Goal: Navigation & Orientation: Find specific page/section

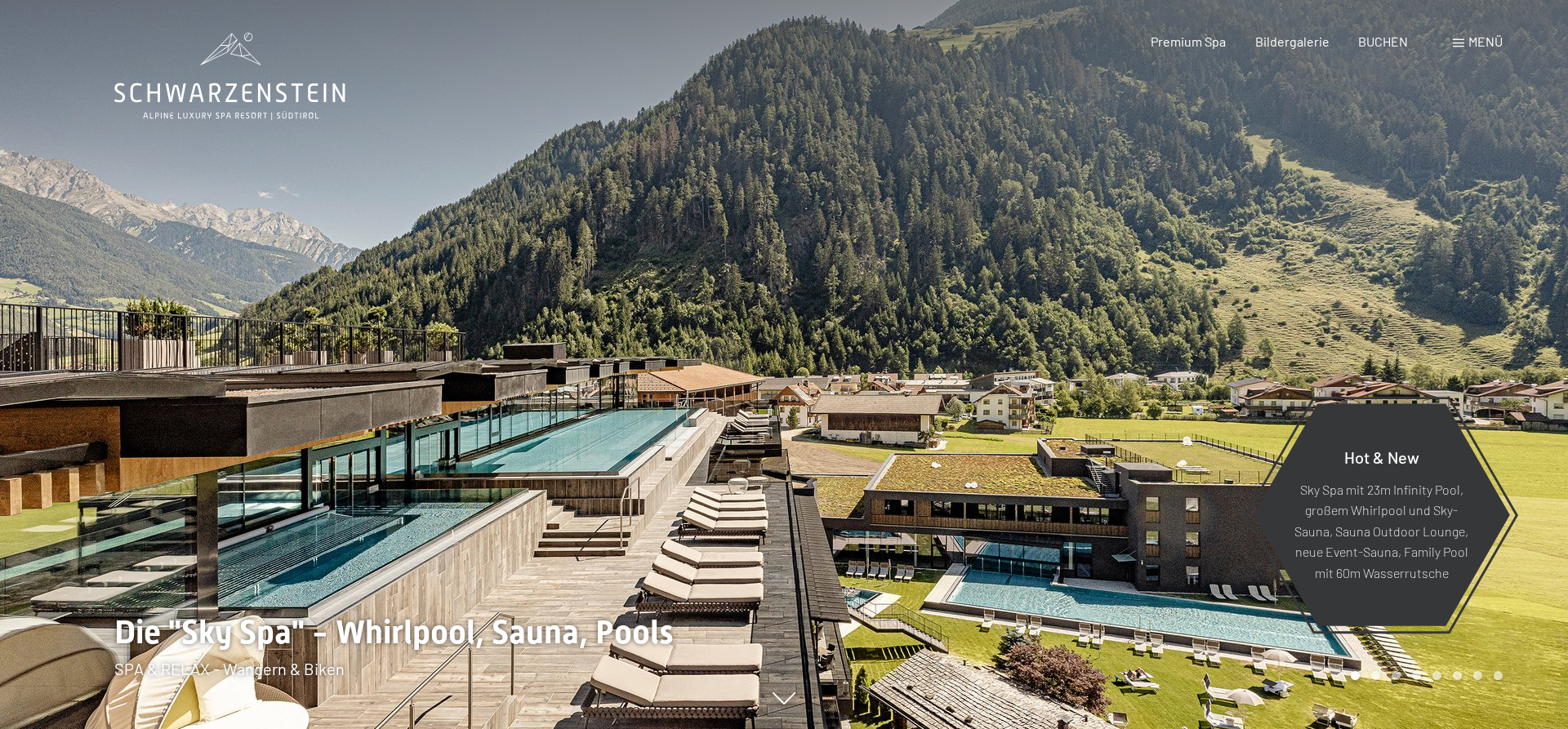
click at [1293, 293] on div at bounding box center [1175, 364] width 784 height 729
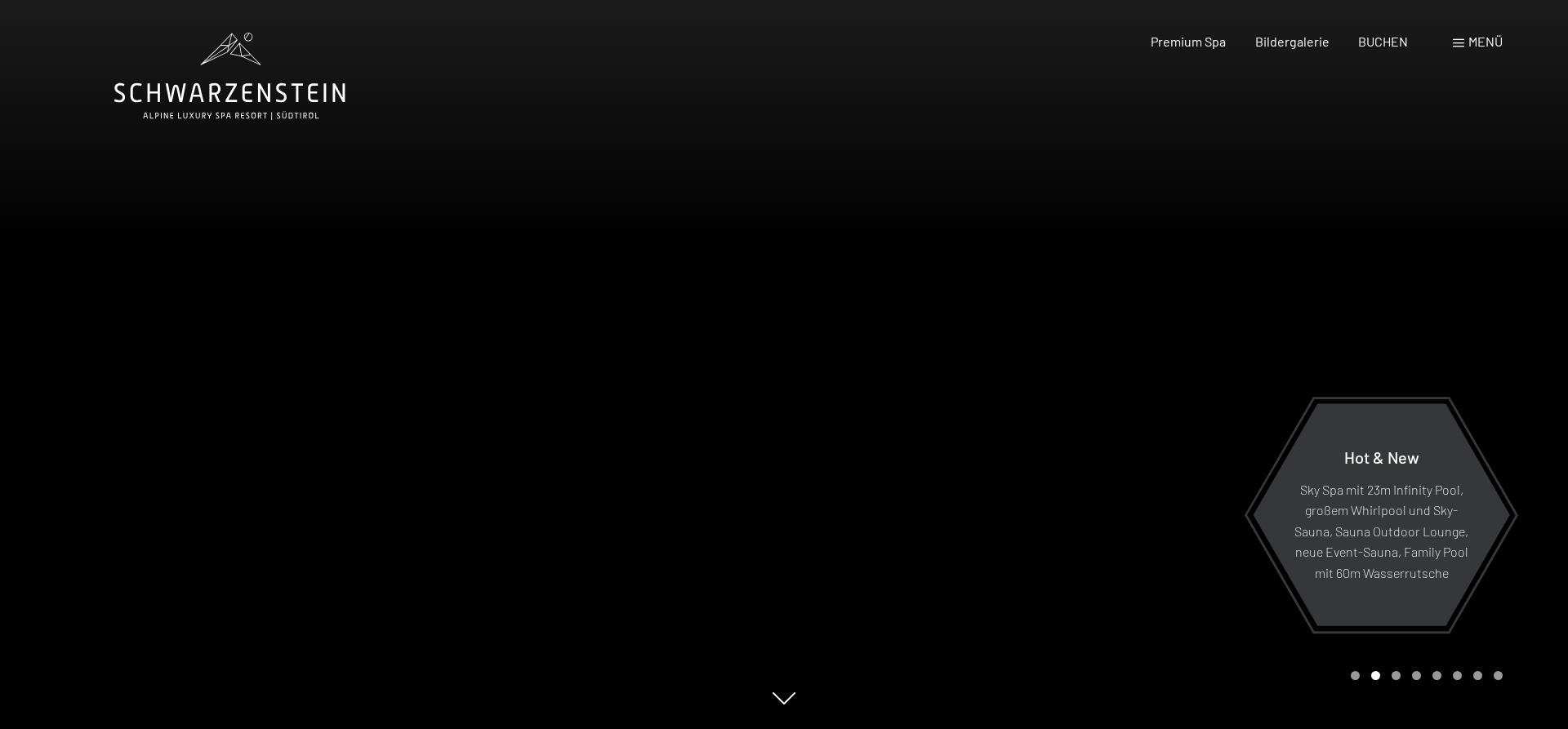
click at [1293, 293] on div at bounding box center [1175, 364] width 784 height 729
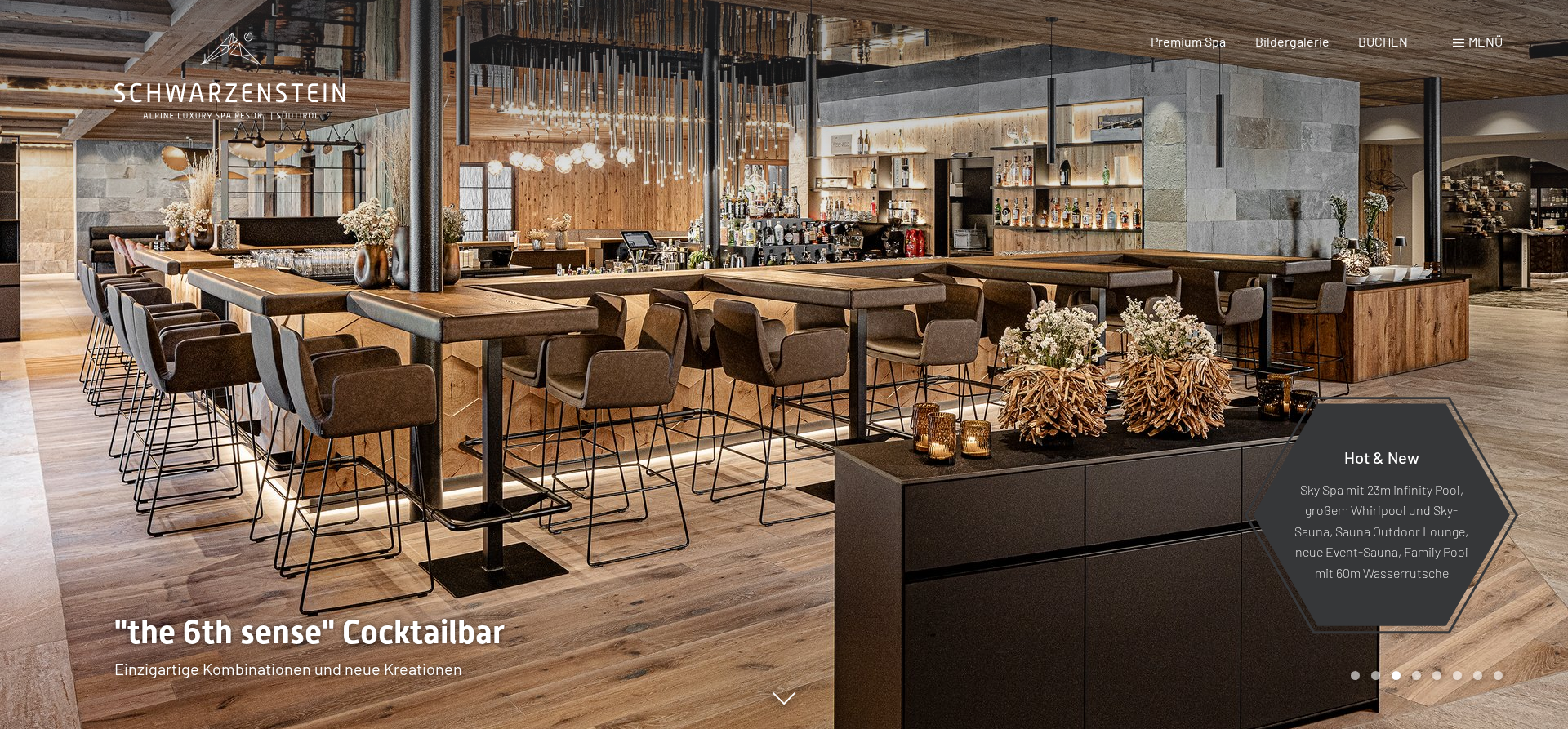
click at [1293, 293] on div at bounding box center [1175, 364] width 784 height 729
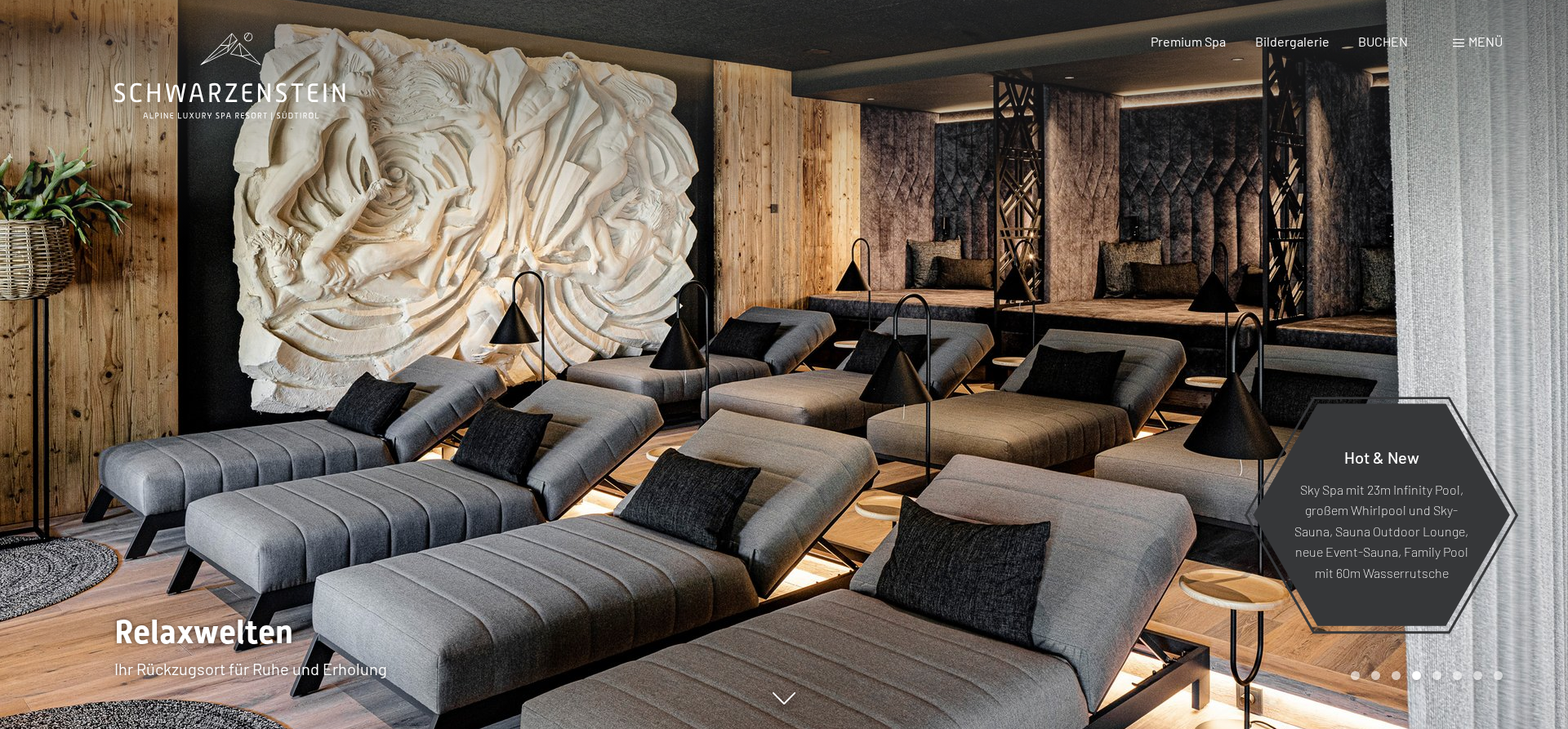
click at [1293, 293] on div at bounding box center [1175, 364] width 784 height 729
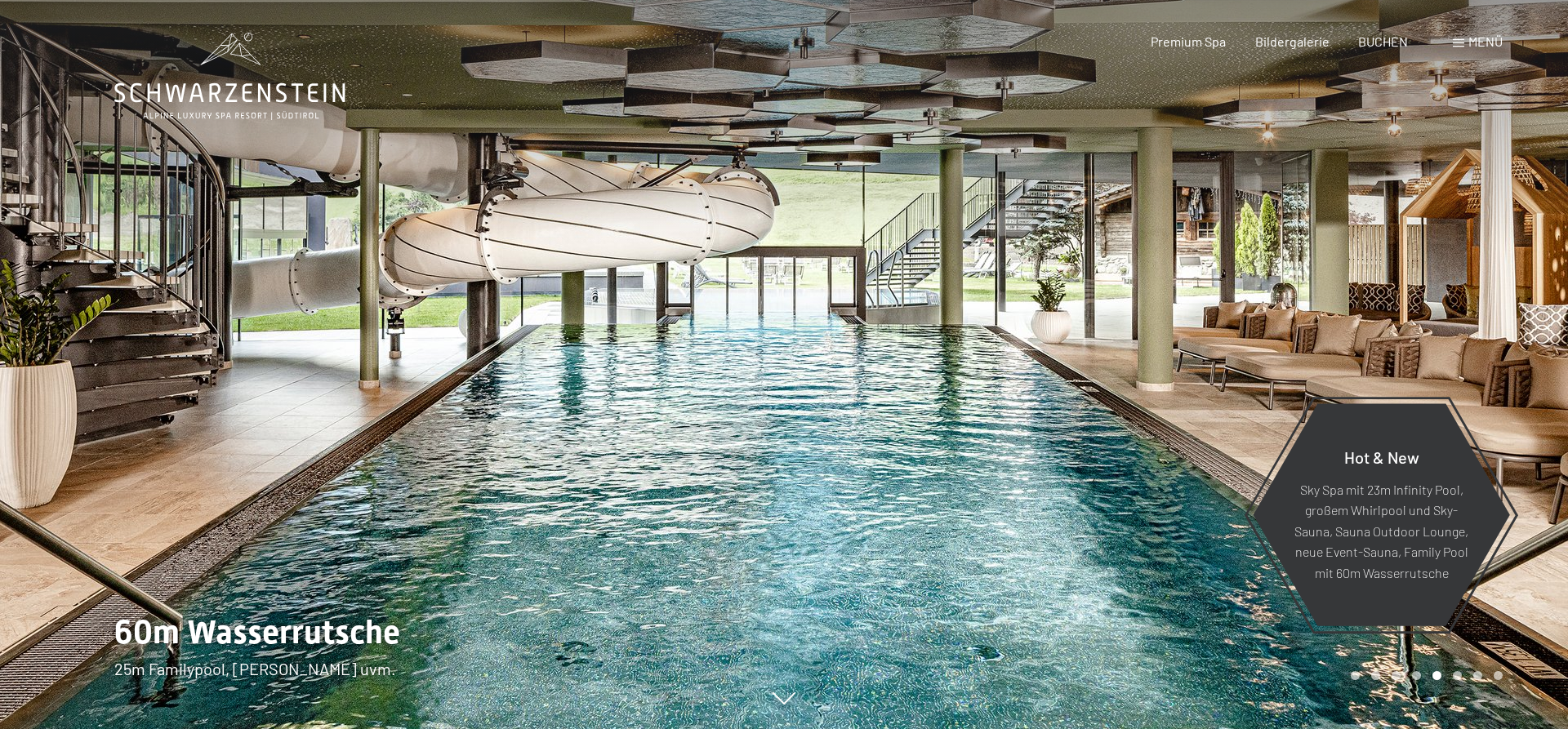
click at [1293, 293] on div at bounding box center [1175, 364] width 784 height 729
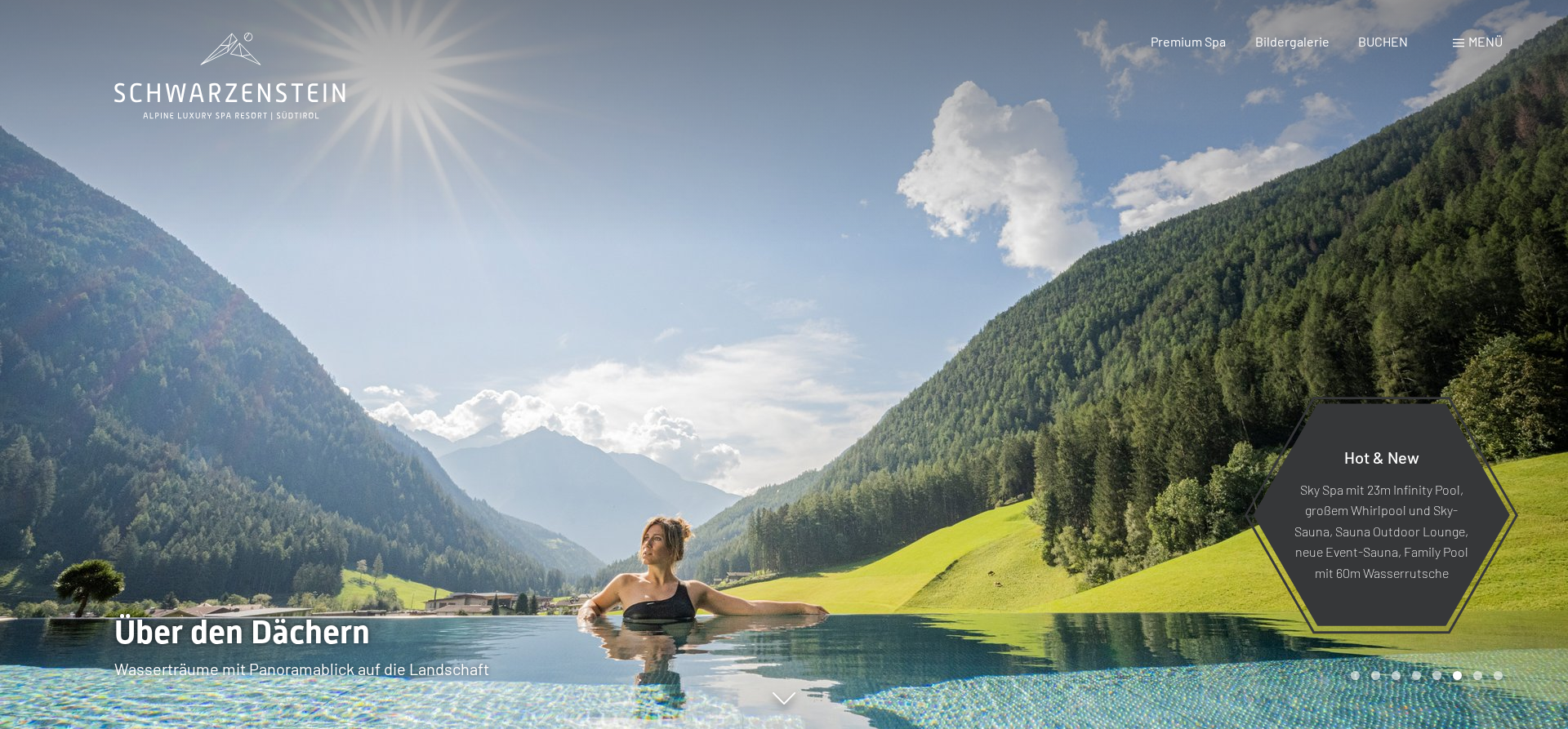
click at [1293, 293] on div at bounding box center [1175, 364] width 784 height 729
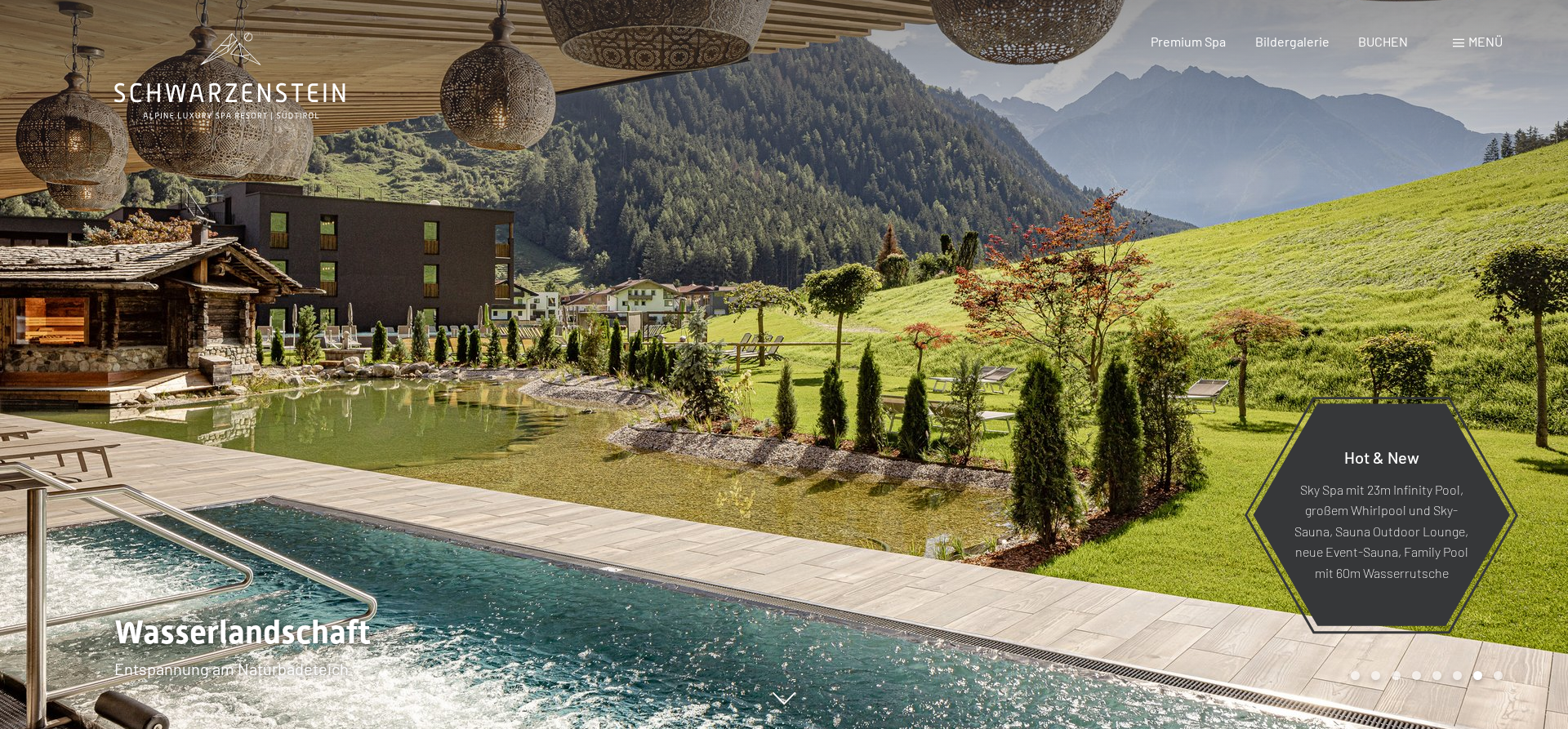
click at [1293, 293] on div at bounding box center [1175, 364] width 784 height 729
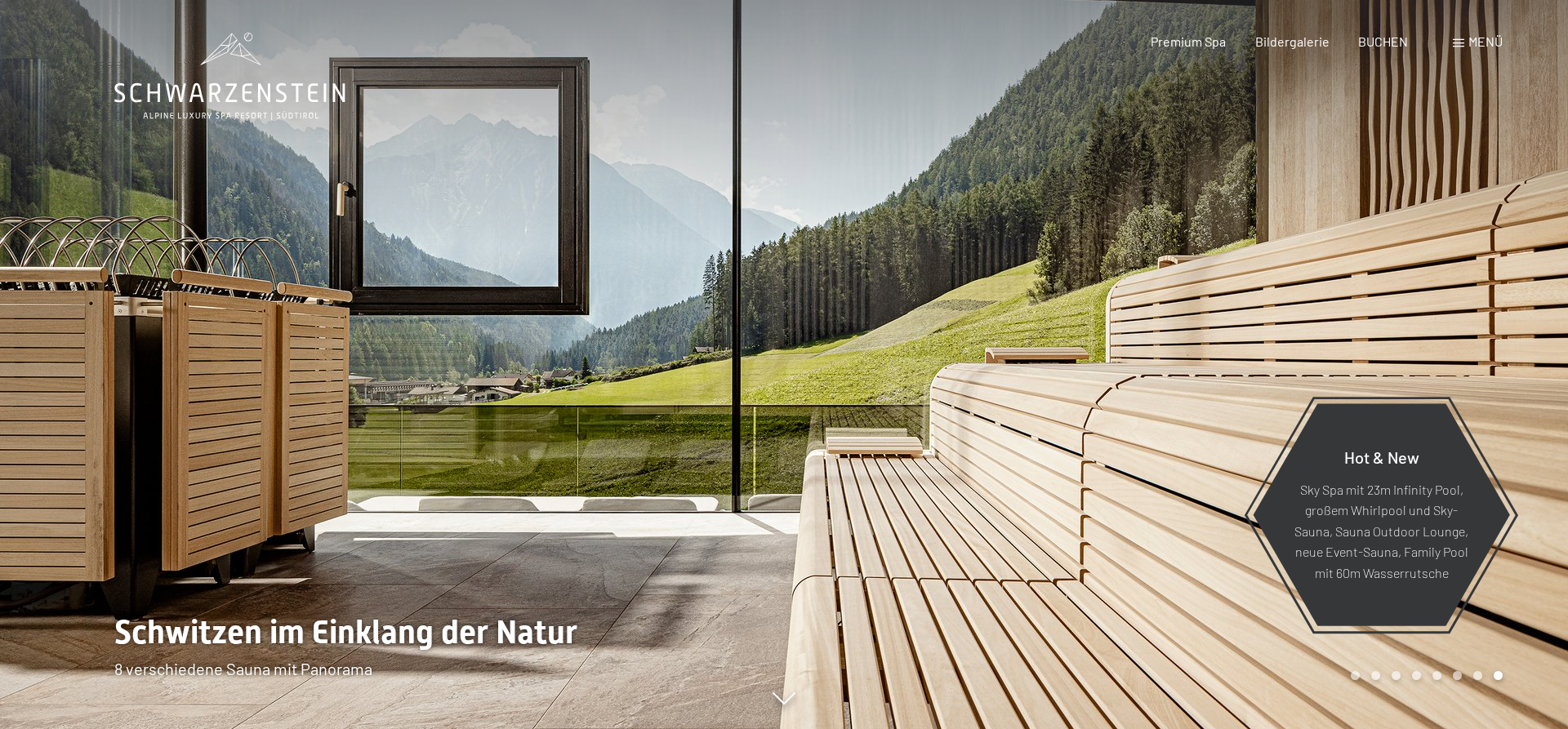
click at [1293, 293] on div at bounding box center [1175, 364] width 784 height 729
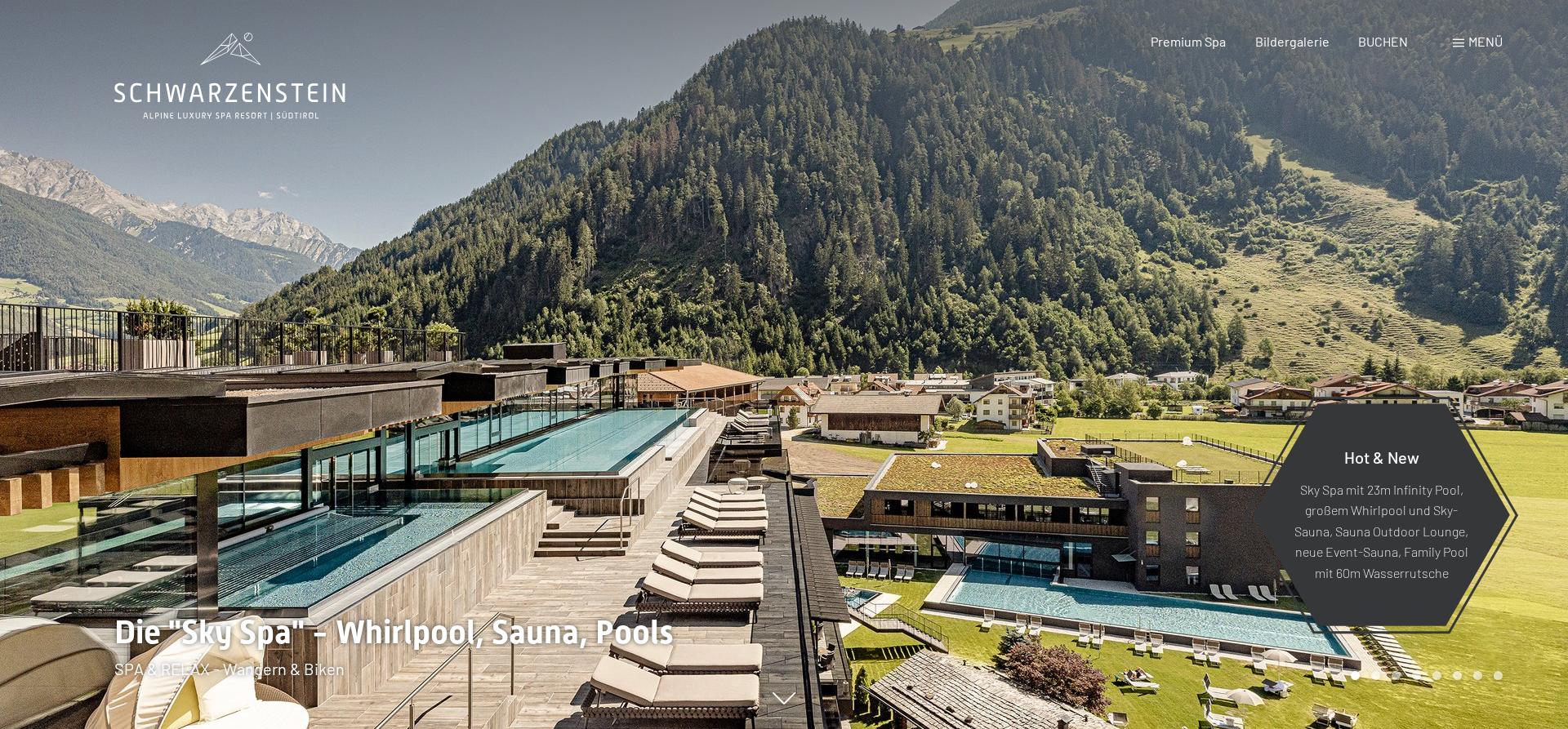
click at [1293, 293] on div at bounding box center [1175, 364] width 784 height 729
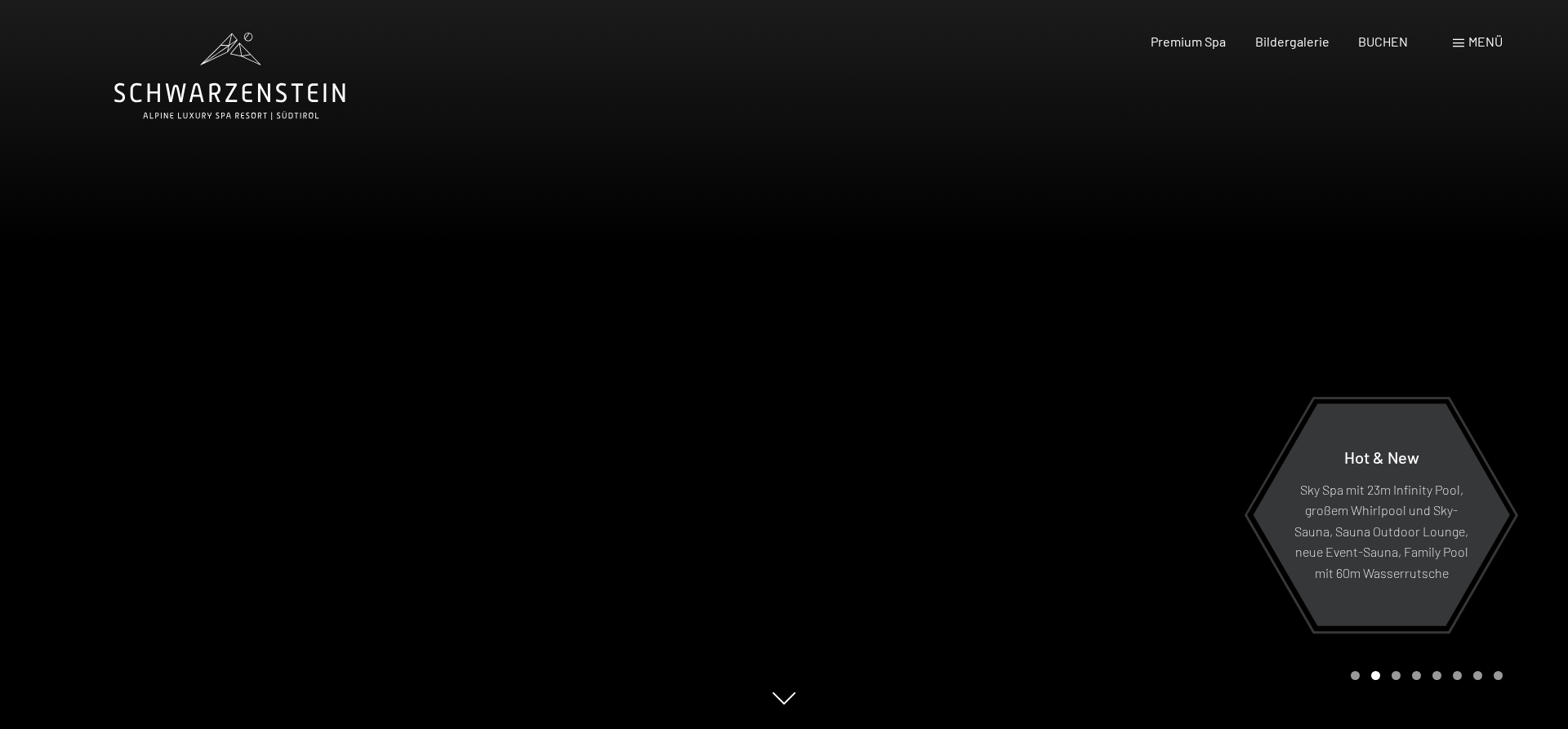
click at [1293, 293] on div at bounding box center [1175, 364] width 784 height 729
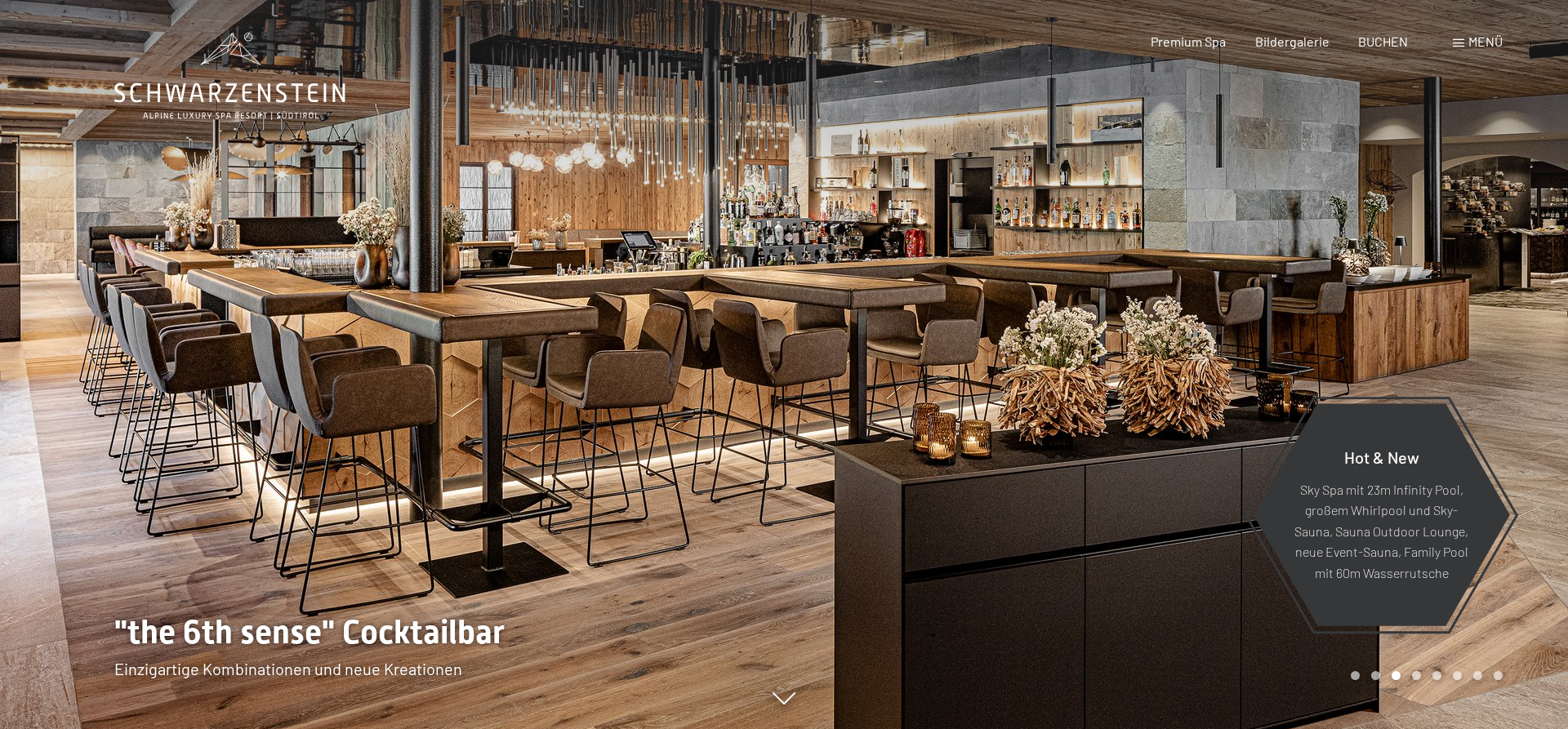
click at [1293, 293] on div at bounding box center [1175, 364] width 784 height 729
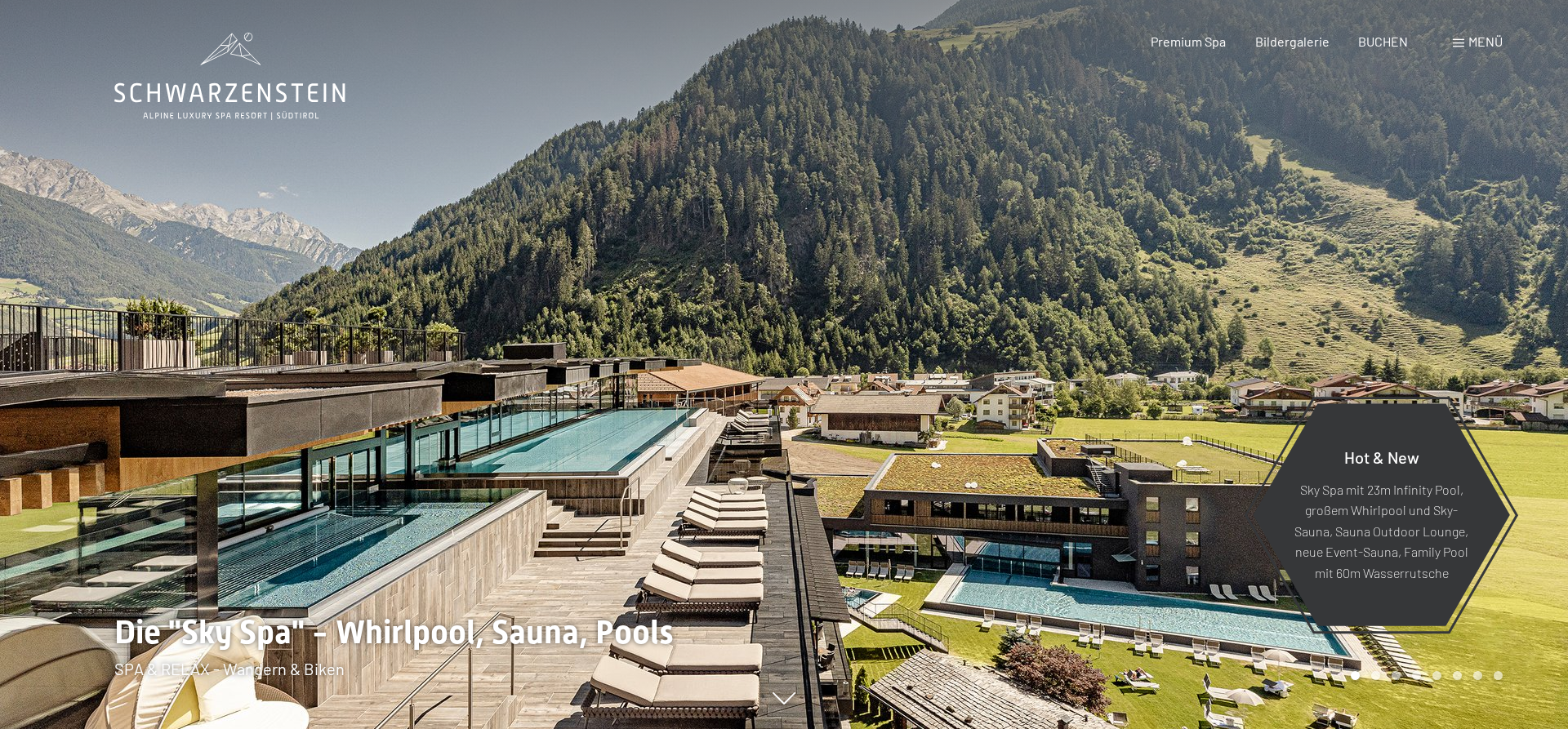
click at [1242, 275] on div at bounding box center [1175, 364] width 784 height 729
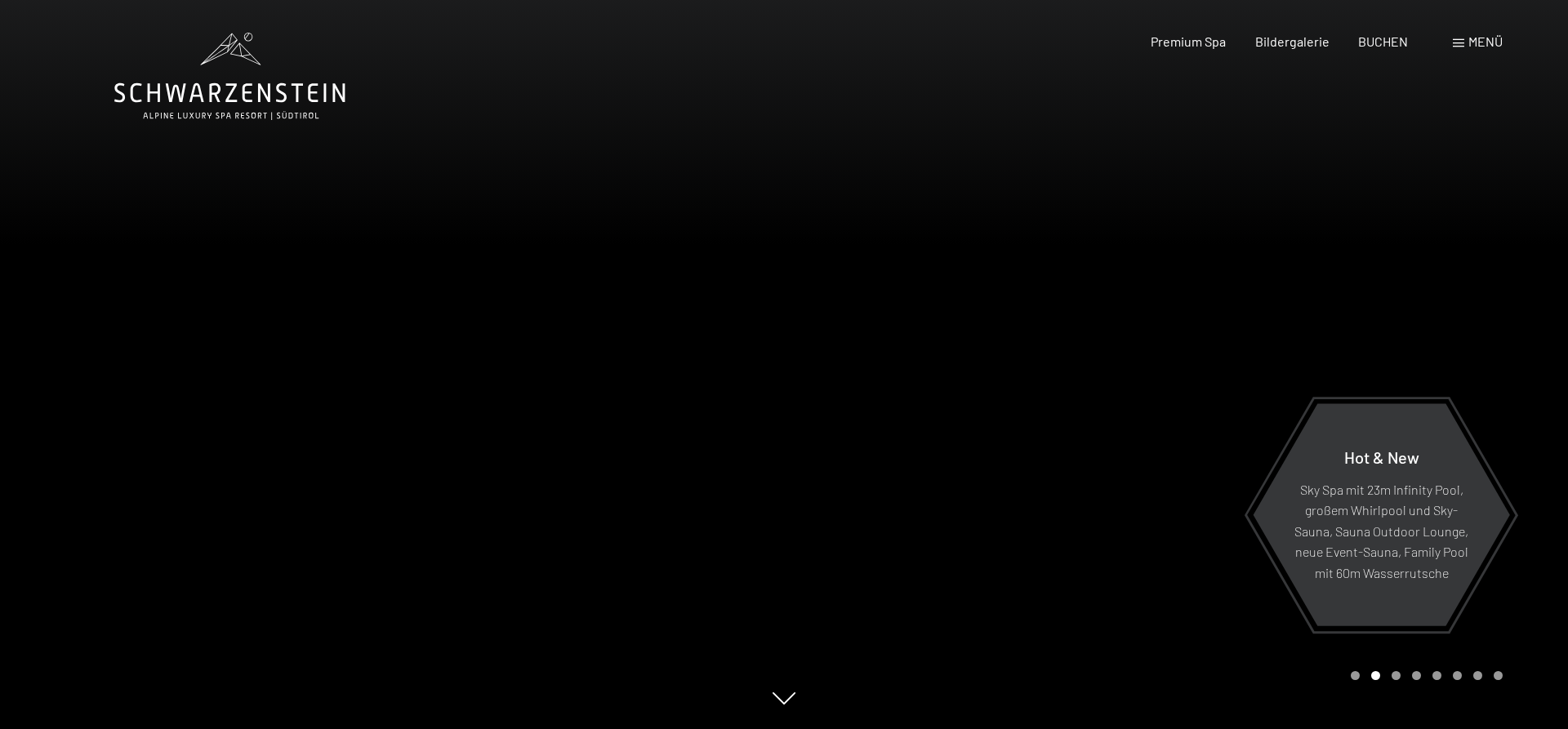
click at [1250, 273] on div at bounding box center [1175, 364] width 784 height 729
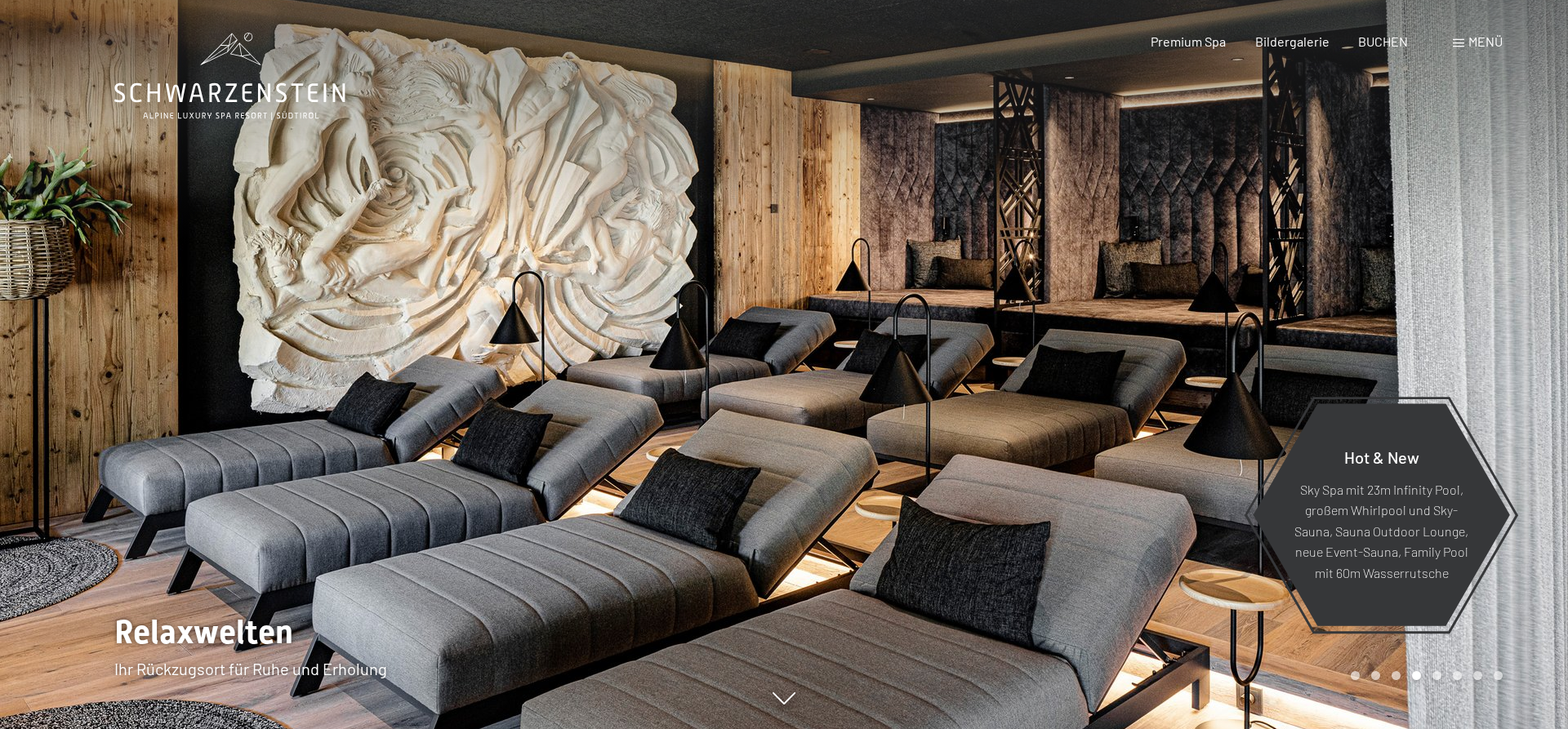
click at [1250, 273] on div at bounding box center [1175, 364] width 784 height 729
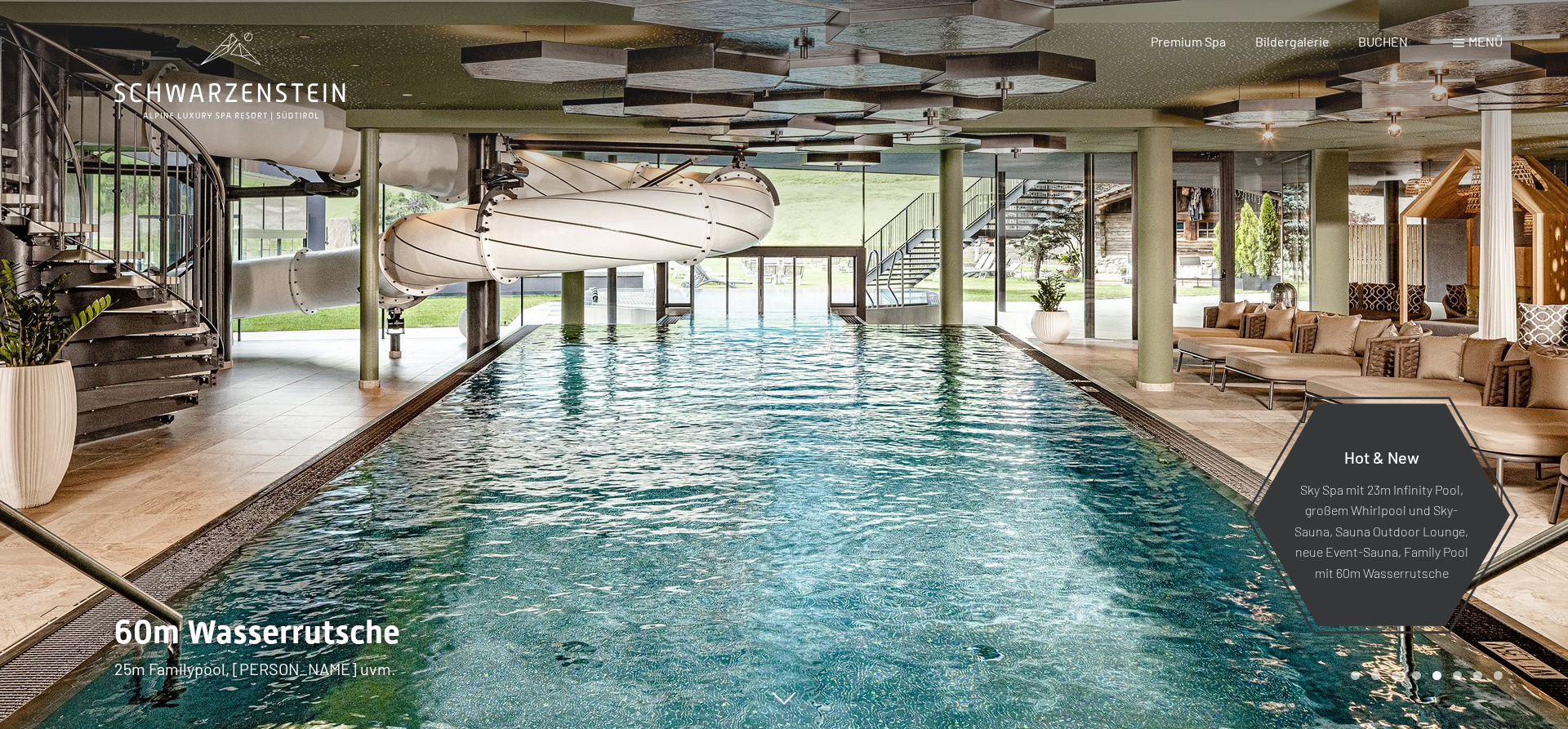
click at [1250, 273] on div at bounding box center [1175, 364] width 784 height 729
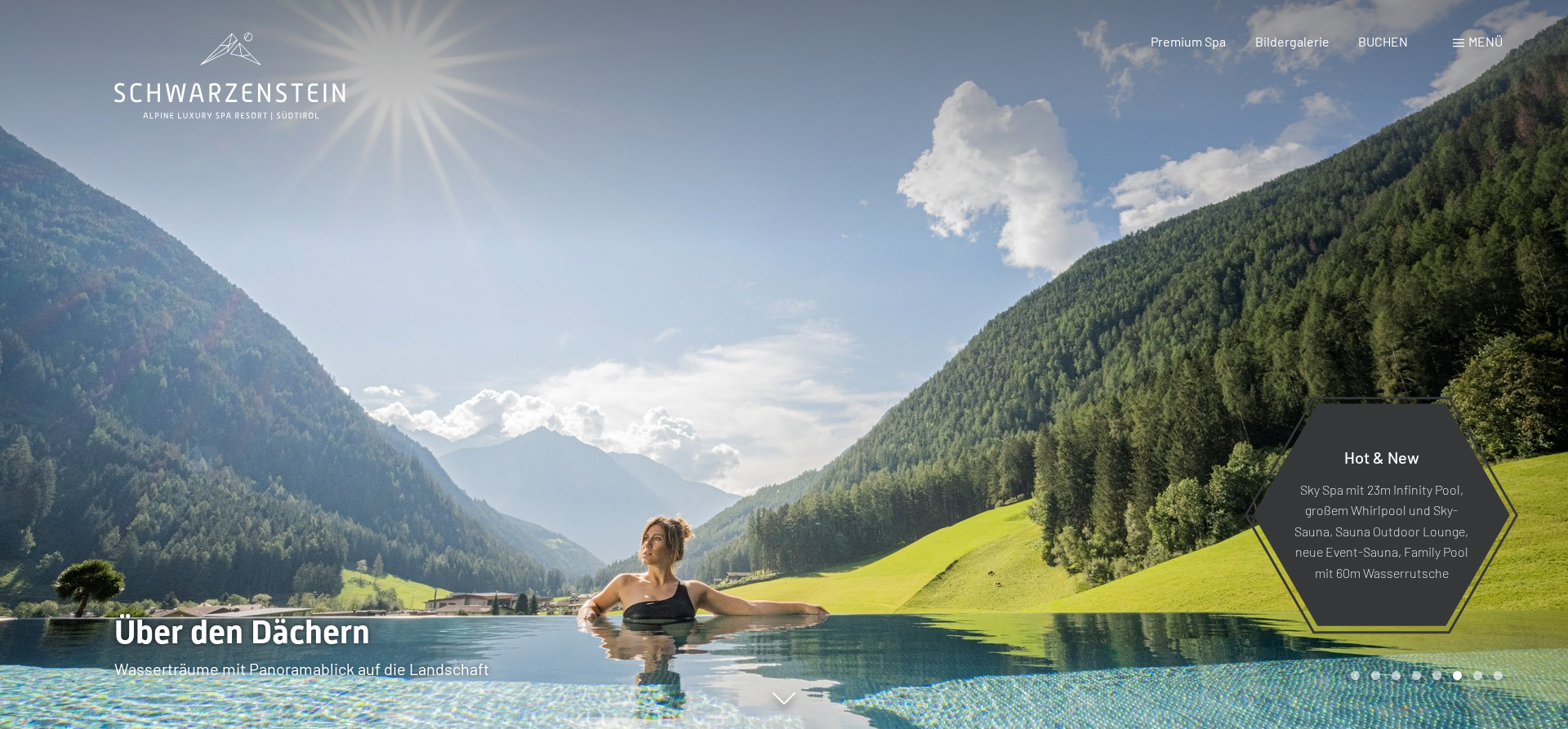
click at [1250, 273] on div at bounding box center [1175, 364] width 784 height 729
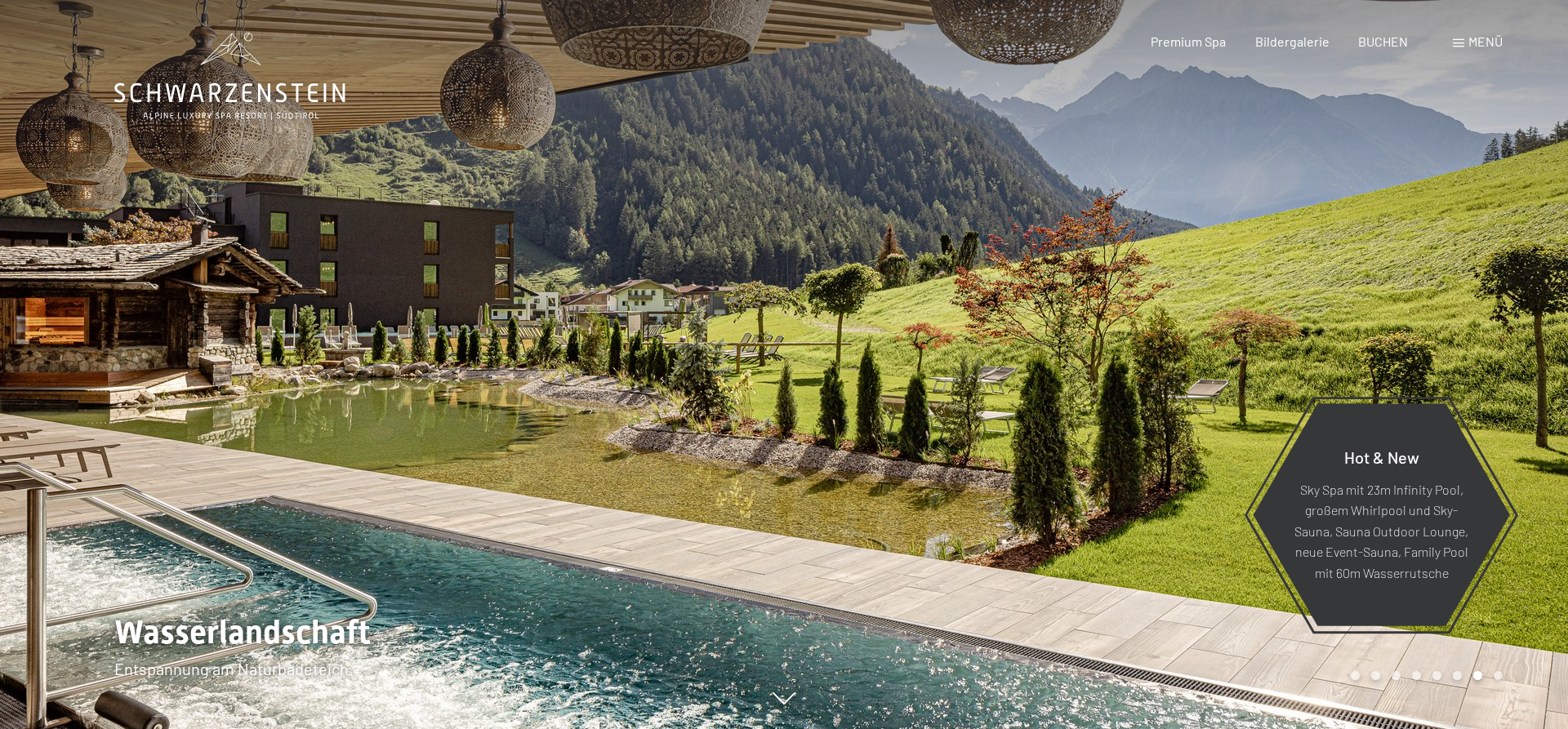
click at [1250, 273] on div at bounding box center [1175, 364] width 784 height 729
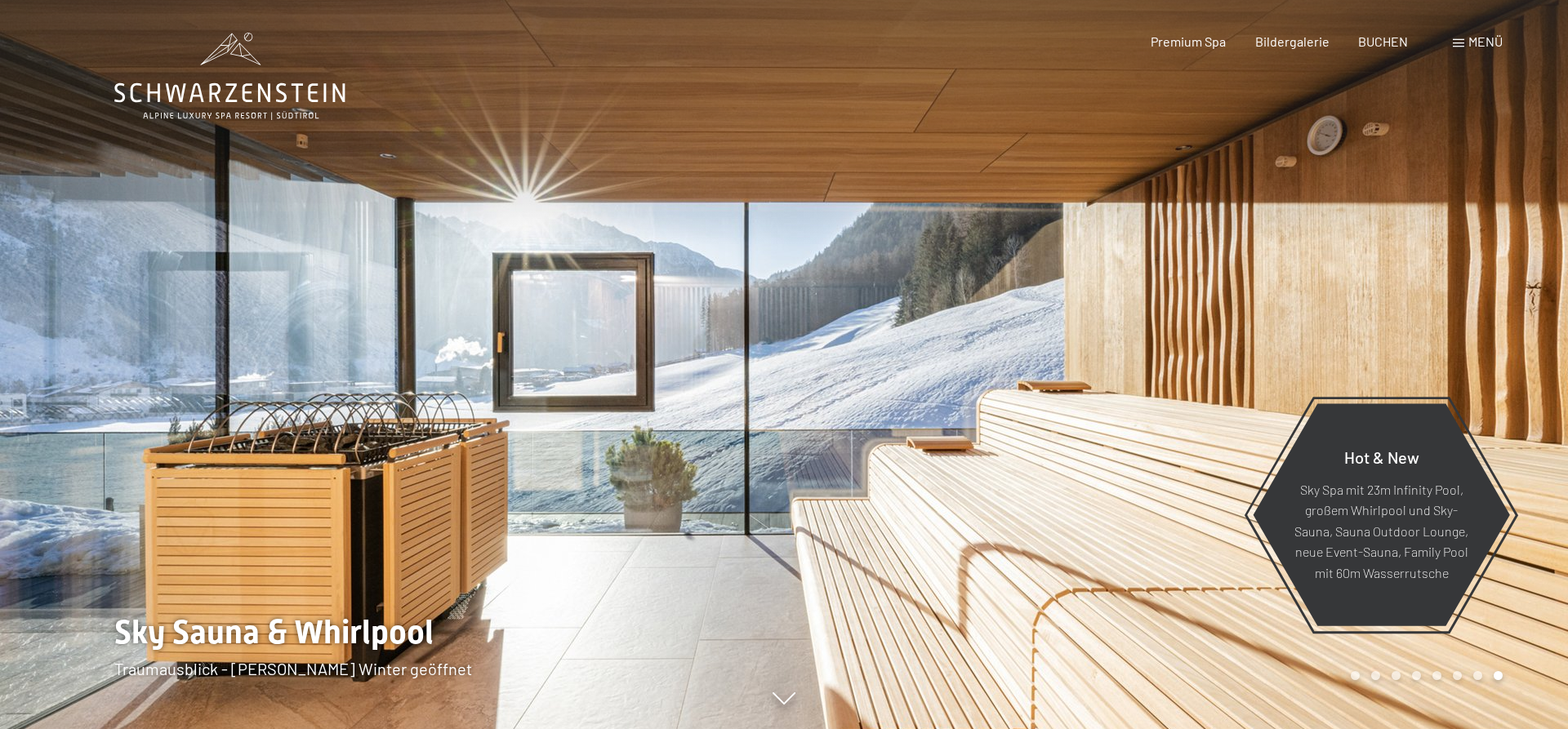
click at [255, 309] on div at bounding box center [392, 364] width 784 height 729
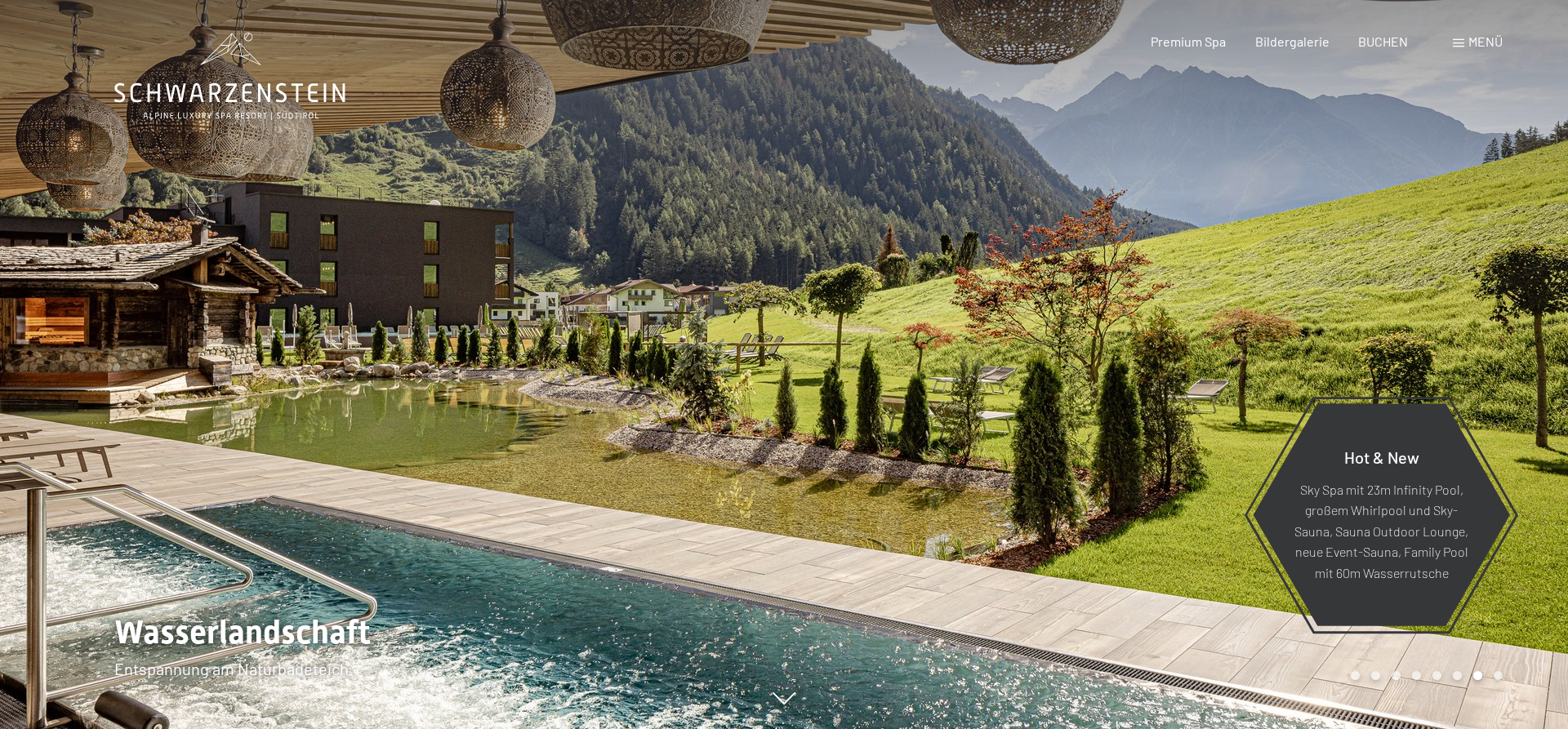
click at [1242, 279] on div at bounding box center [1175, 364] width 784 height 729
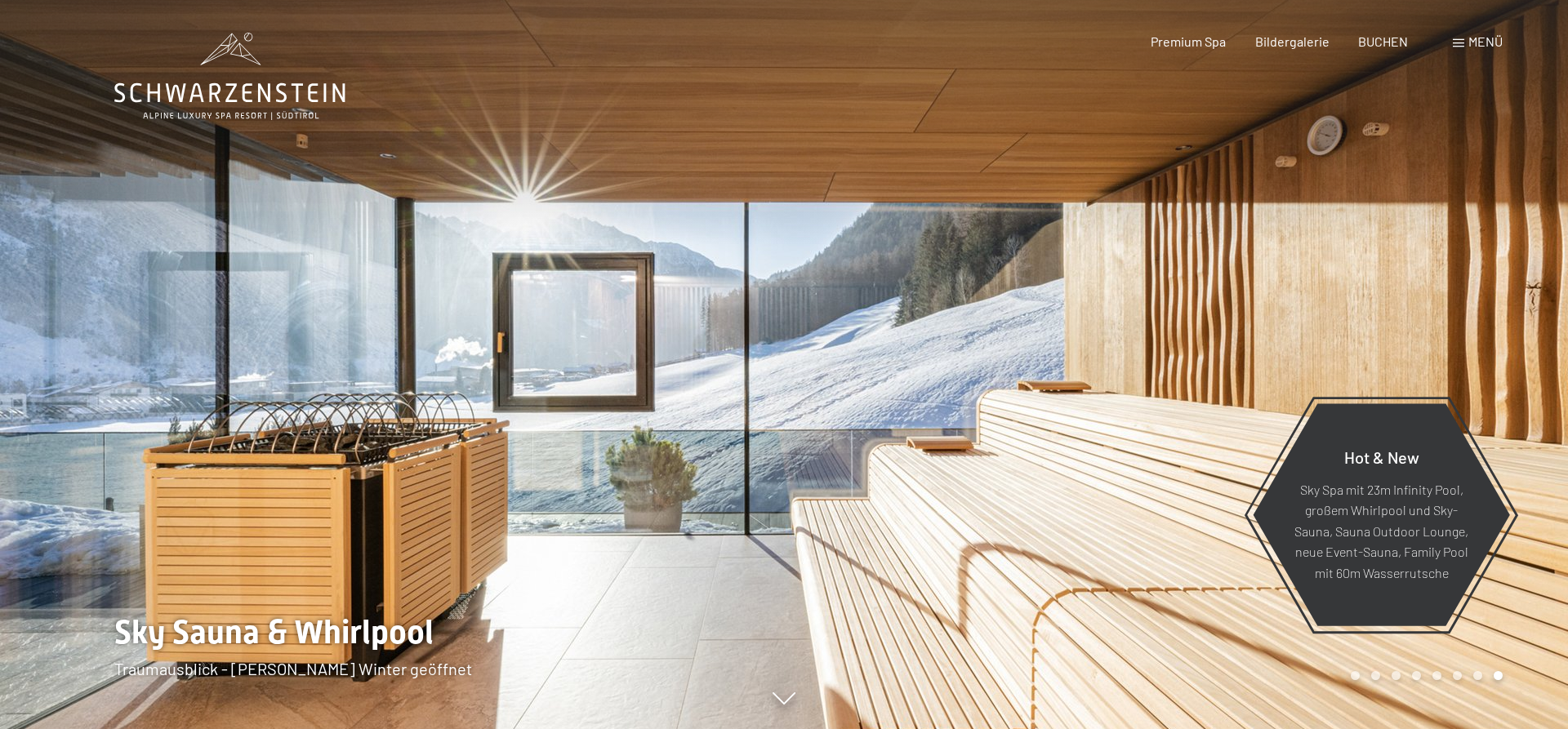
click at [406, 306] on div at bounding box center [392, 364] width 784 height 729
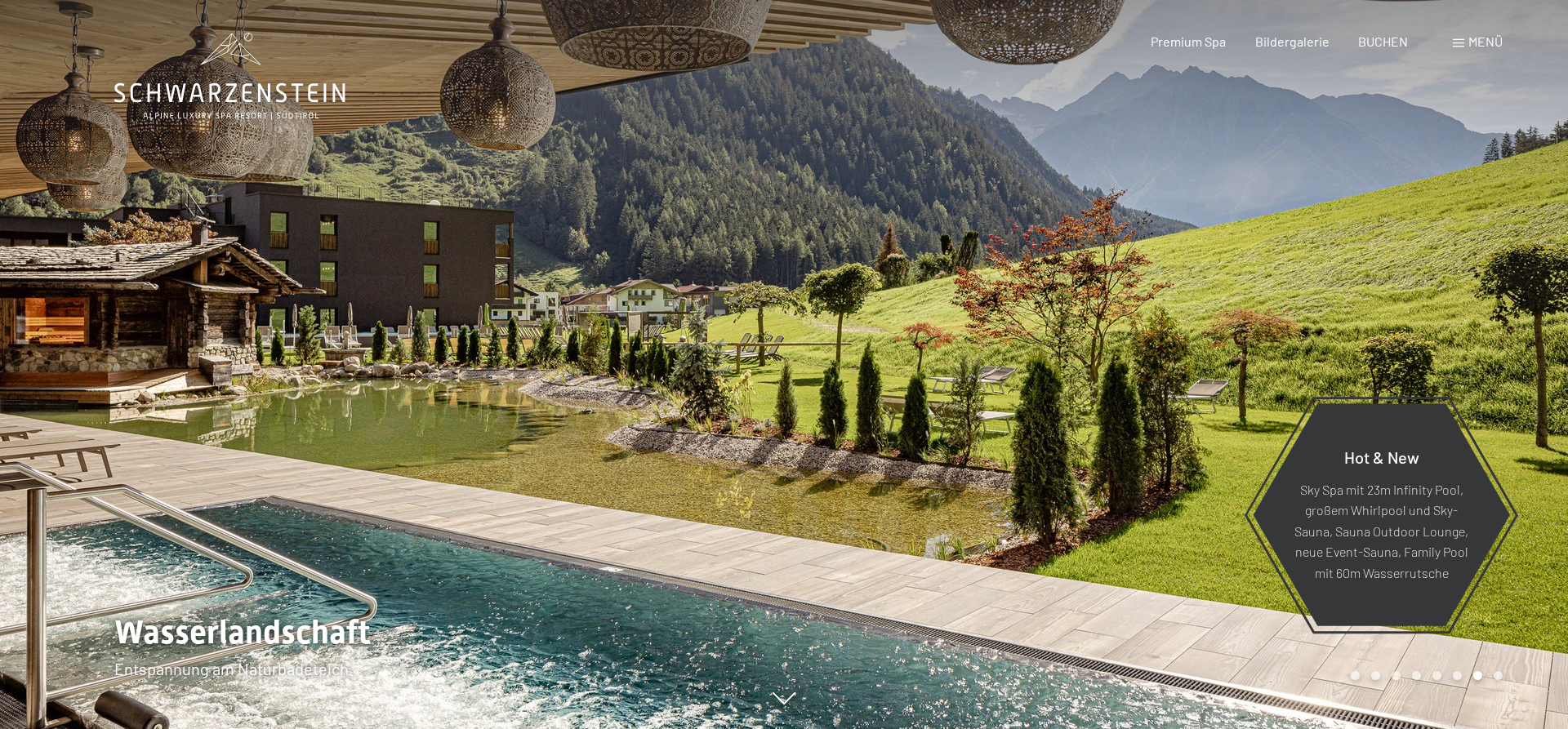
click at [406, 306] on div at bounding box center [392, 364] width 784 height 729
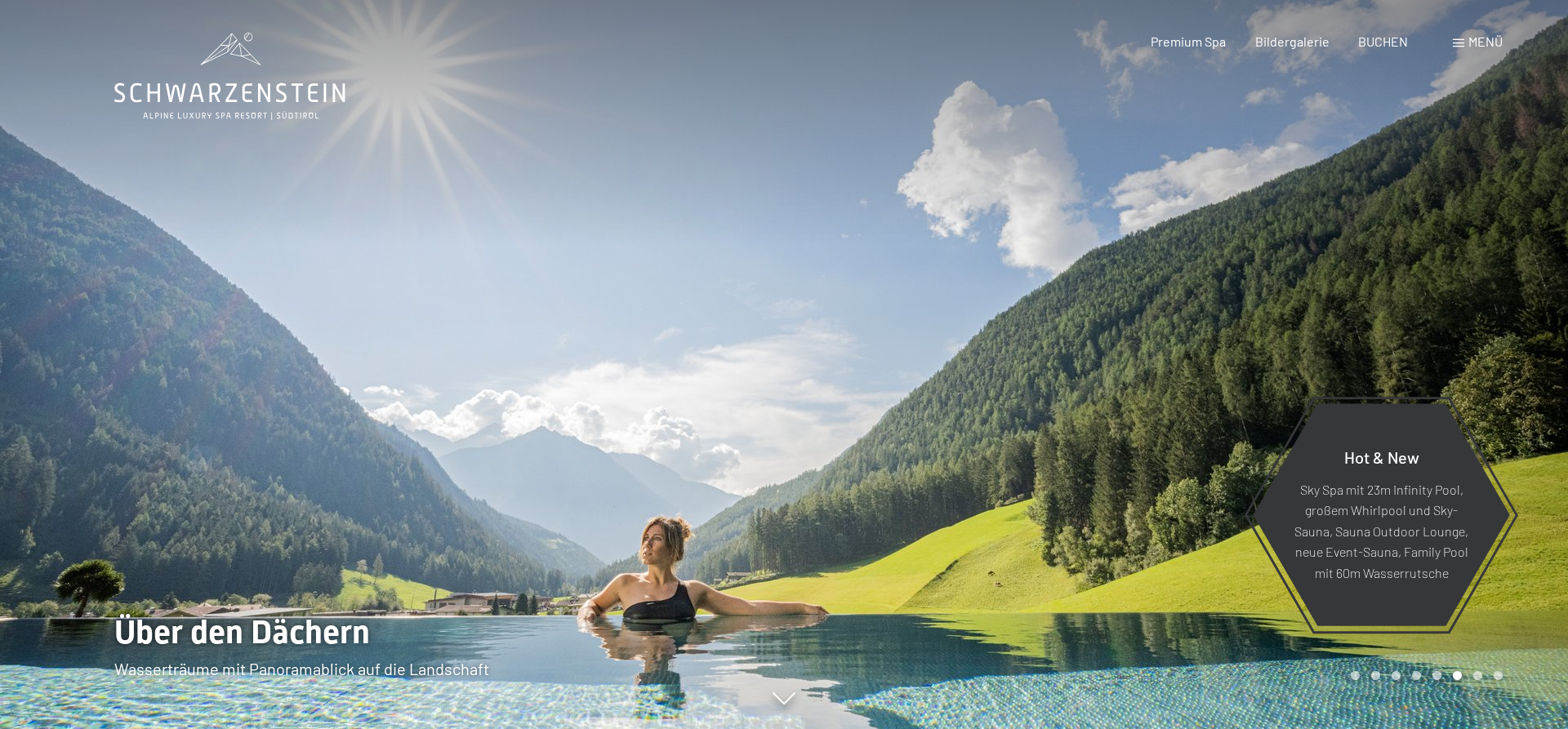
click at [406, 306] on div at bounding box center [392, 364] width 784 height 729
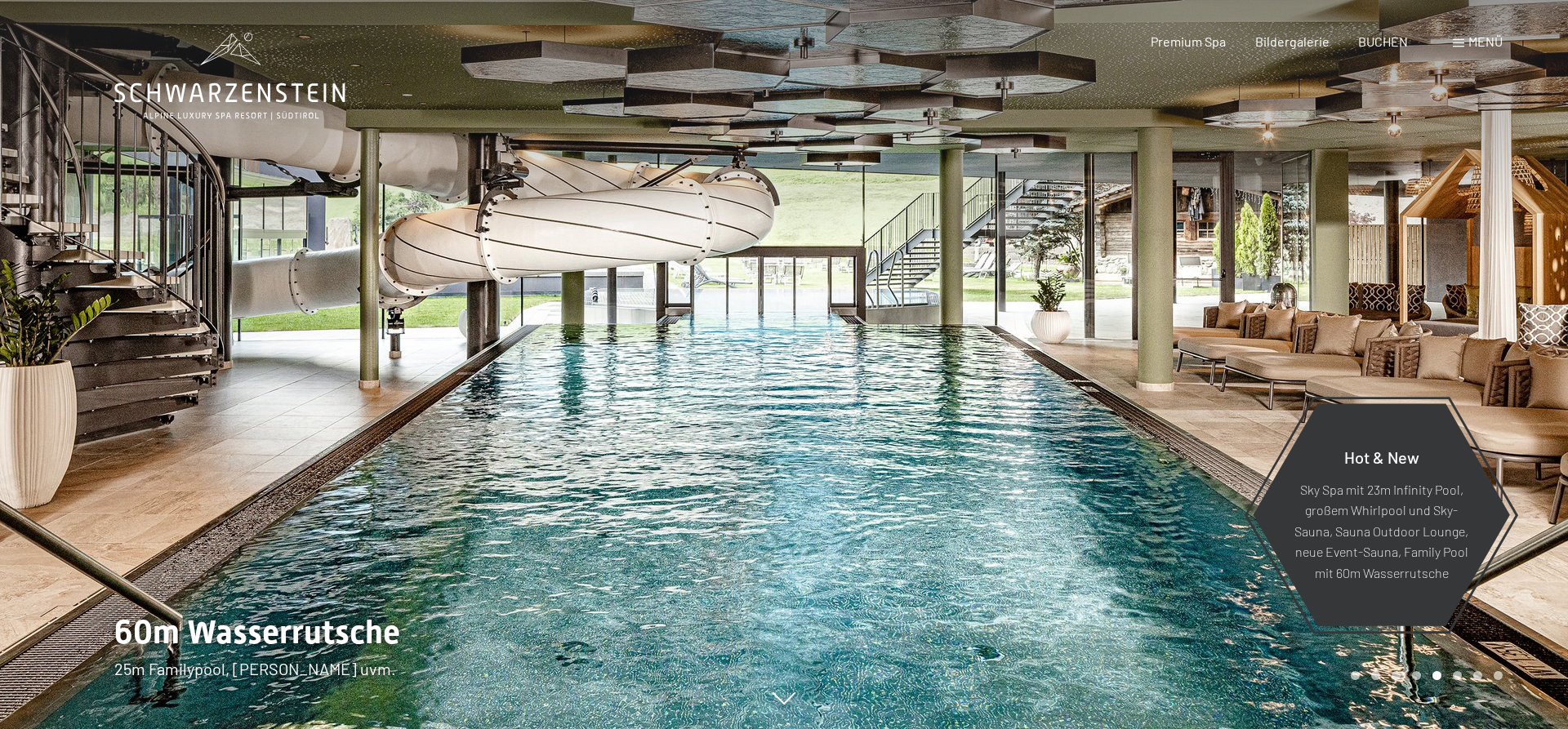
click at [406, 306] on div at bounding box center [392, 364] width 784 height 729
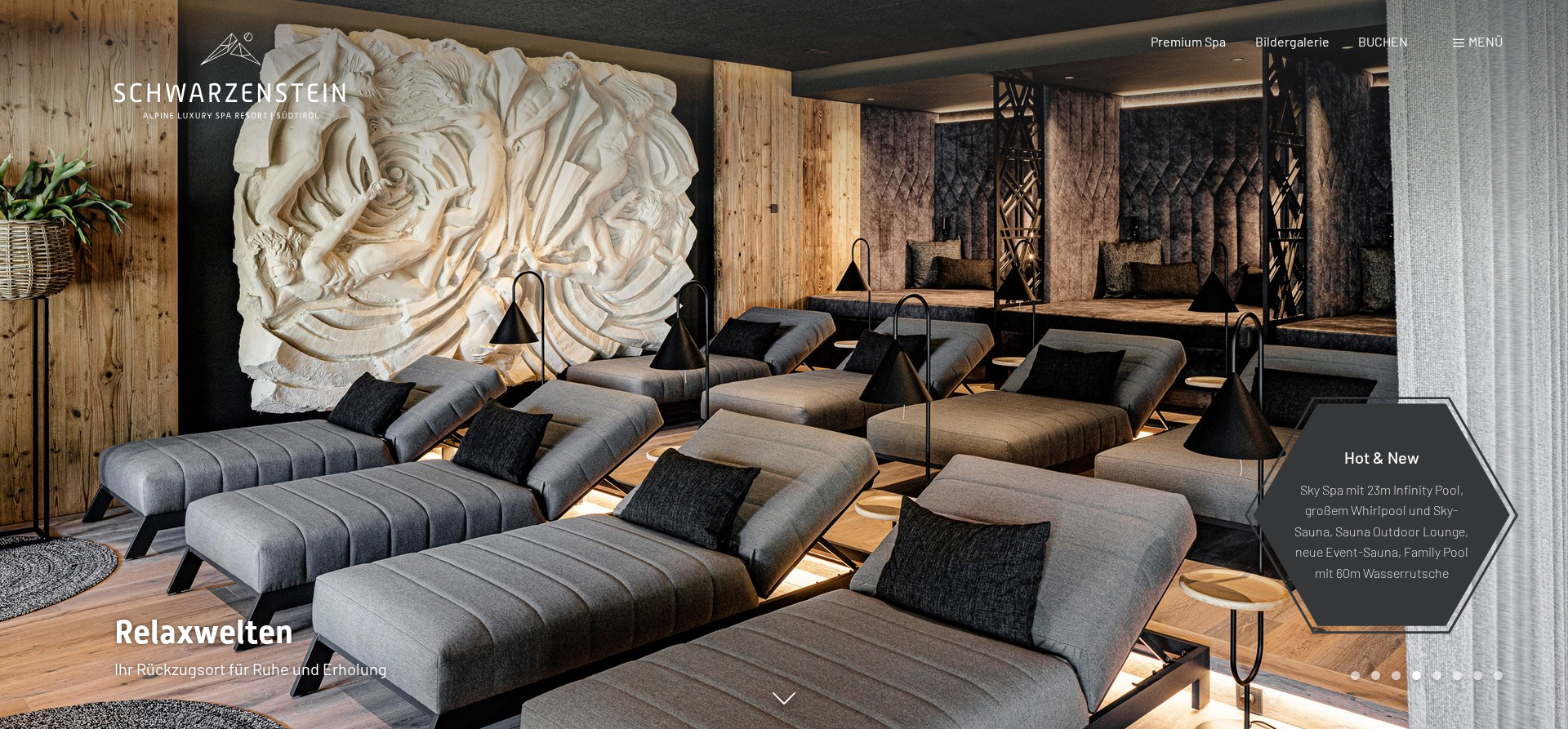
click at [1147, 307] on div at bounding box center [1175, 364] width 784 height 729
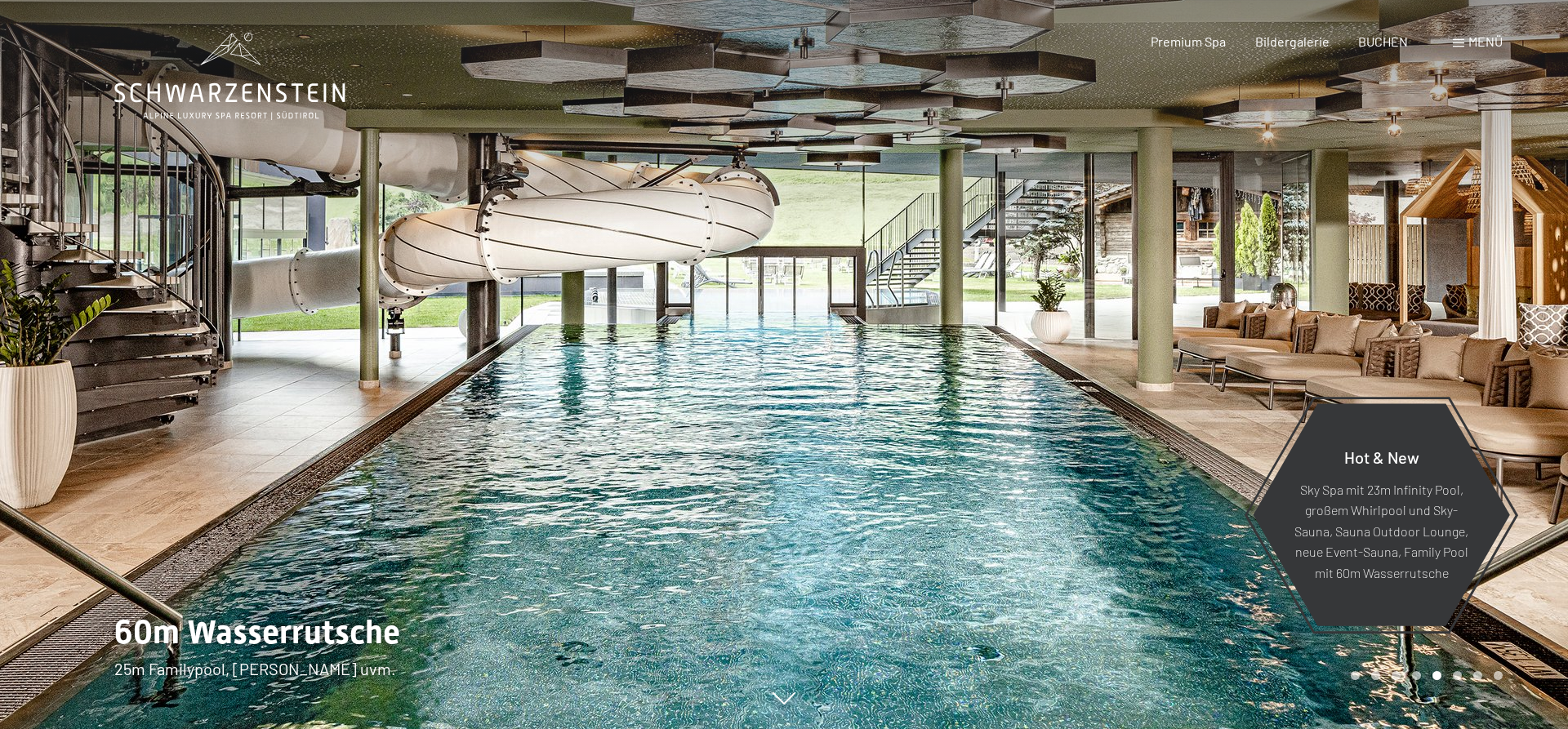
click at [1175, 300] on div at bounding box center [1175, 364] width 784 height 729
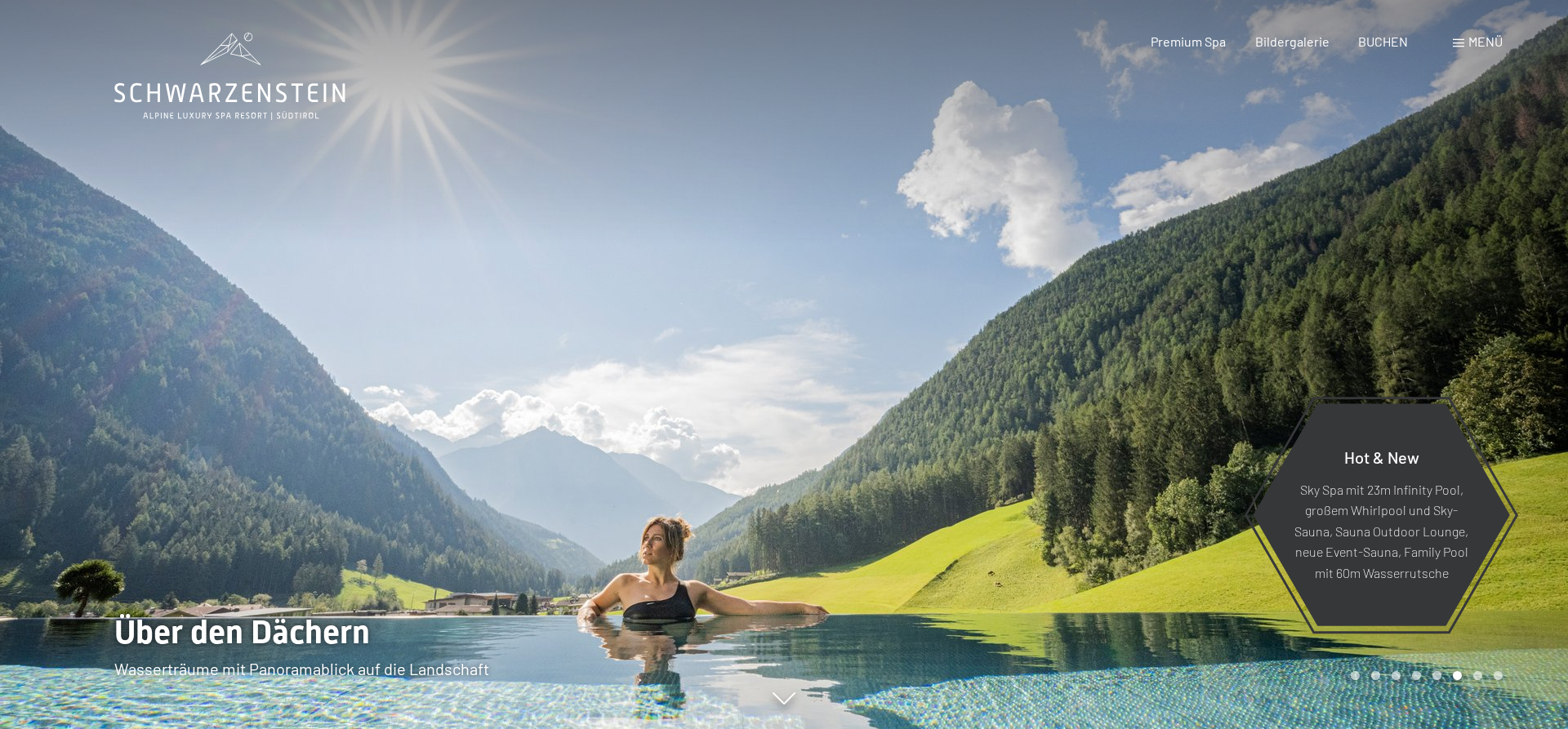
click at [1222, 297] on div at bounding box center [1175, 364] width 784 height 729
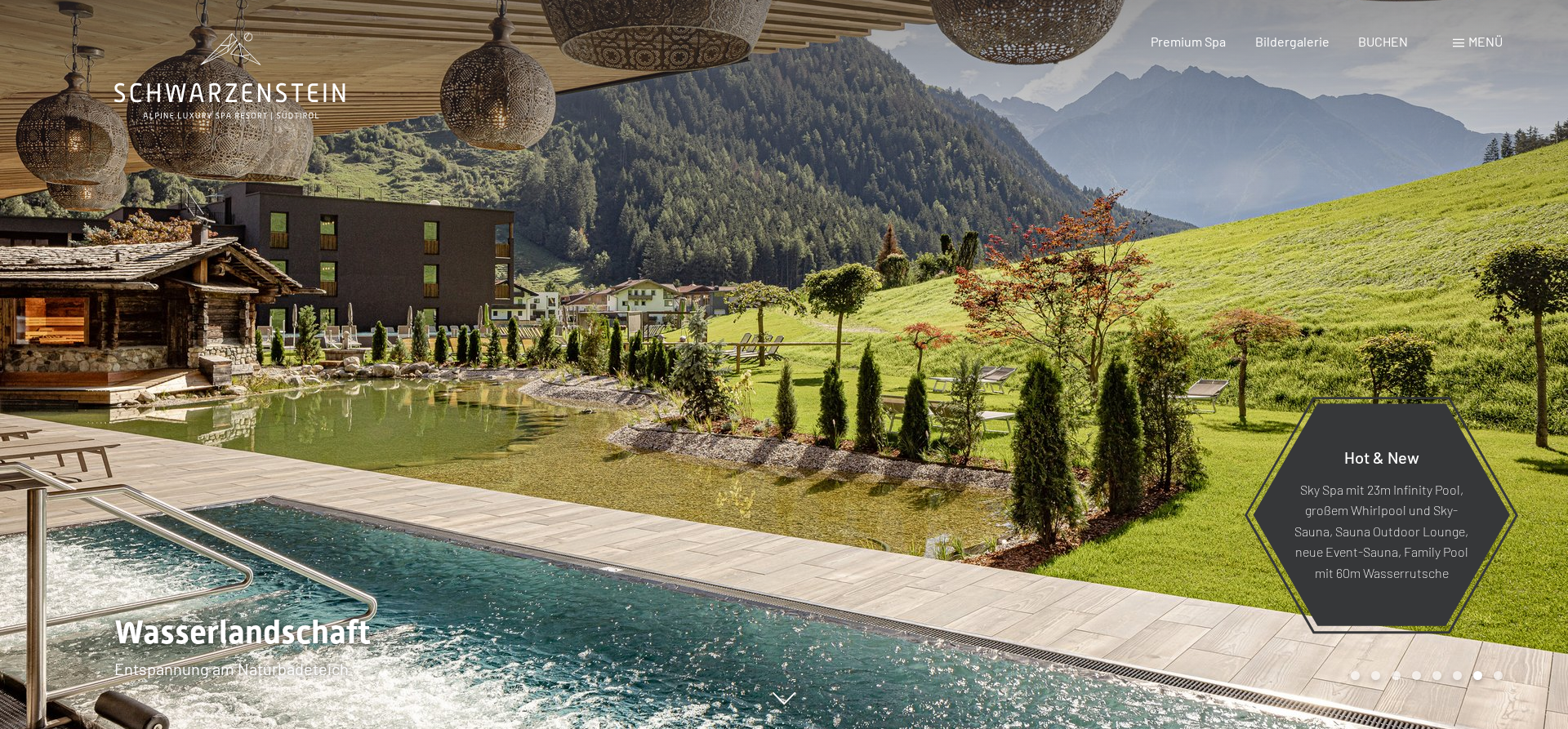
click at [1222, 297] on div at bounding box center [1175, 364] width 784 height 729
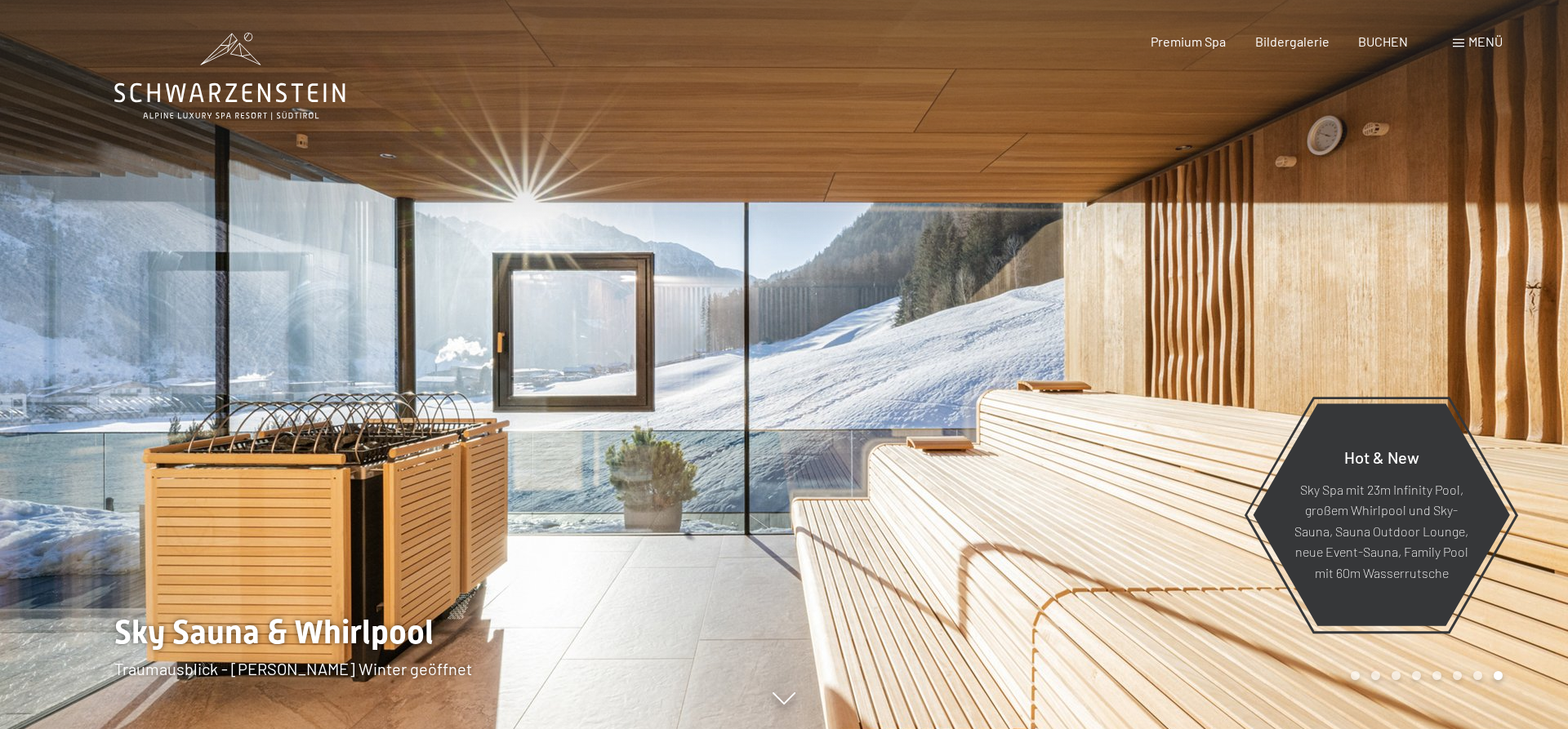
click at [1474, 41] on span "Menü" at bounding box center [1485, 41] width 35 height 16
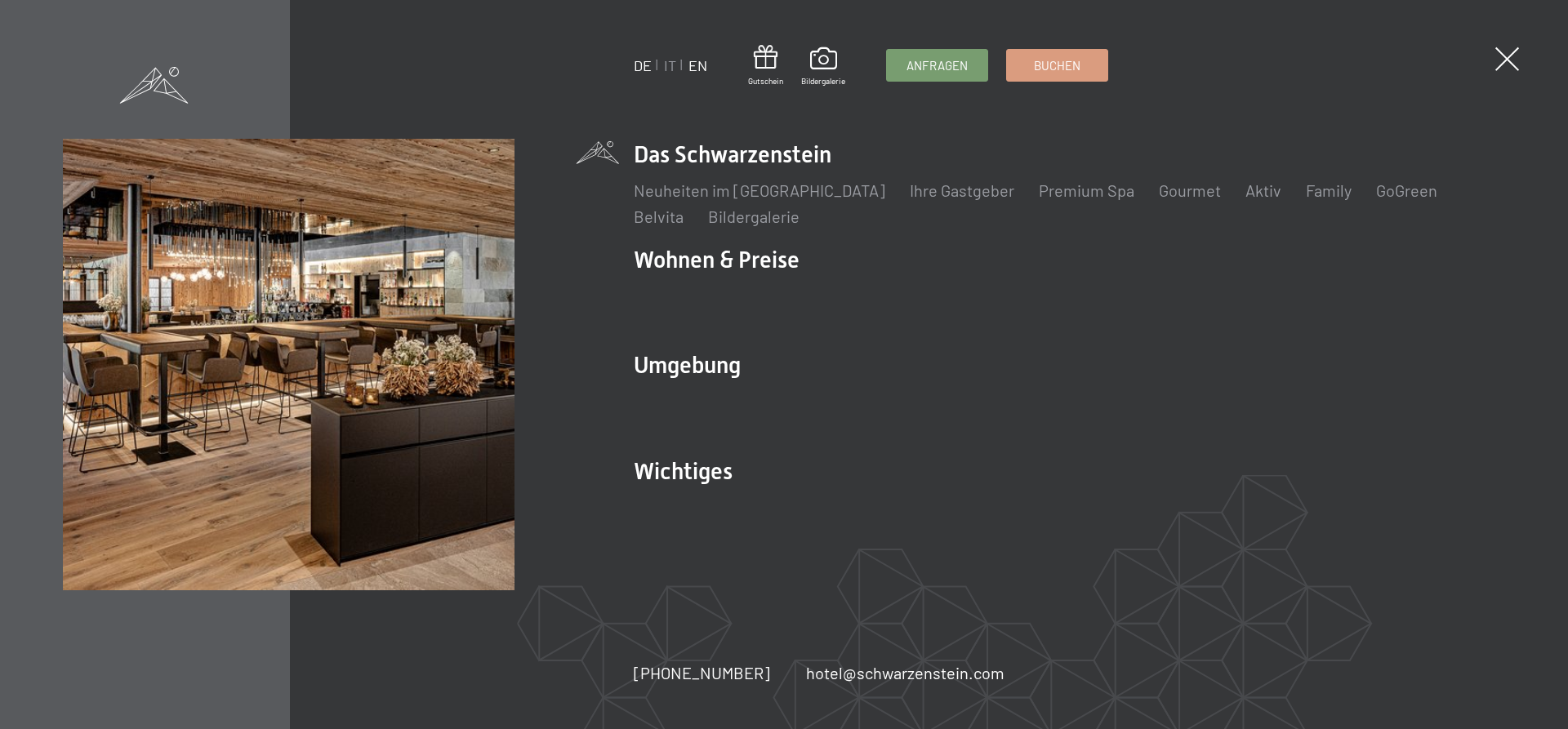
click at [697, 63] on link "EN" at bounding box center [698, 64] width 19 height 18
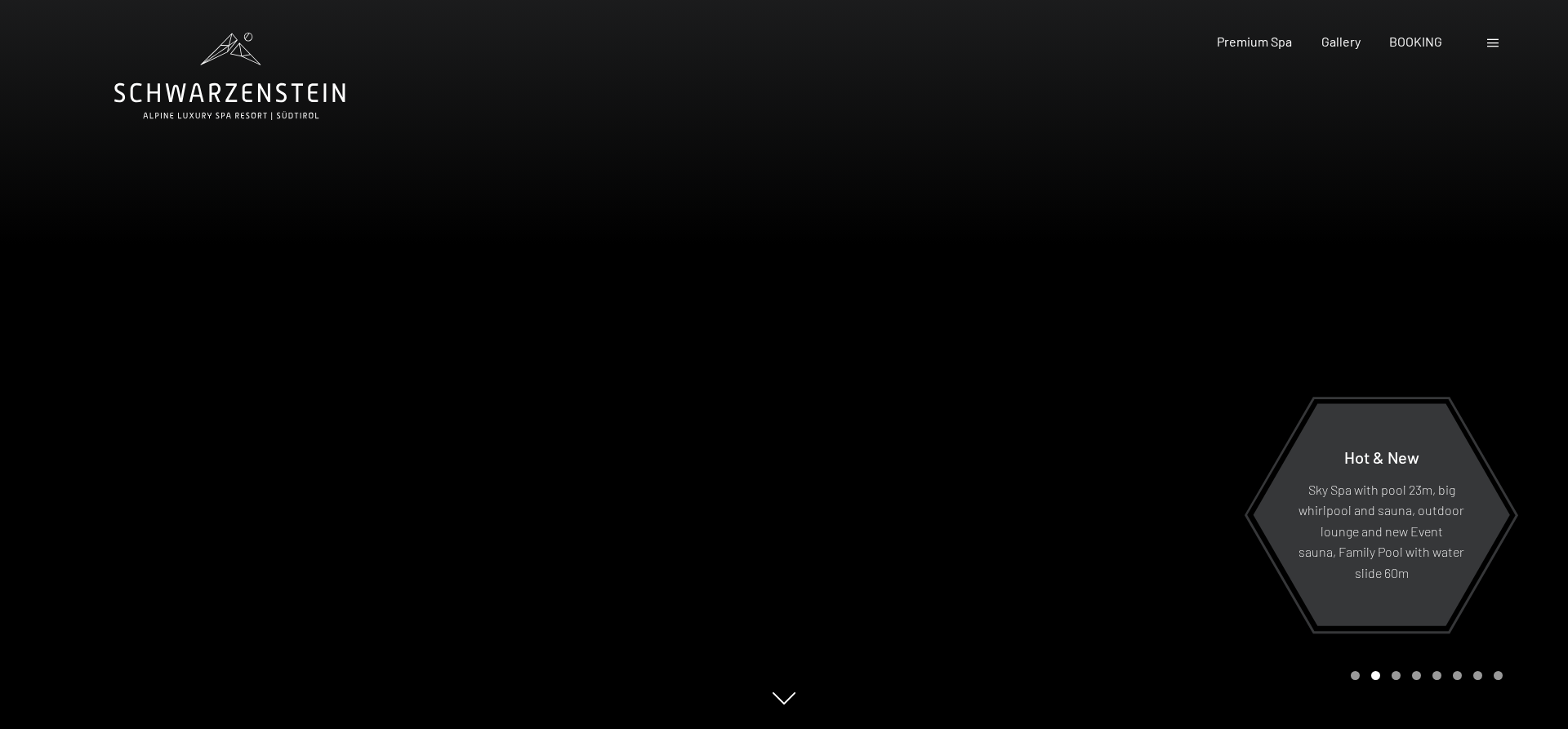
click at [1171, 295] on div at bounding box center [1175, 364] width 784 height 729
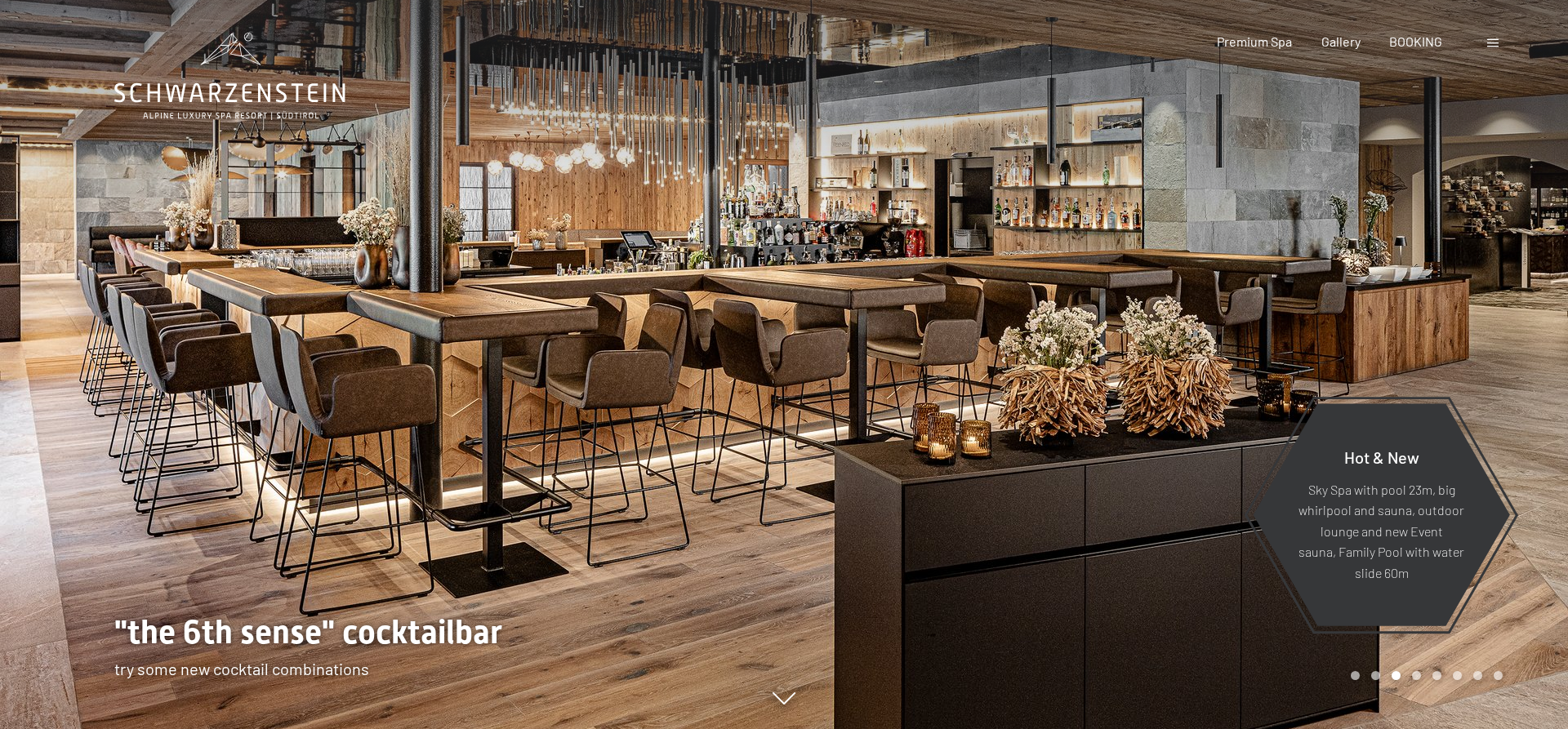
click at [1172, 295] on div at bounding box center [1175, 364] width 784 height 729
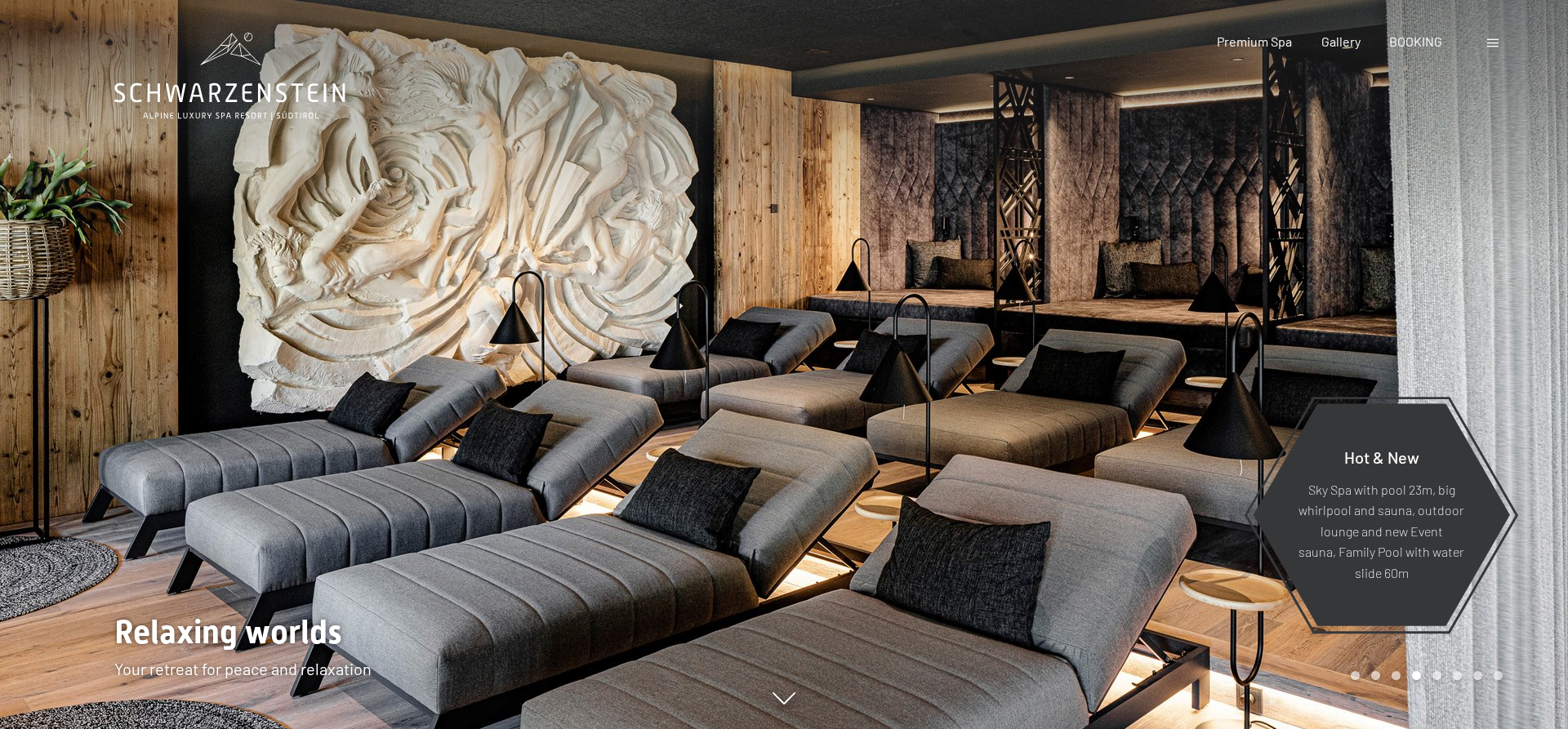
click at [1172, 295] on div at bounding box center [1175, 364] width 784 height 729
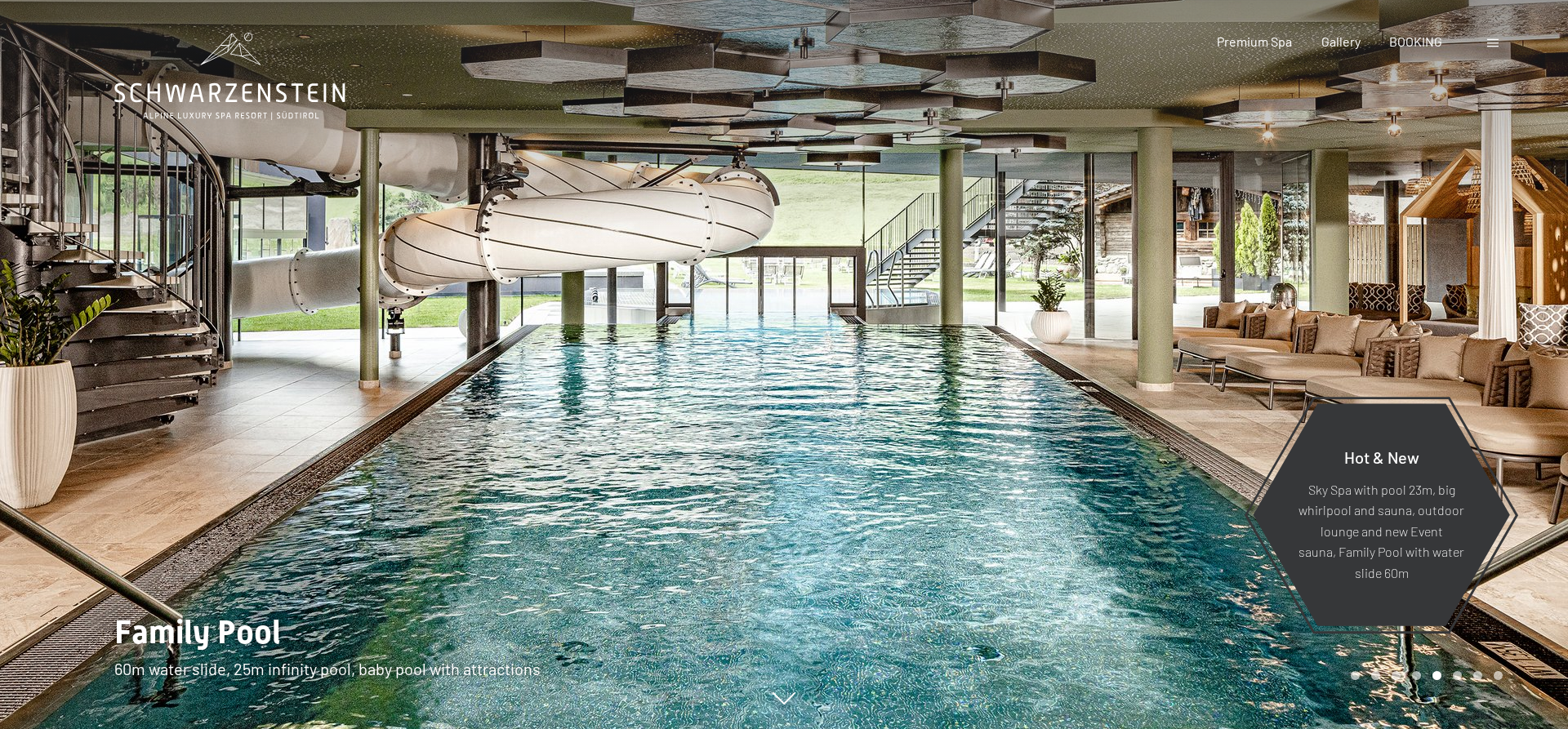
click at [1172, 295] on div at bounding box center [1175, 364] width 784 height 729
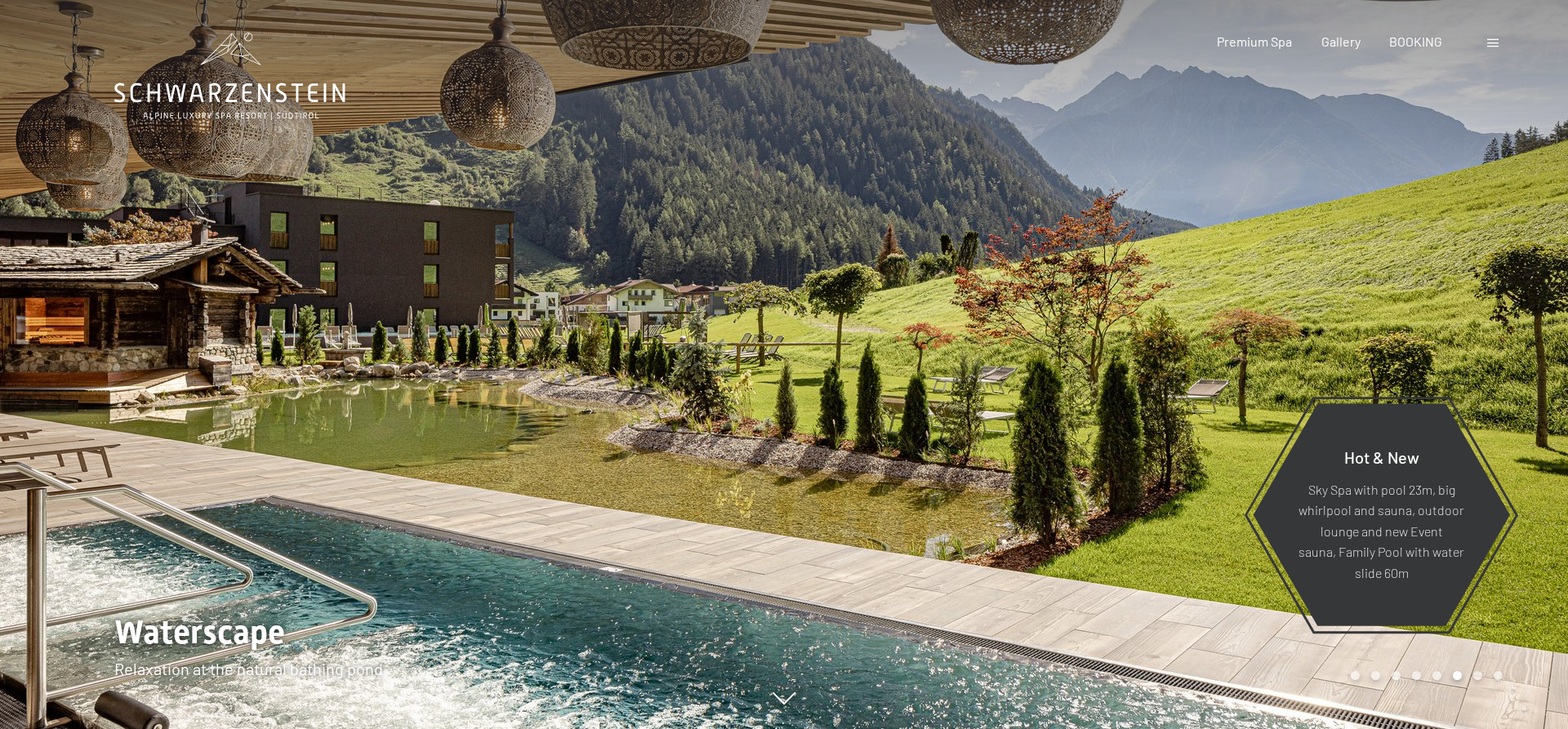
click at [1172, 295] on div at bounding box center [1175, 364] width 784 height 729
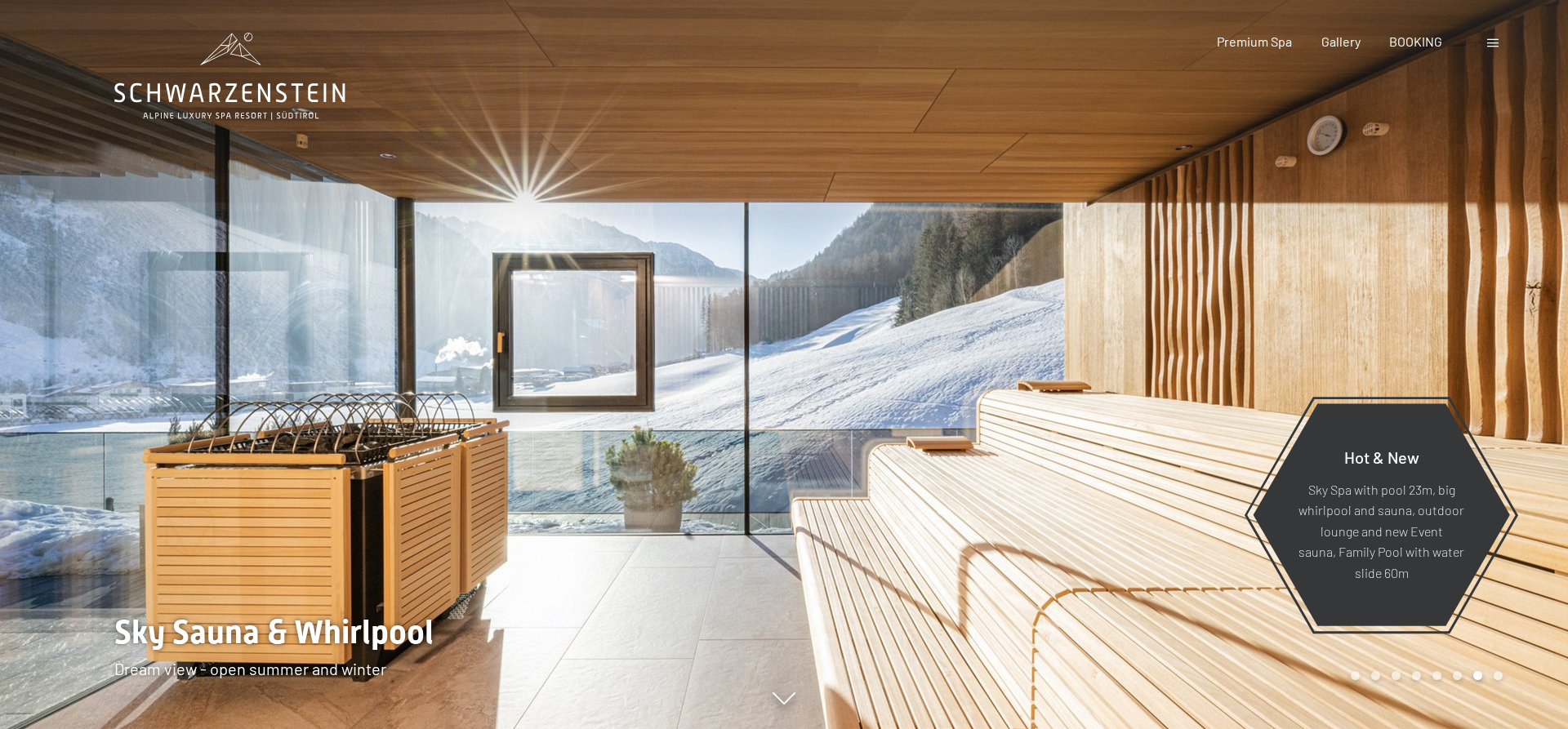
click at [1492, 43] on span at bounding box center [1492, 43] width 11 height 8
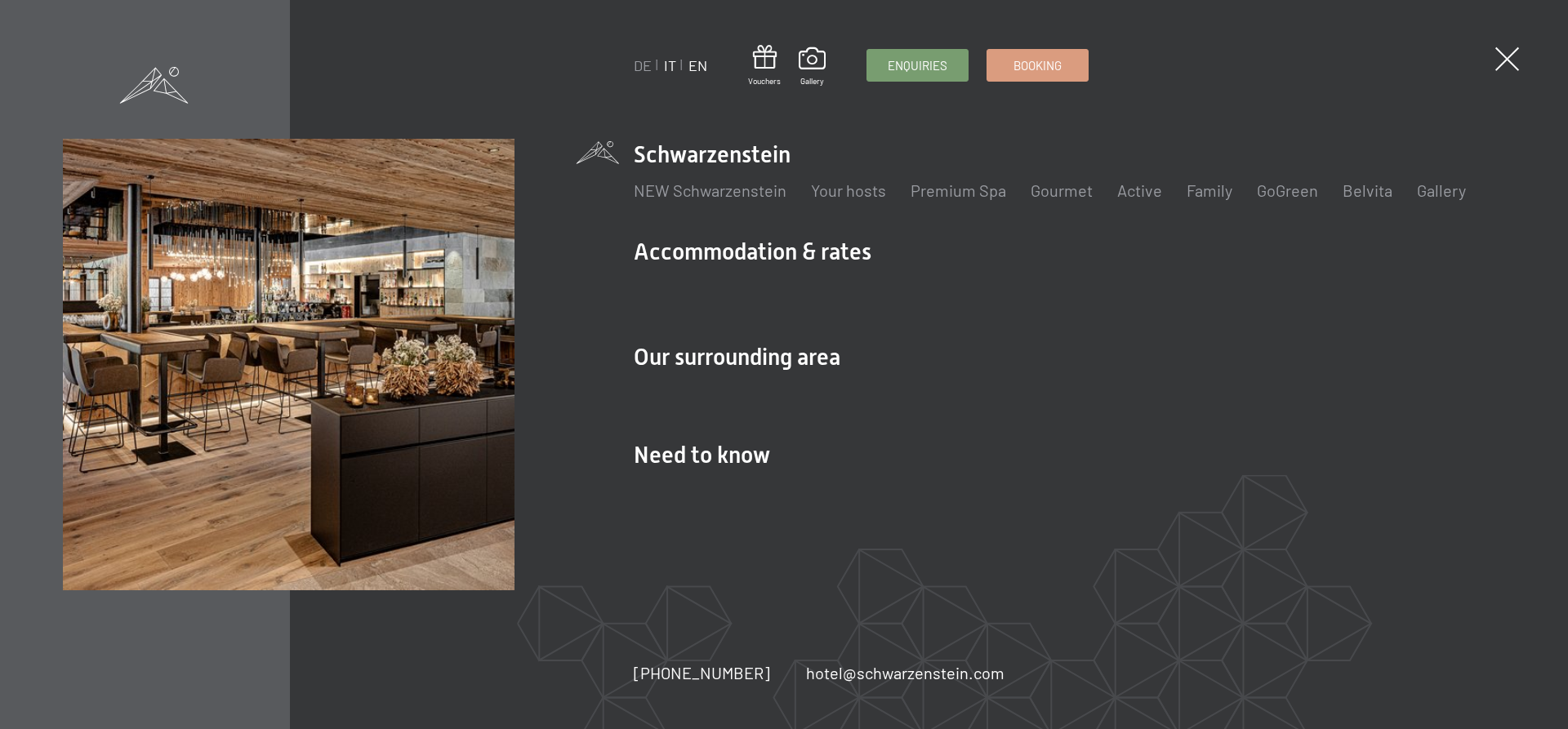
click at [670, 64] on link "IT" at bounding box center [669, 64] width 12 height 18
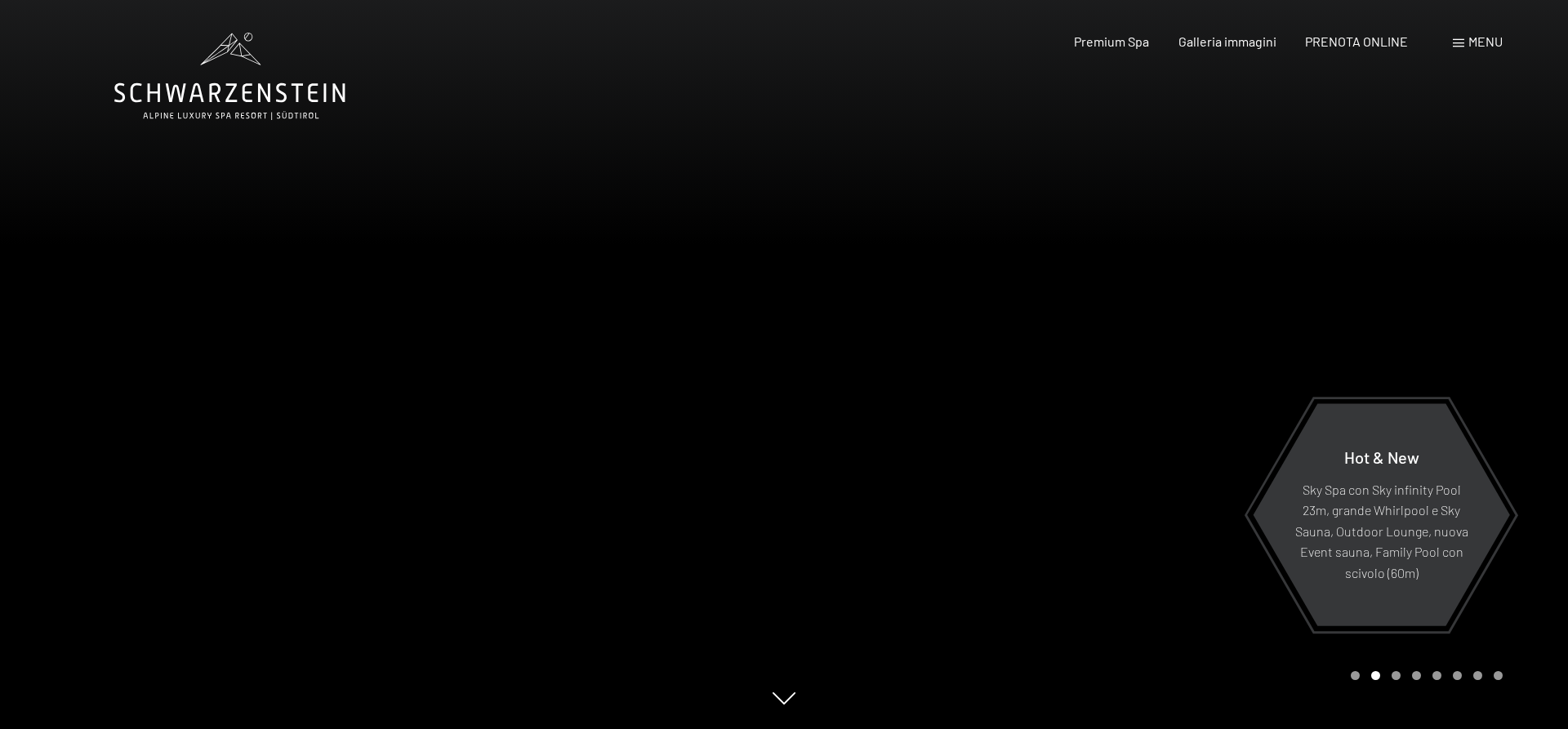
click at [1237, 357] on div at bounding box center [1175, 364] width 784 height 729
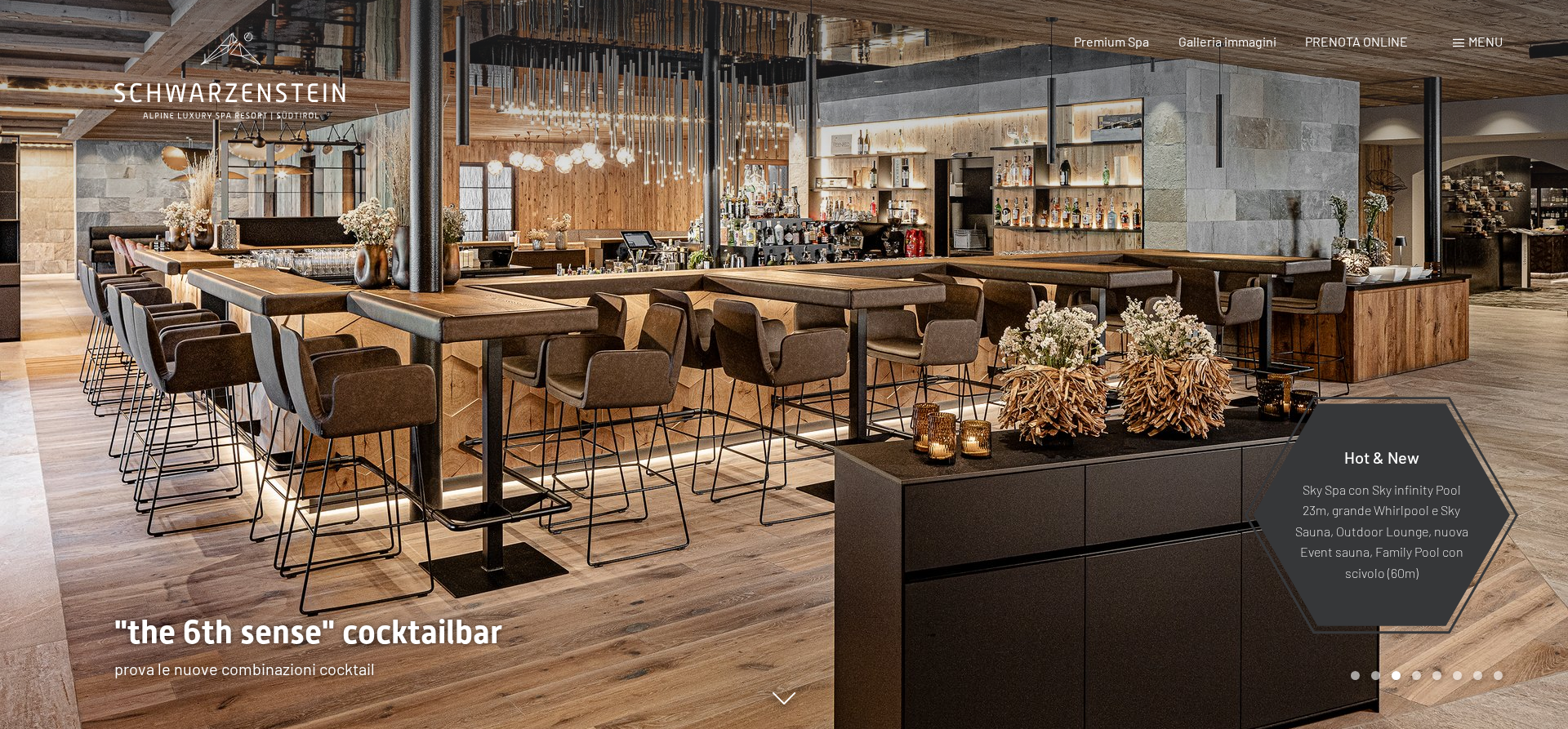
click at [1237, 357] on div at bounding box center [1175, 364] width 784 height 729
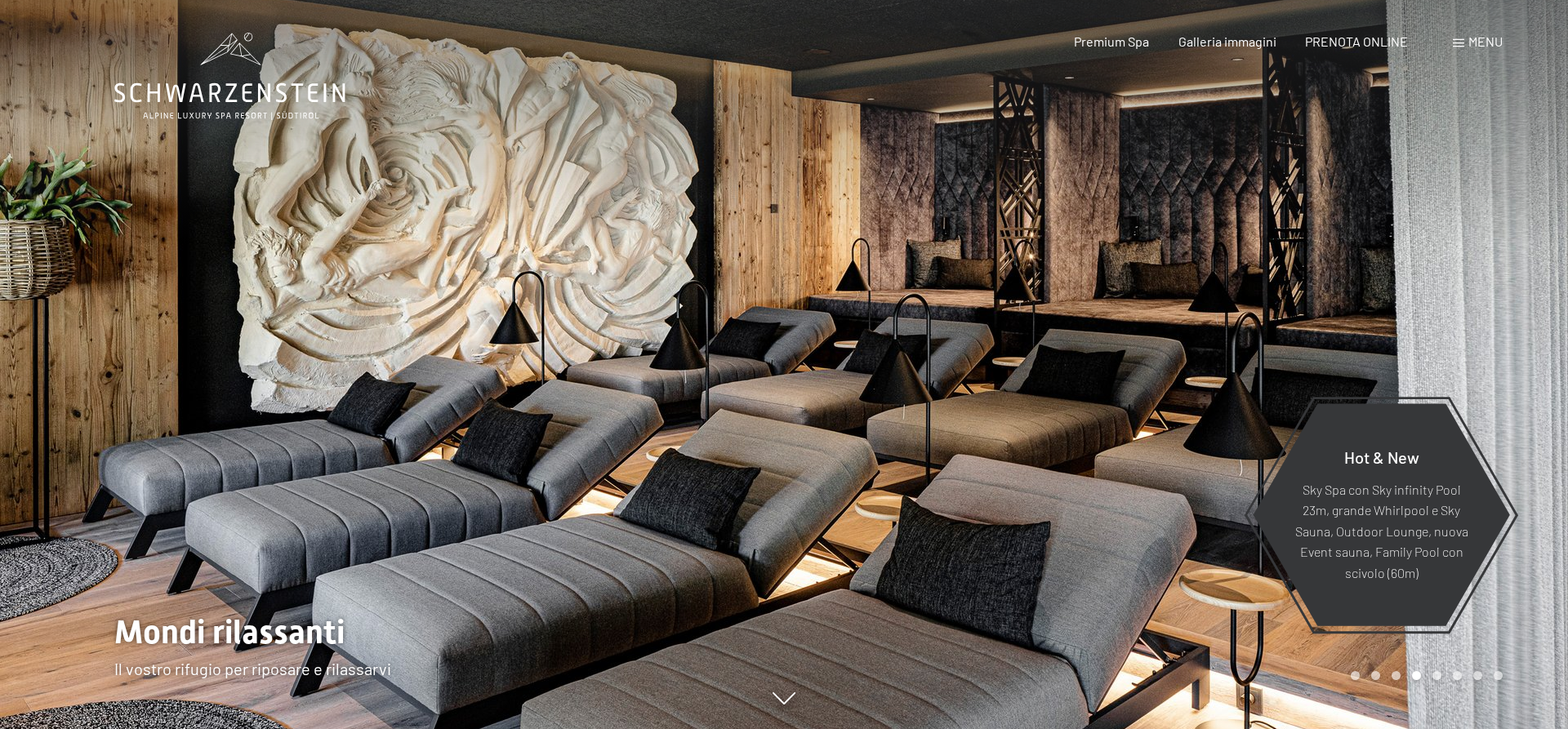
click at [1237, 357] on div at bounding box center [1175, 364] width 784 height 729
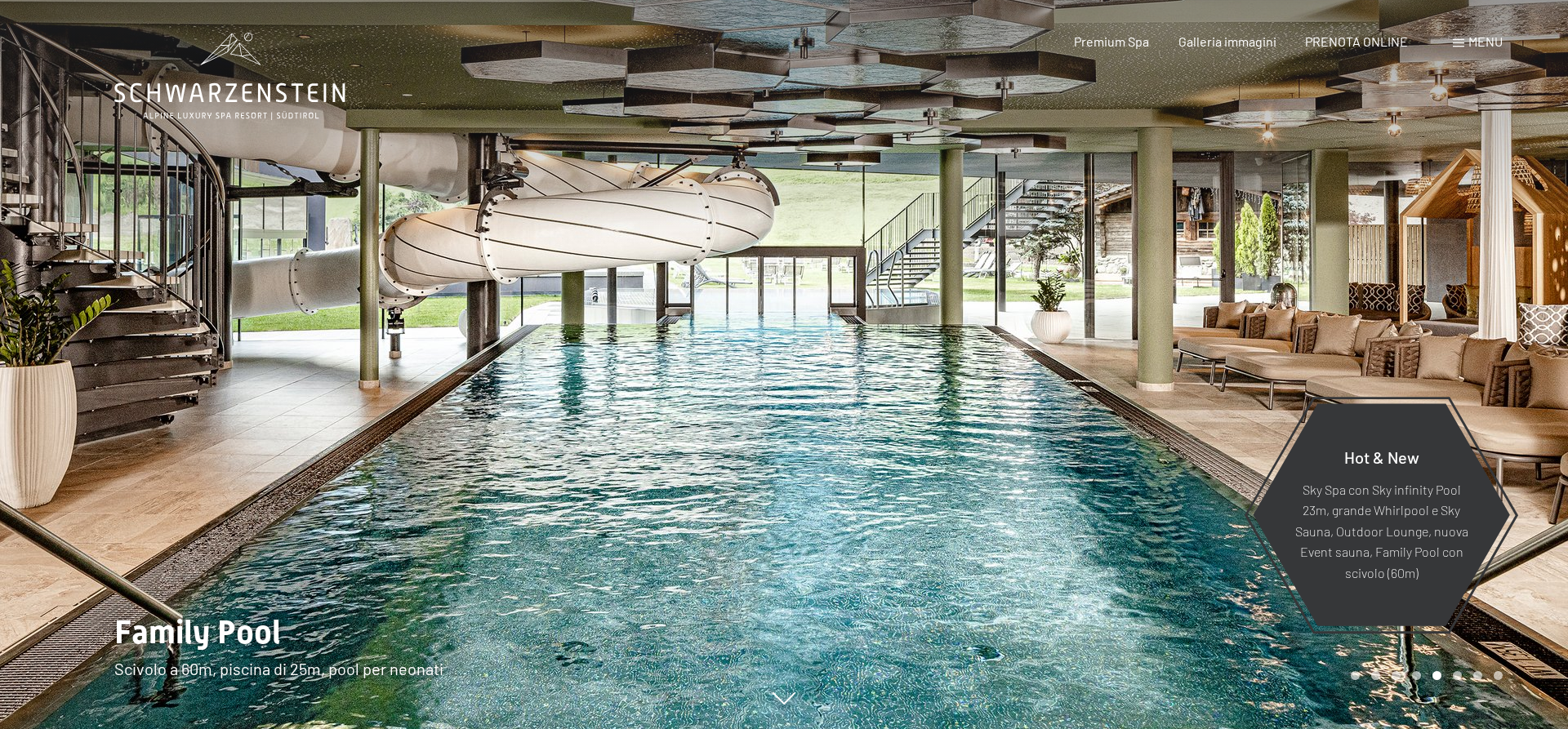
click at [1237, 357] on div at bounding box center [1175, 364] width 784 height 729
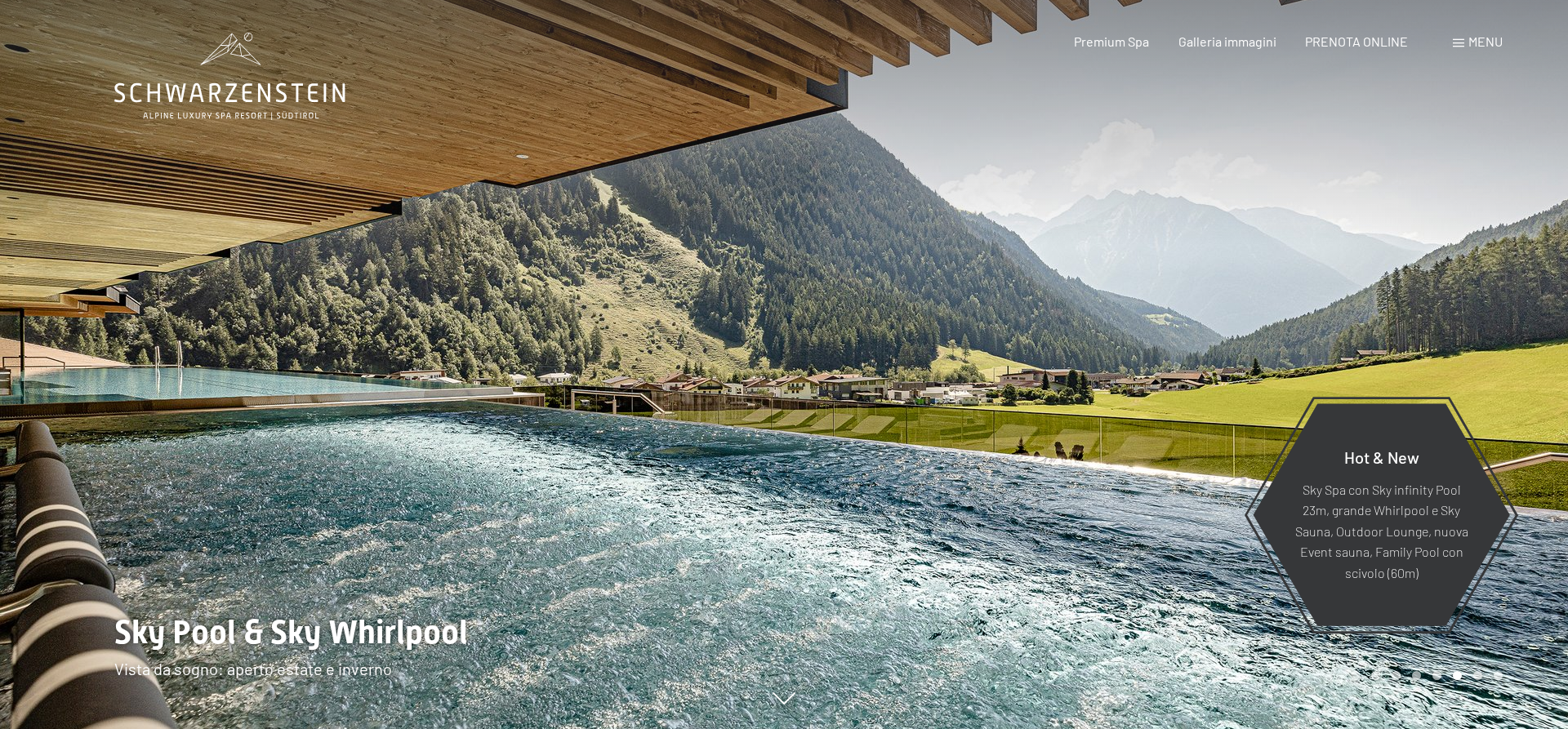
click at [1237, 357] on div at bounding box center [1175, 364] width 784 height 729
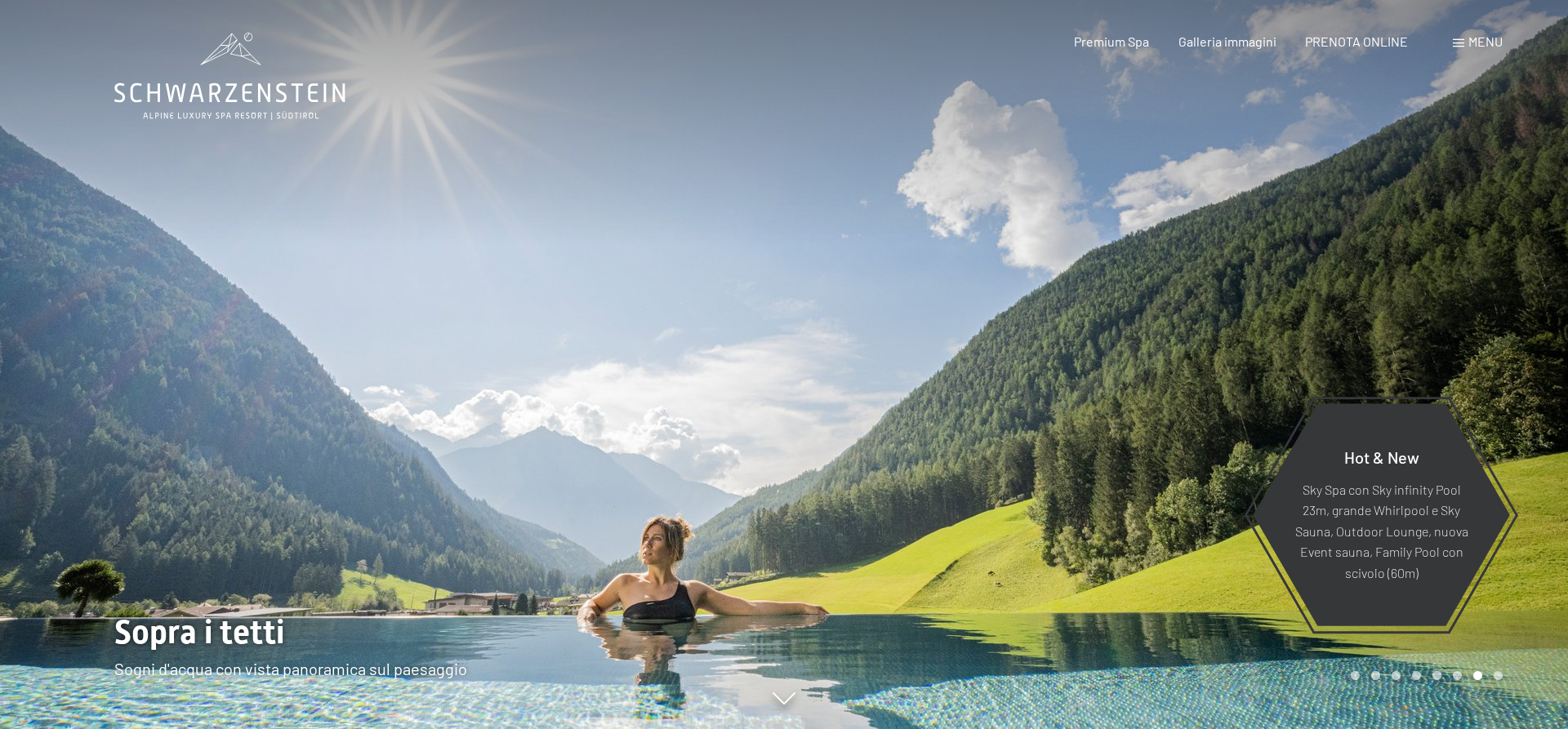
click at [1237, 357] on div at bounding box center [1175, 364] width 784 height 729
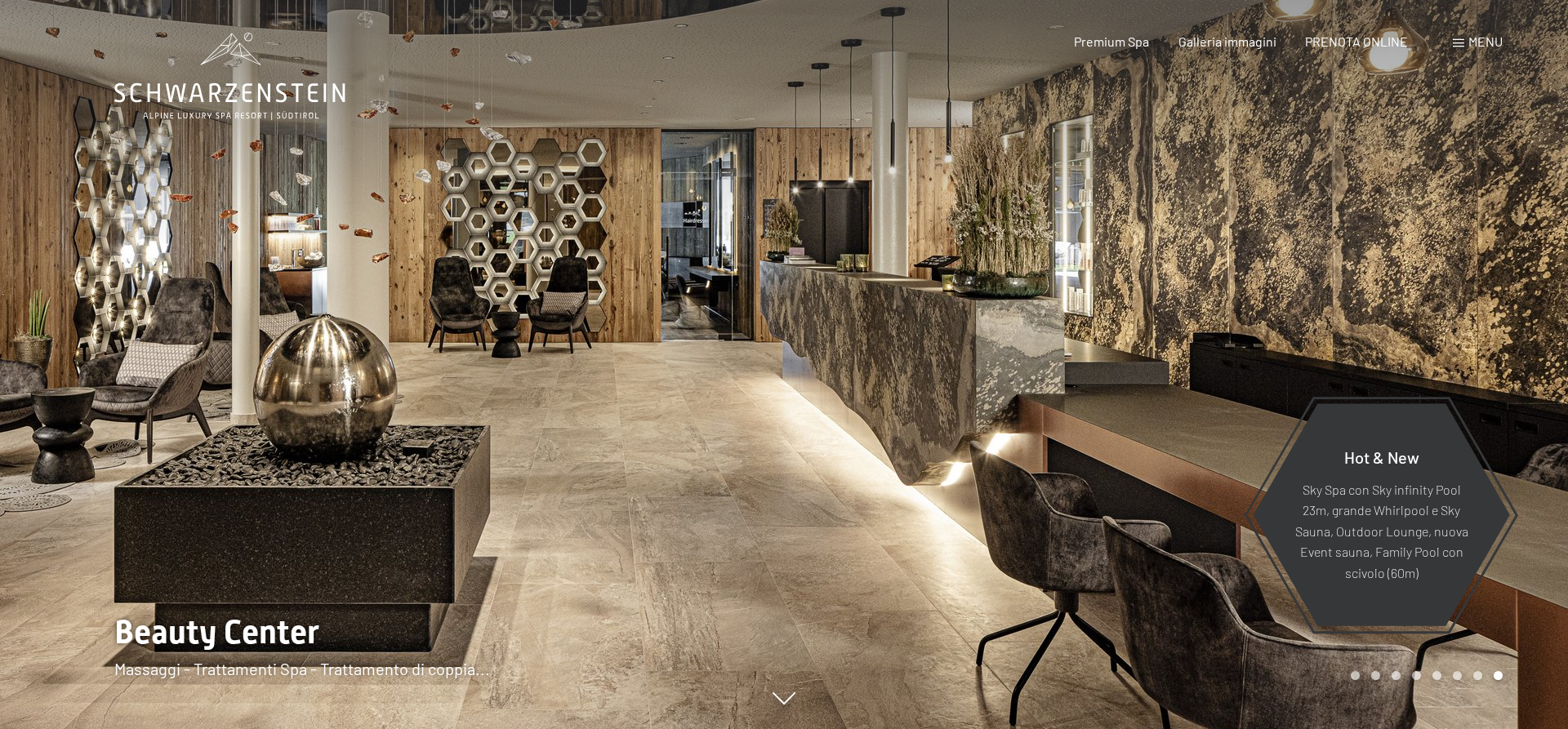
click at [1237, 357] on div at bounding box center [1175, 364] width 784 height 729
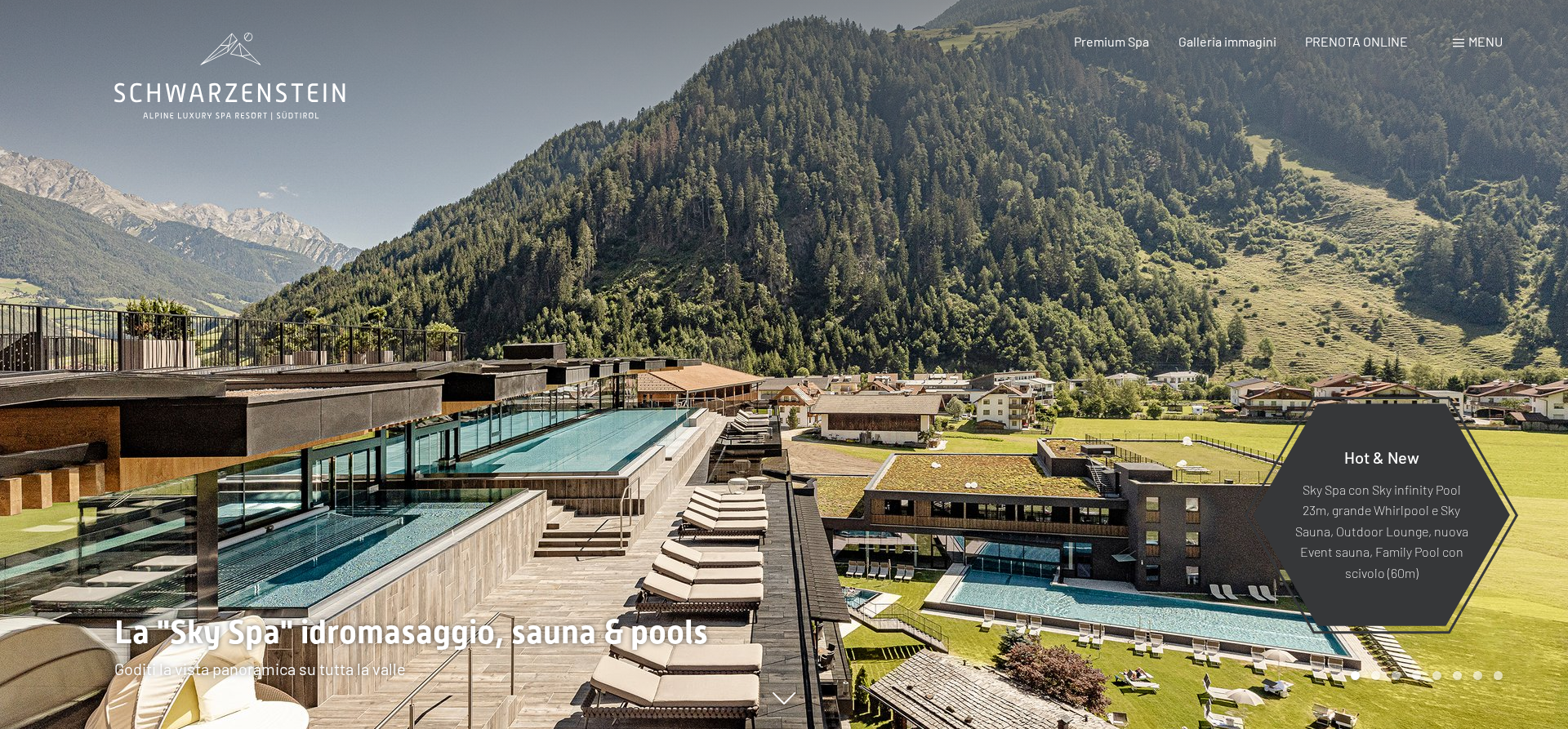
click at [1237, 357] on div at bounding box center [1175, 364] width 784 height 729
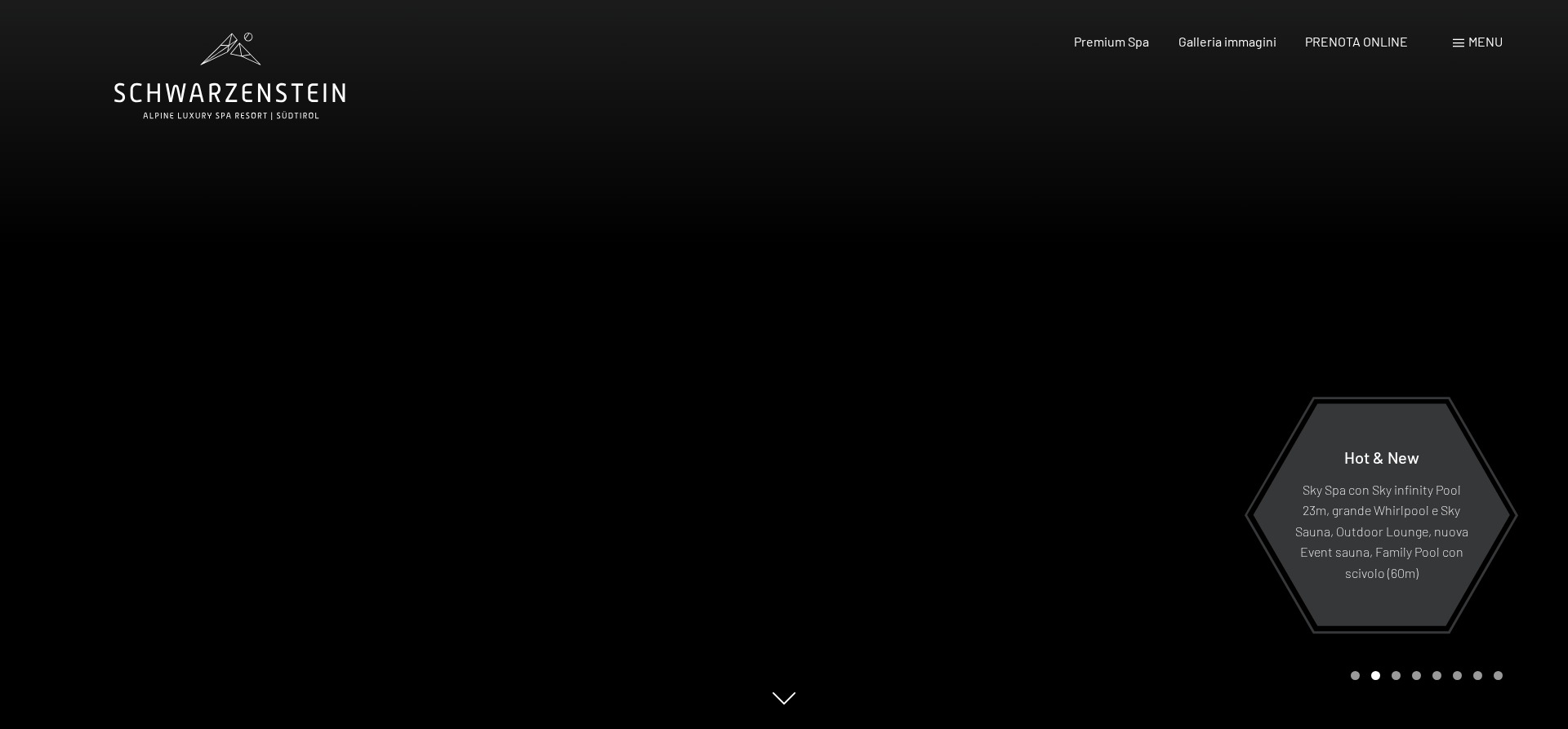
click at [1237, 357] on div at bounding box center [1175, 364] width 784 height 729
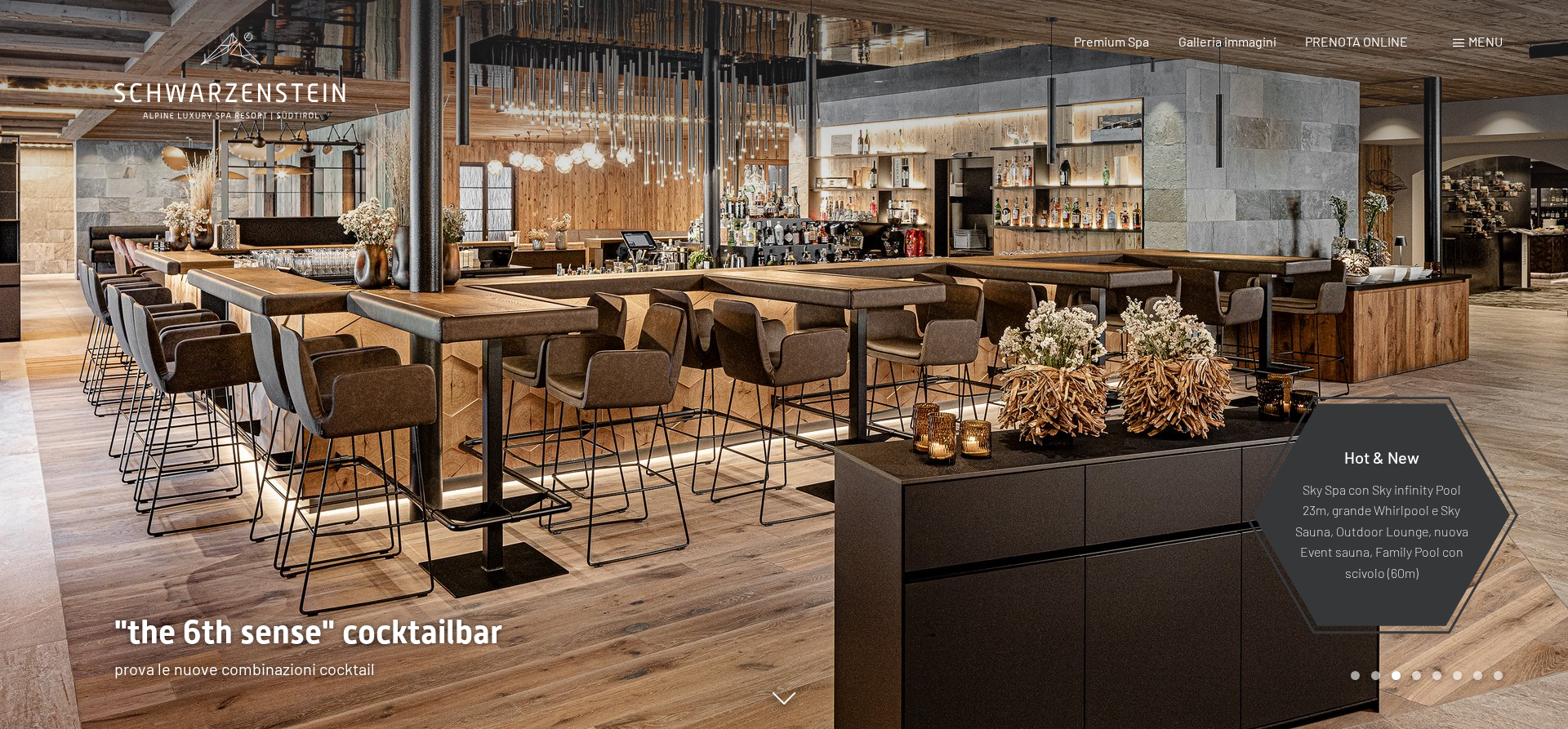
click at [1237, 357] on div at bounding box center [1175, 364] width 784 height 729
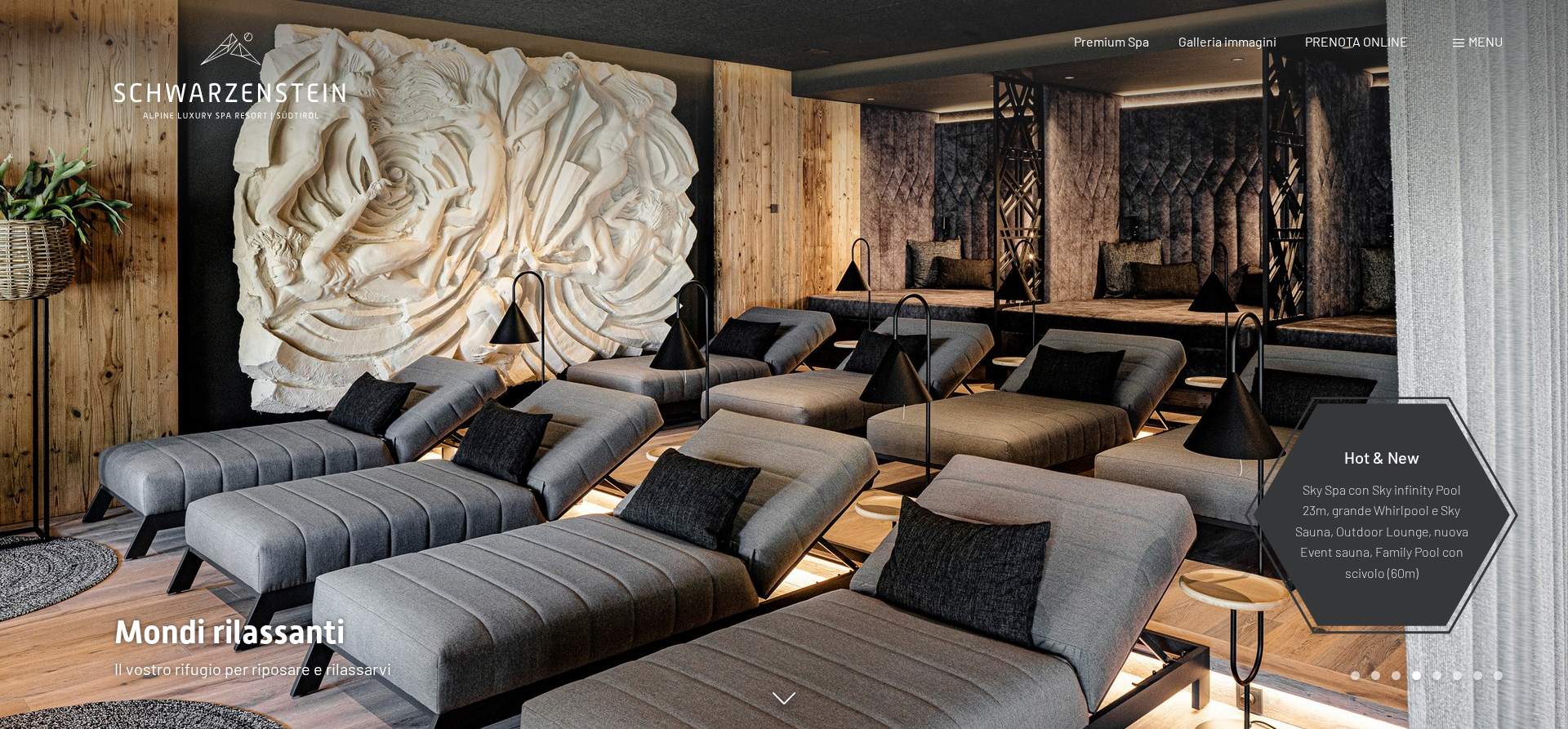
click at [1237, 357] on div at bounding box center [1175, 364] width 784 height 729
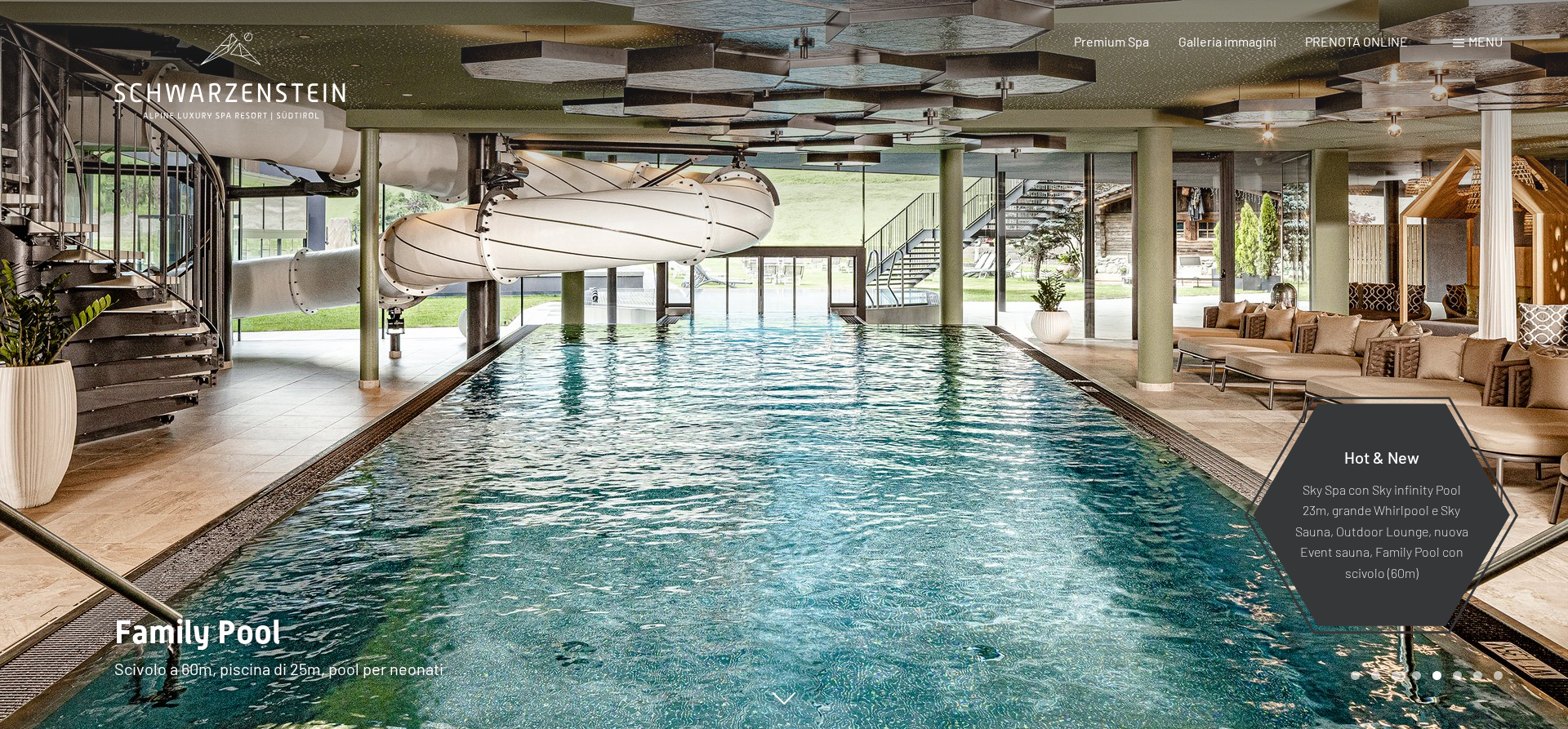
click at [1237, 357] on div at bounding box center [1175, 364] width 784 height 729
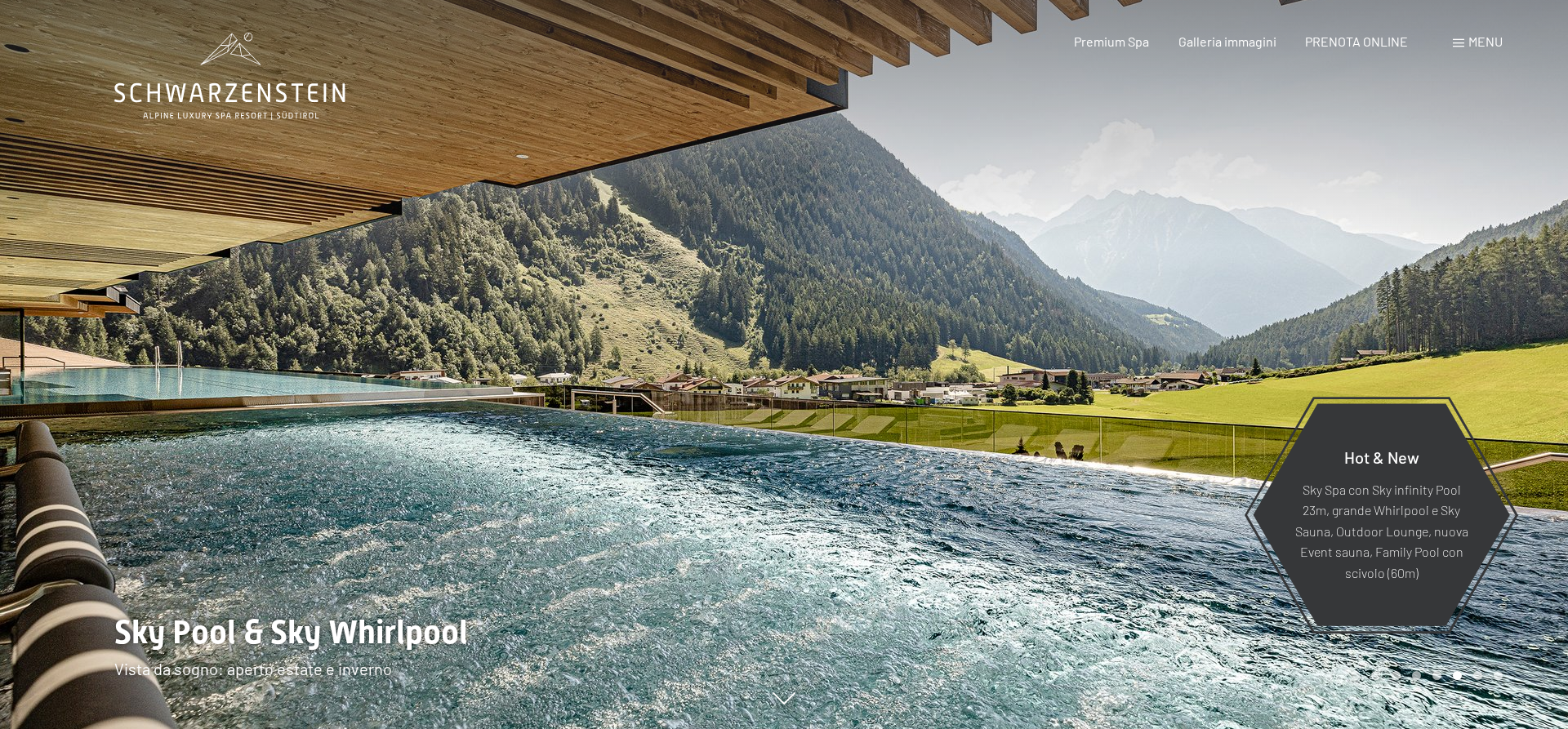
click at [209, 372] on div at bounding box center [392, 364] width 784 height 729
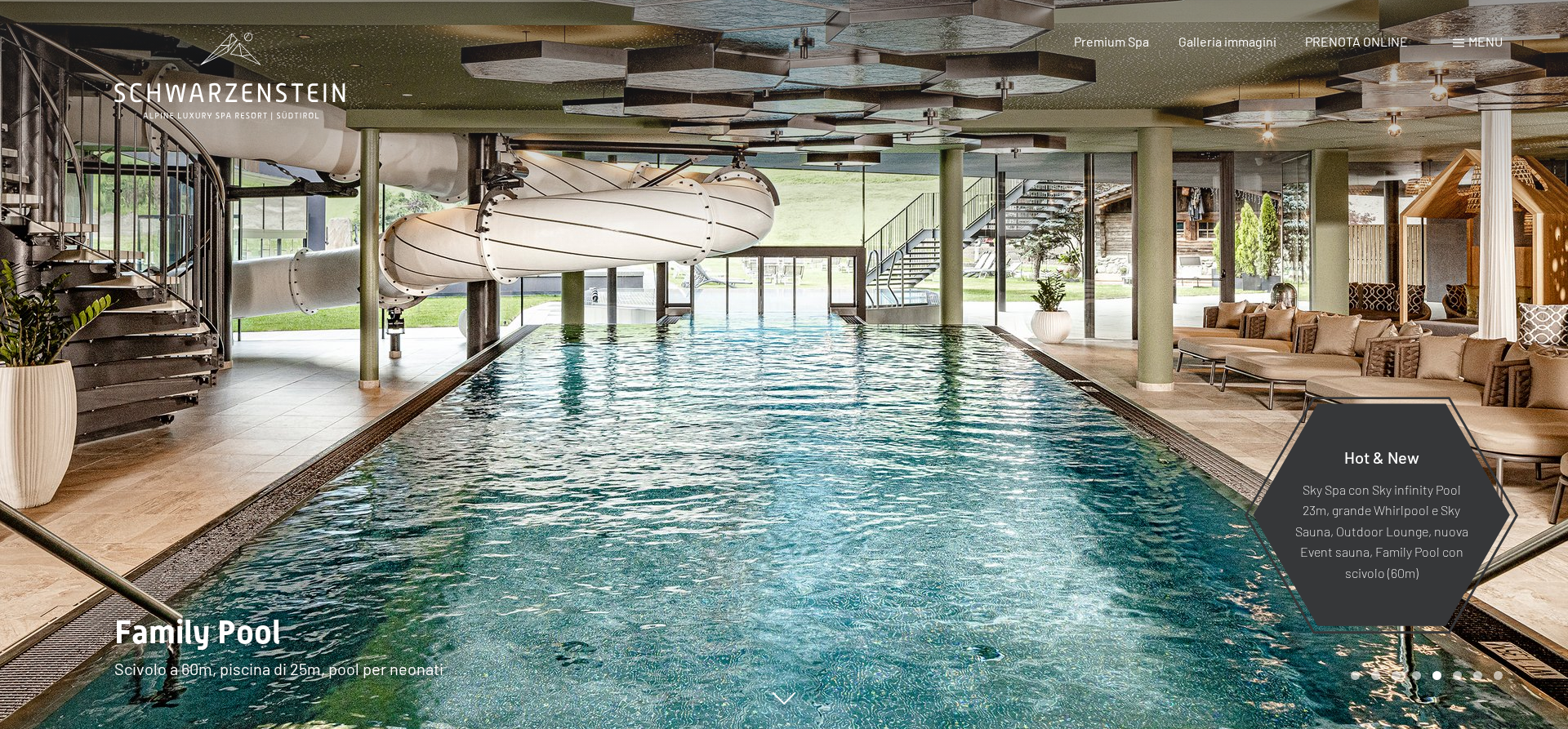
click at [1163, 322] on div at bounding box center [1175, 364] width 784 height 729
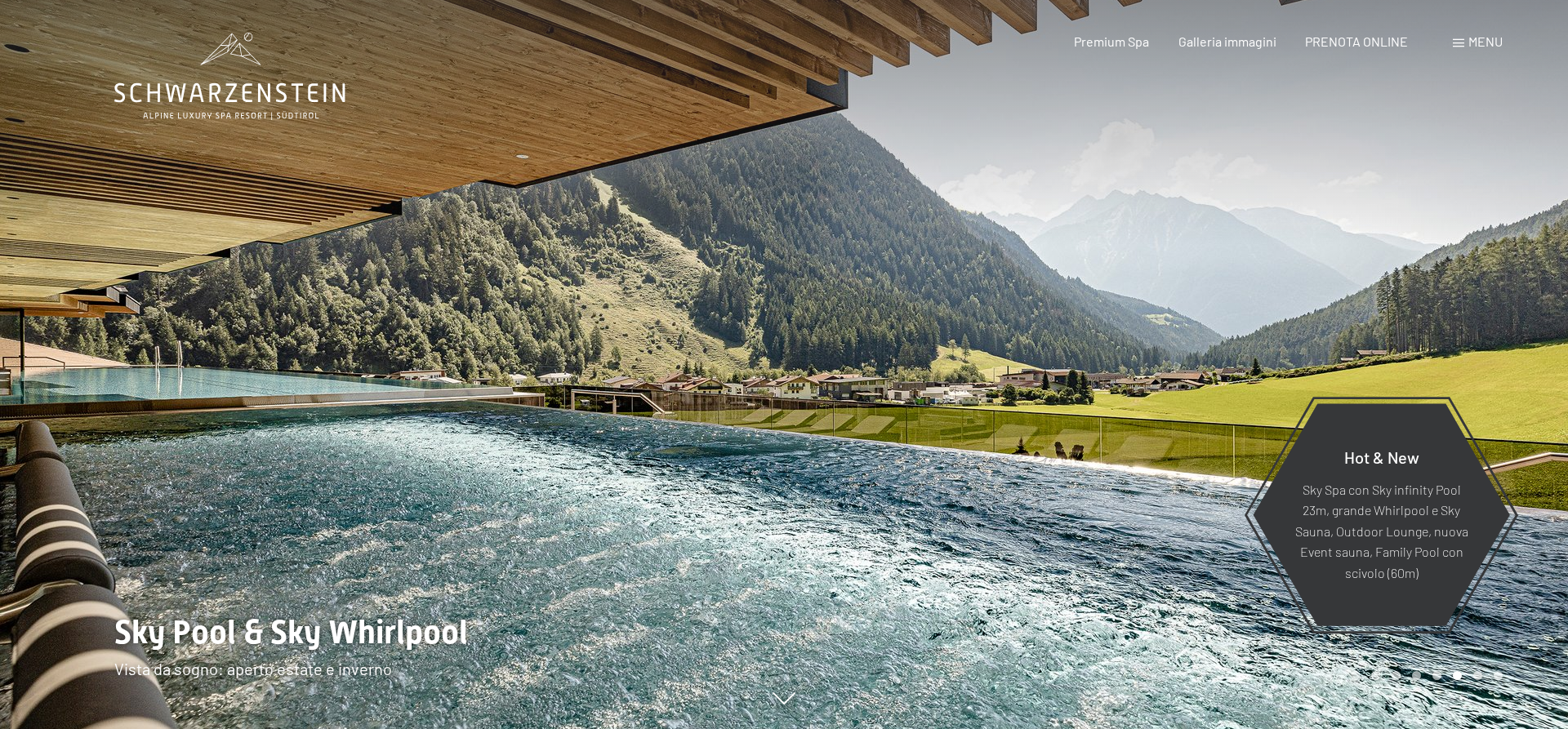
click at [1192, 321] on div at bounding box center [1175, 364] width 784 height 729
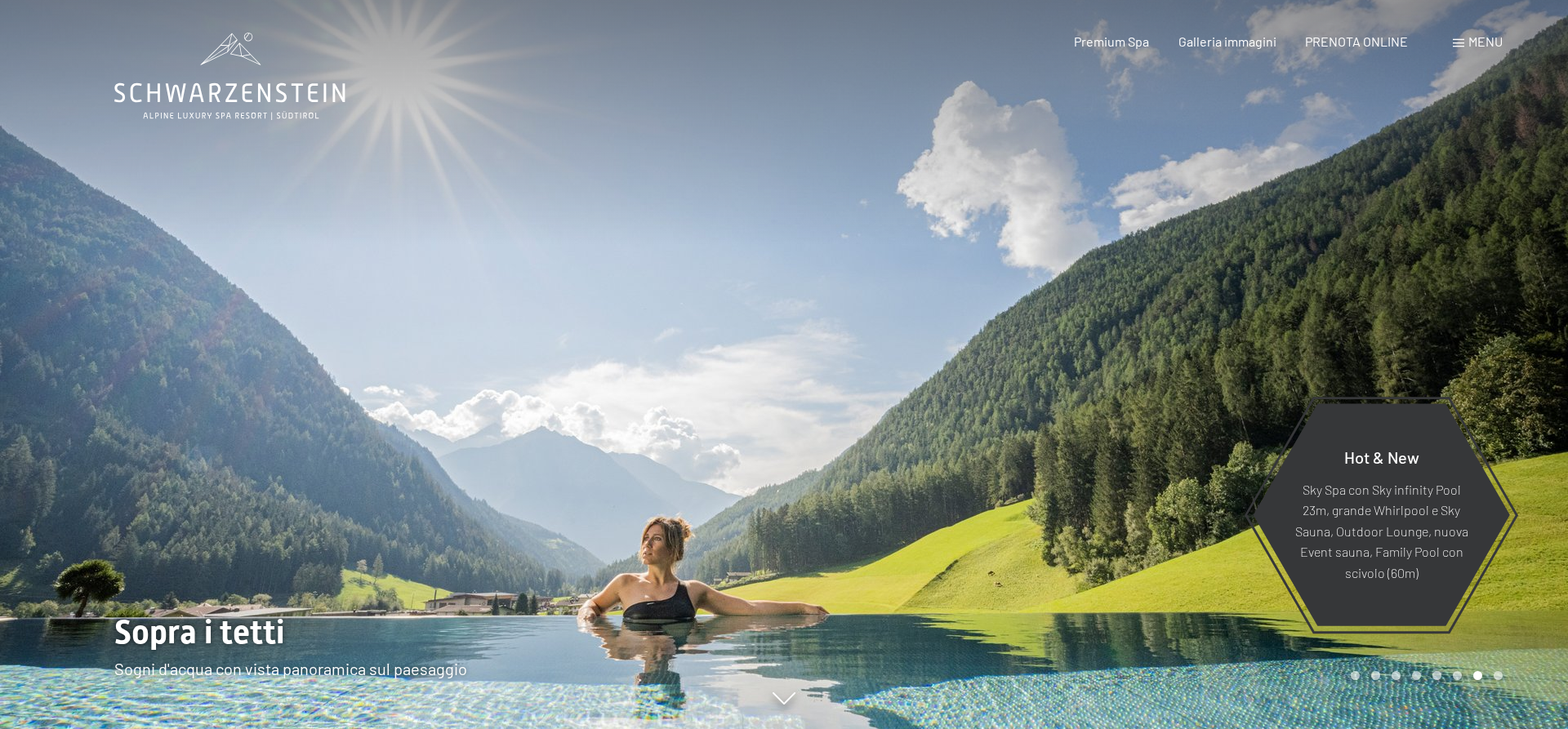
click at [1192, 321] on div at bounding box center [1175, 364] width 784 height 729
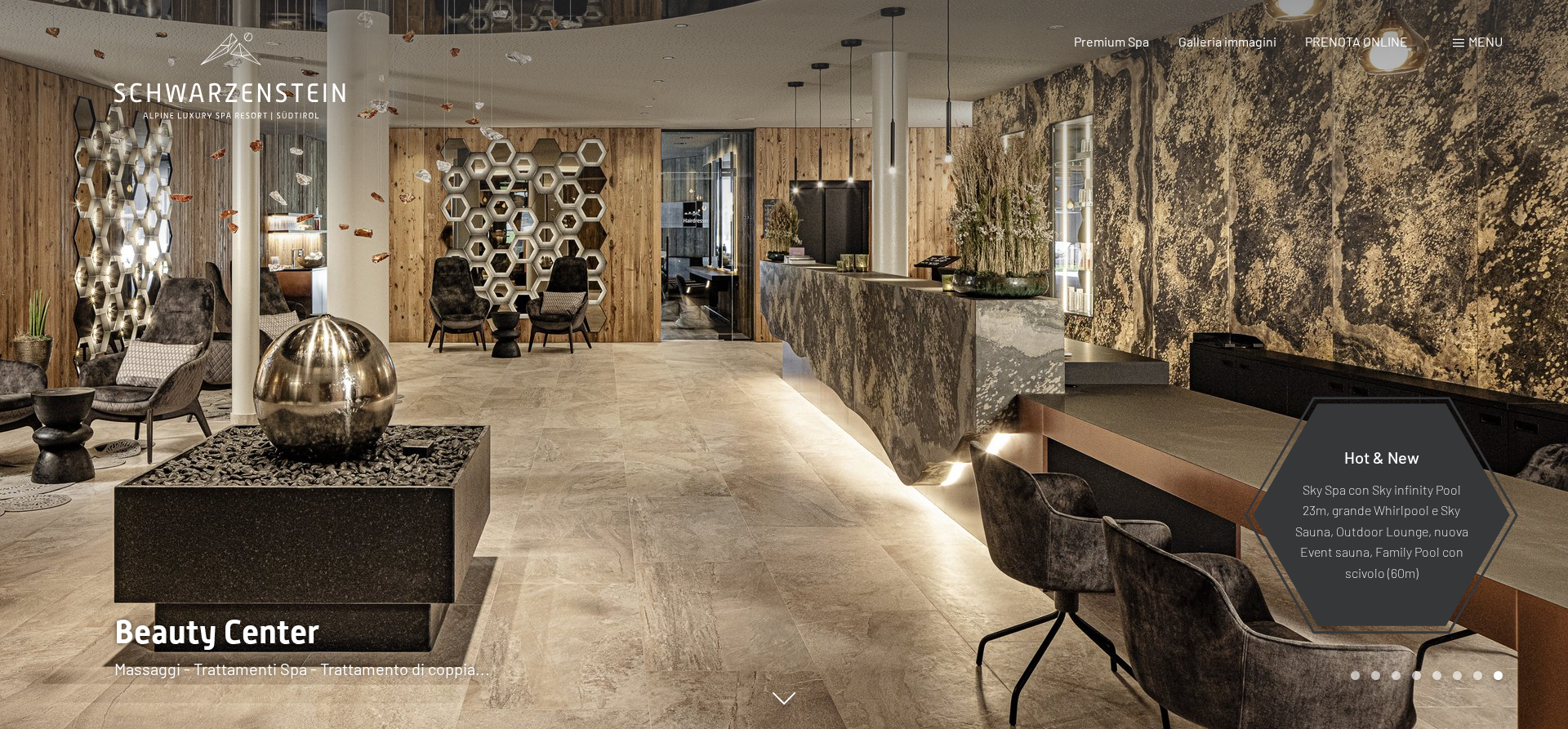
click at [1192, 321] on div at bounding box center [1175, 364] width 784 height 729
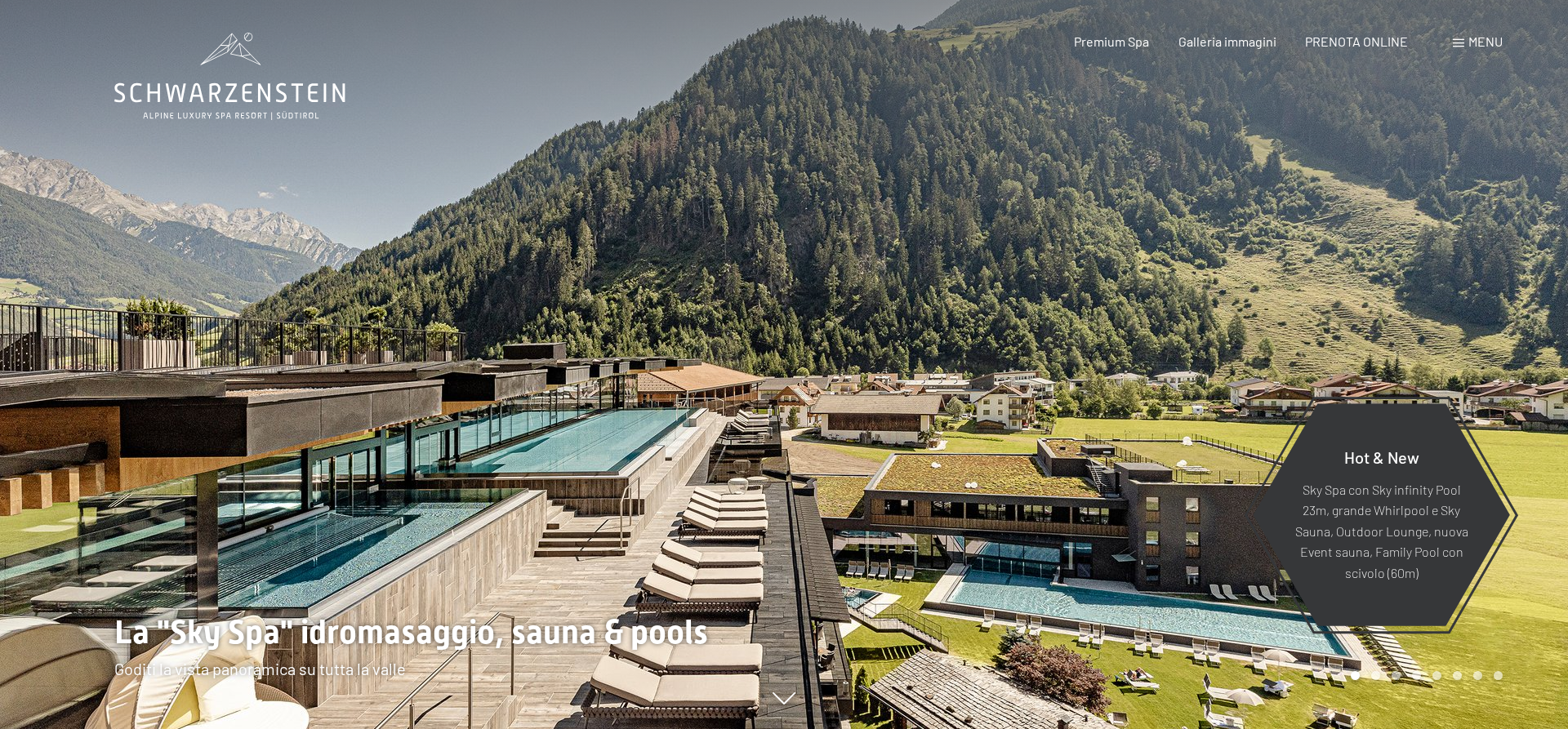
click at [709, 224] on div at bounding box center [392, 364] width 784 height 729
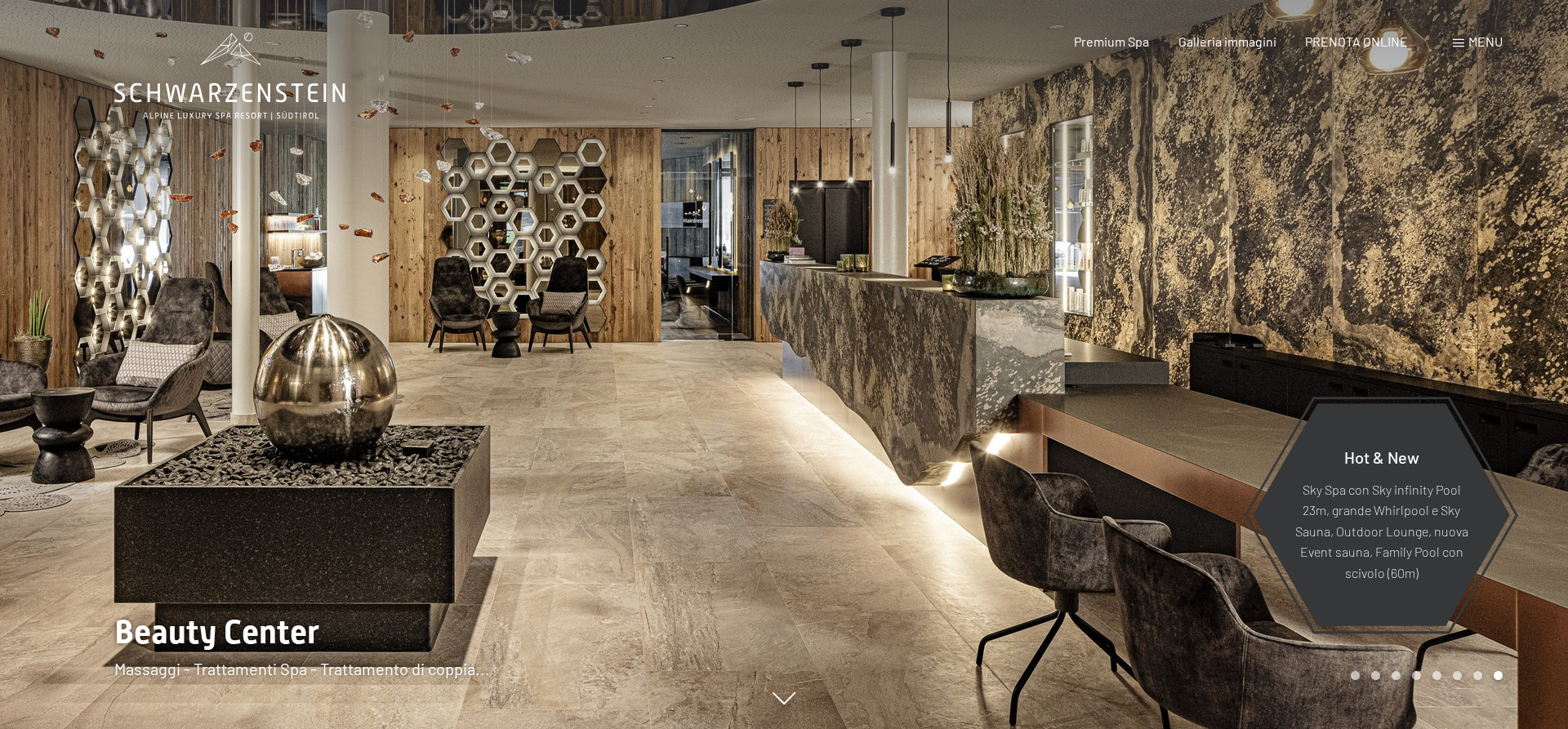
click at [758, 254] on div at bounding box center [392, 364] width 784 height 729
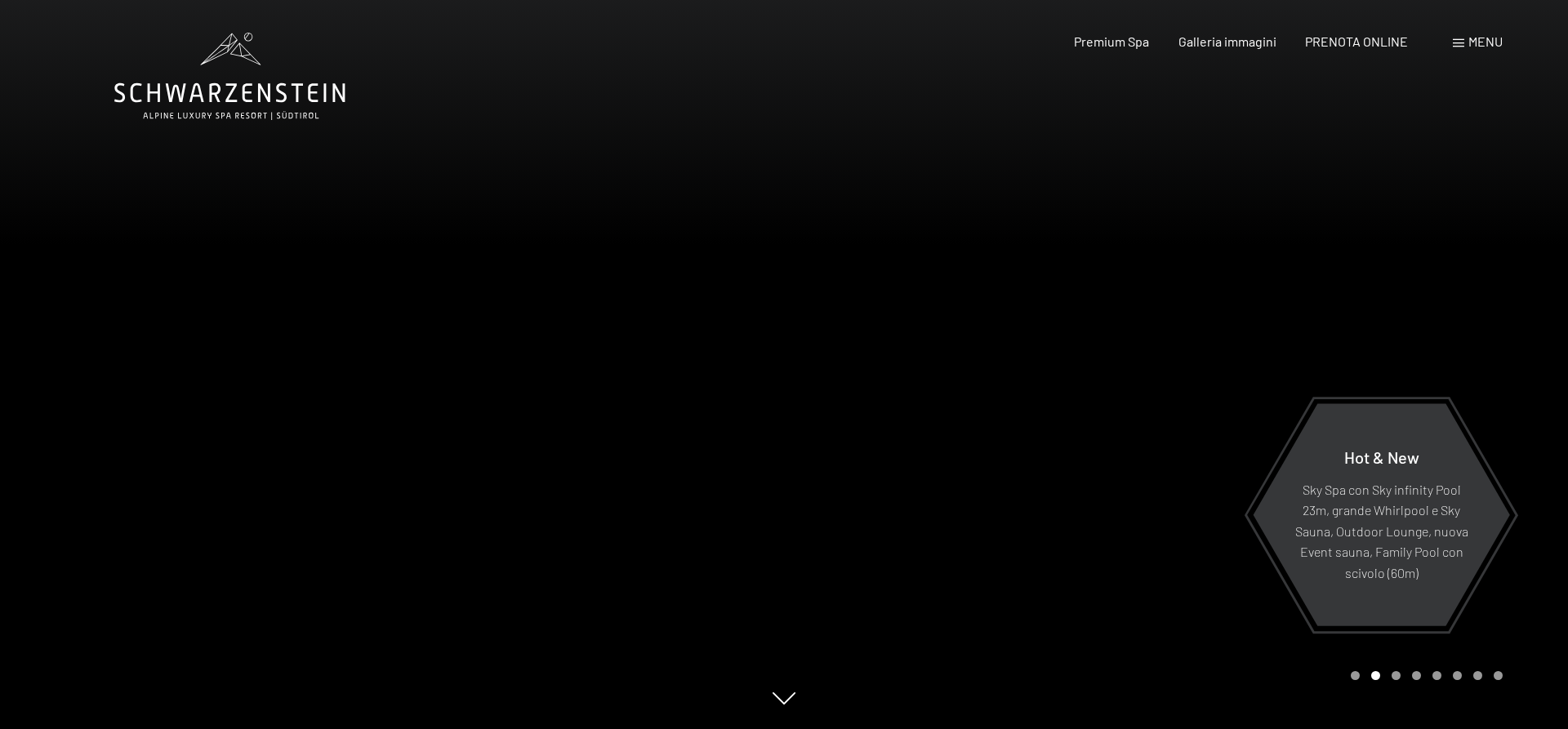
click at [1260, 264] on div at bounding box center [1175, 364] width 784 height 729
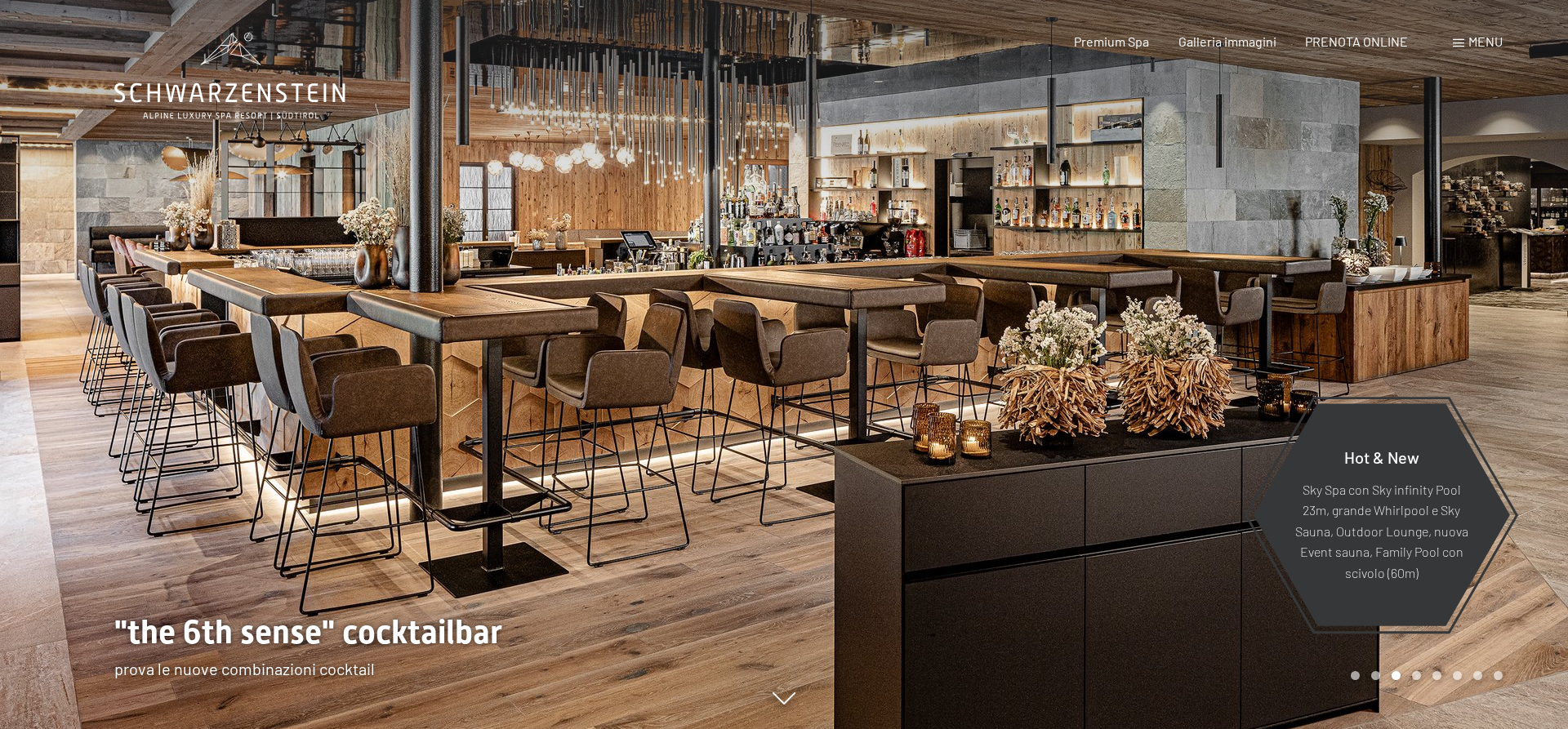
click at [1261, 263] on div at bounding box center [1175, 364] width 784 height 729
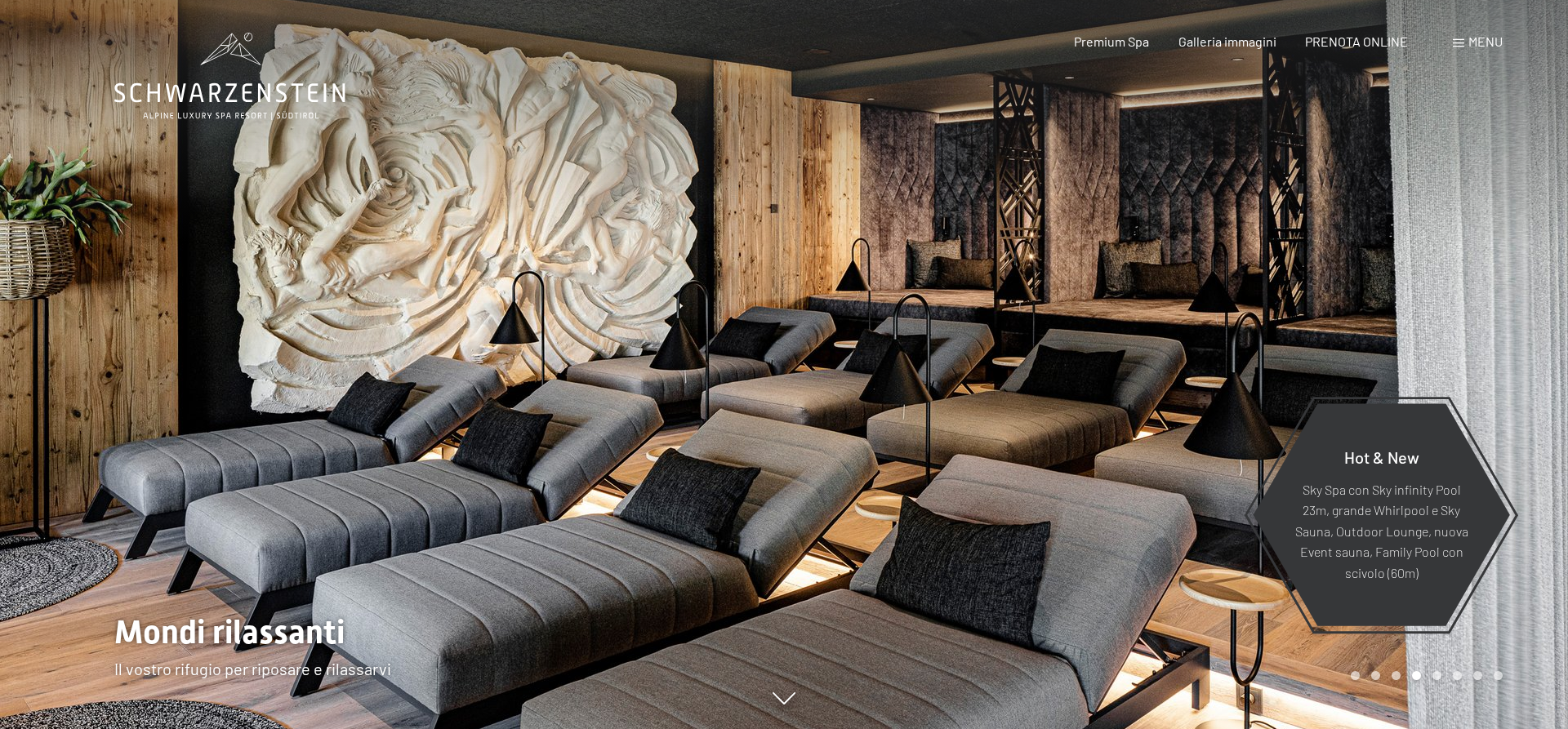
click at [1261, 263] on div at bounding box center [1175, 364] width 784 height 729
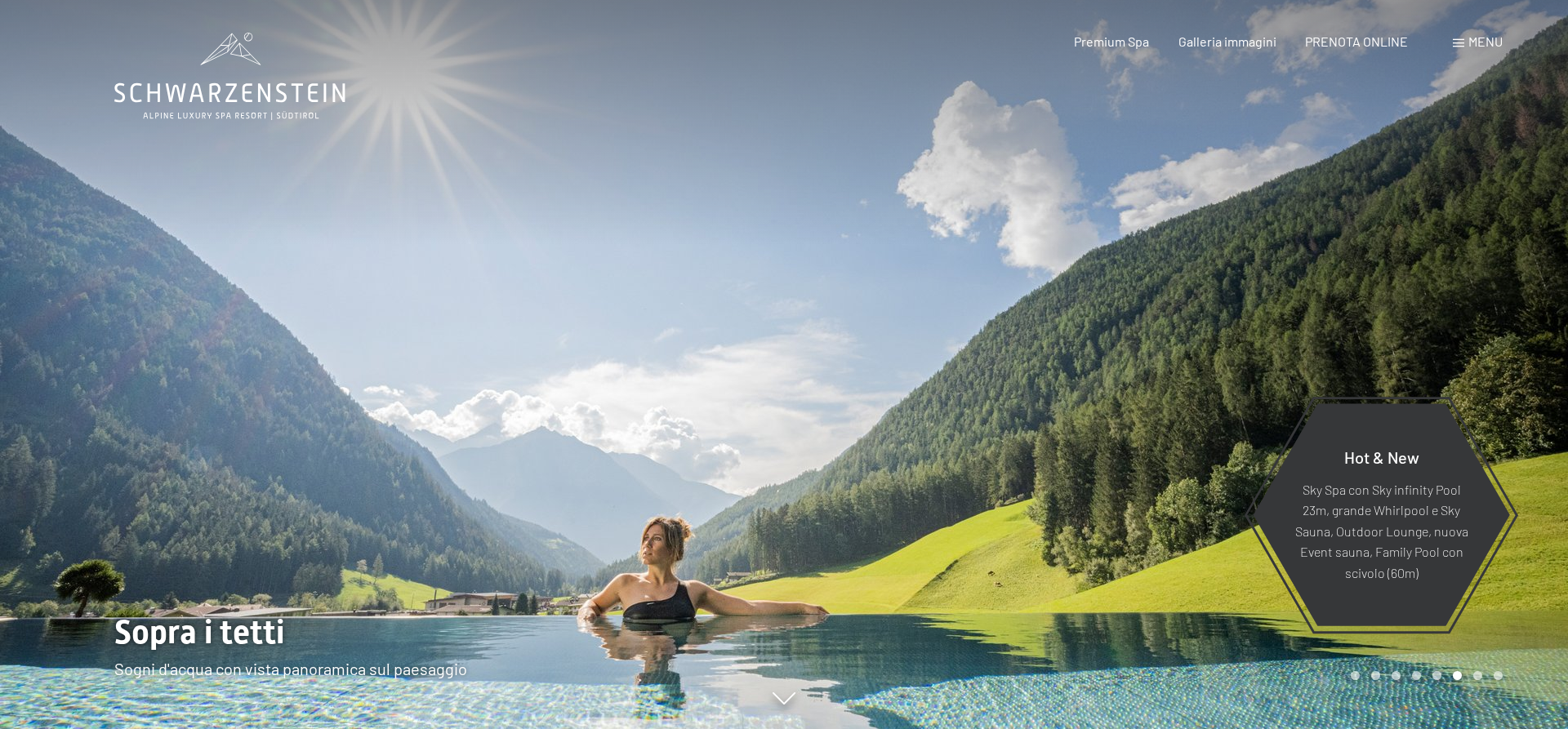
click at [1261, 263] on div at bounding box center [1175, 364] width 784 height 729
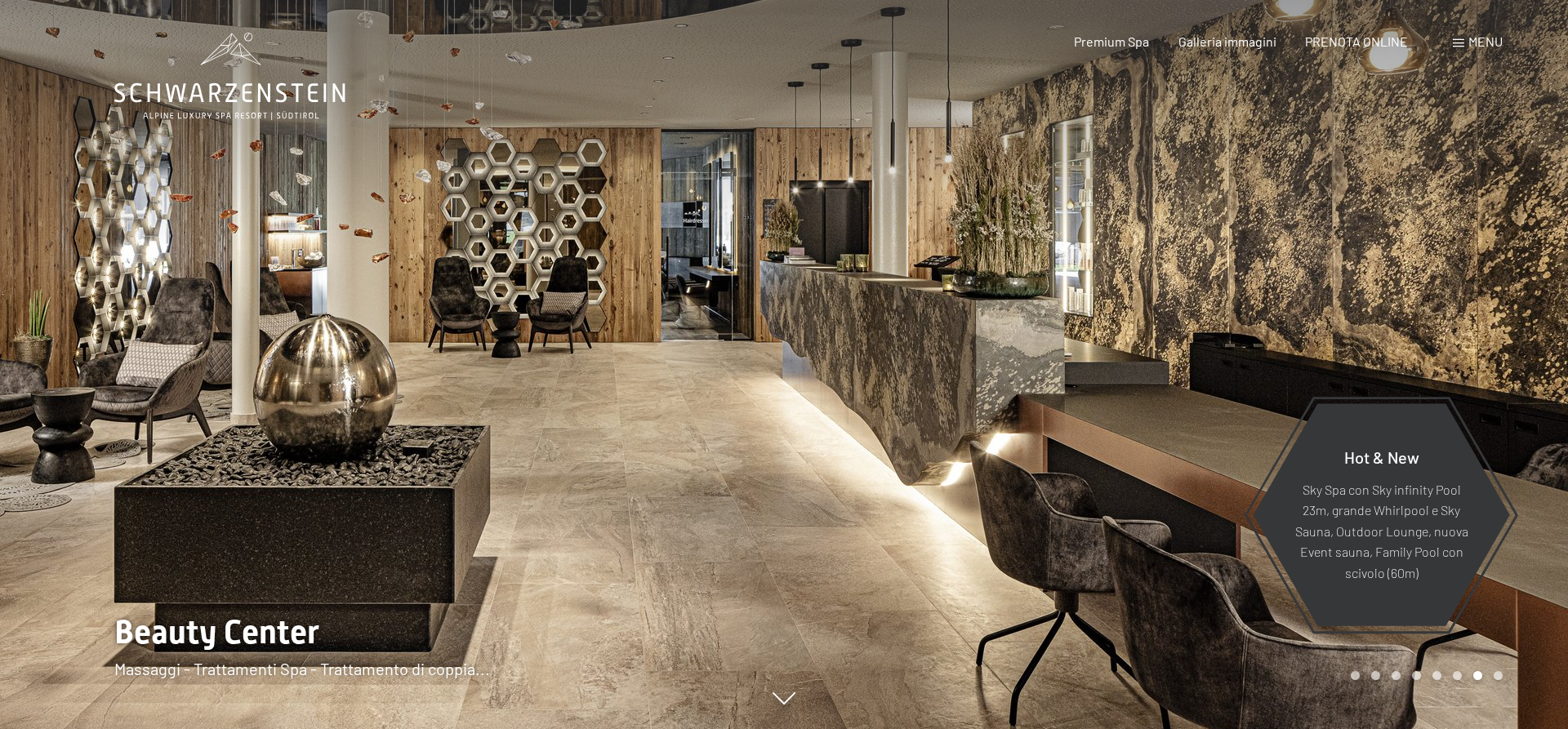
click at [1261, 263] on div at bounding box center [1175, 364] width 784 height 729
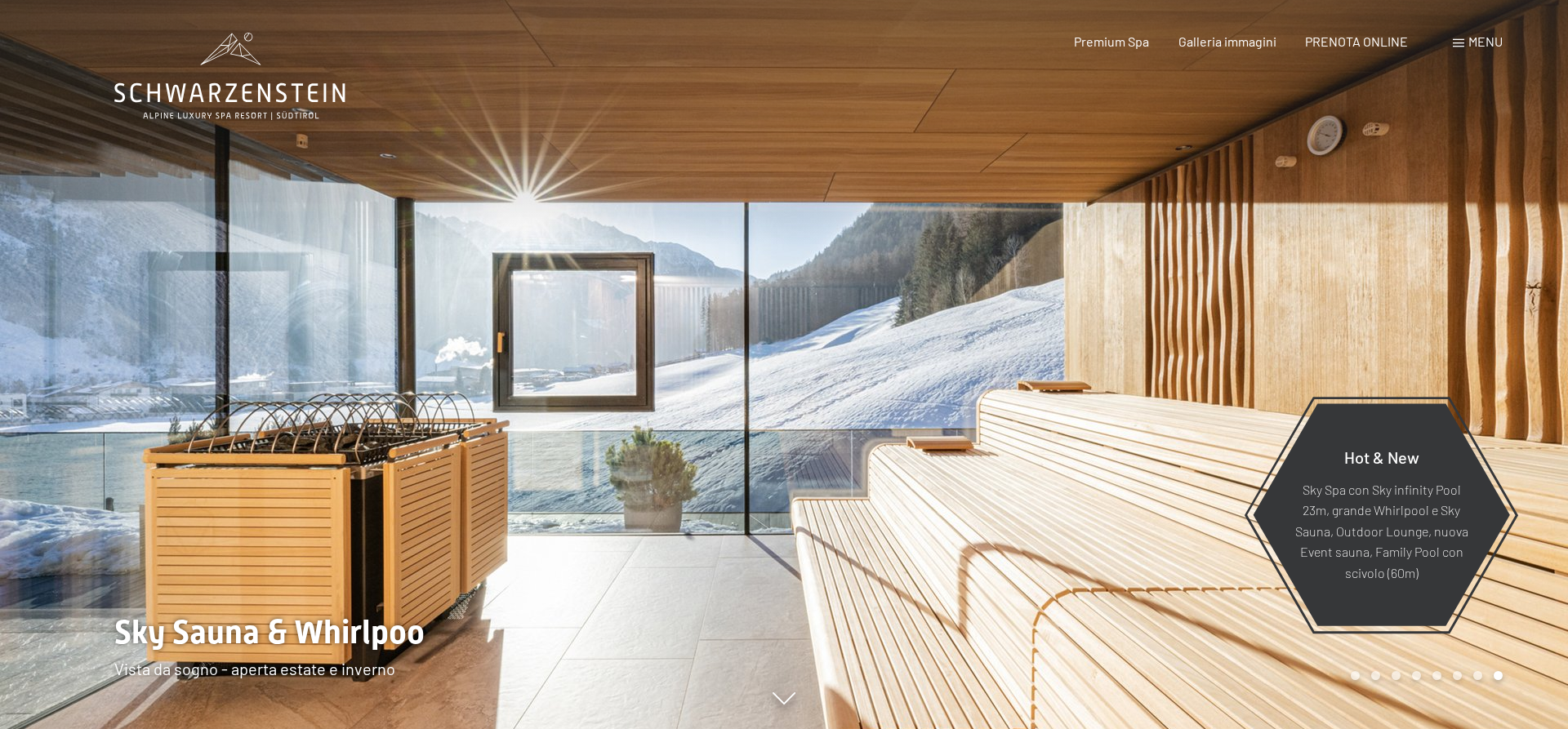
click at [1261, 263] on div at bounding box center [1175, 364] width 784 height 729
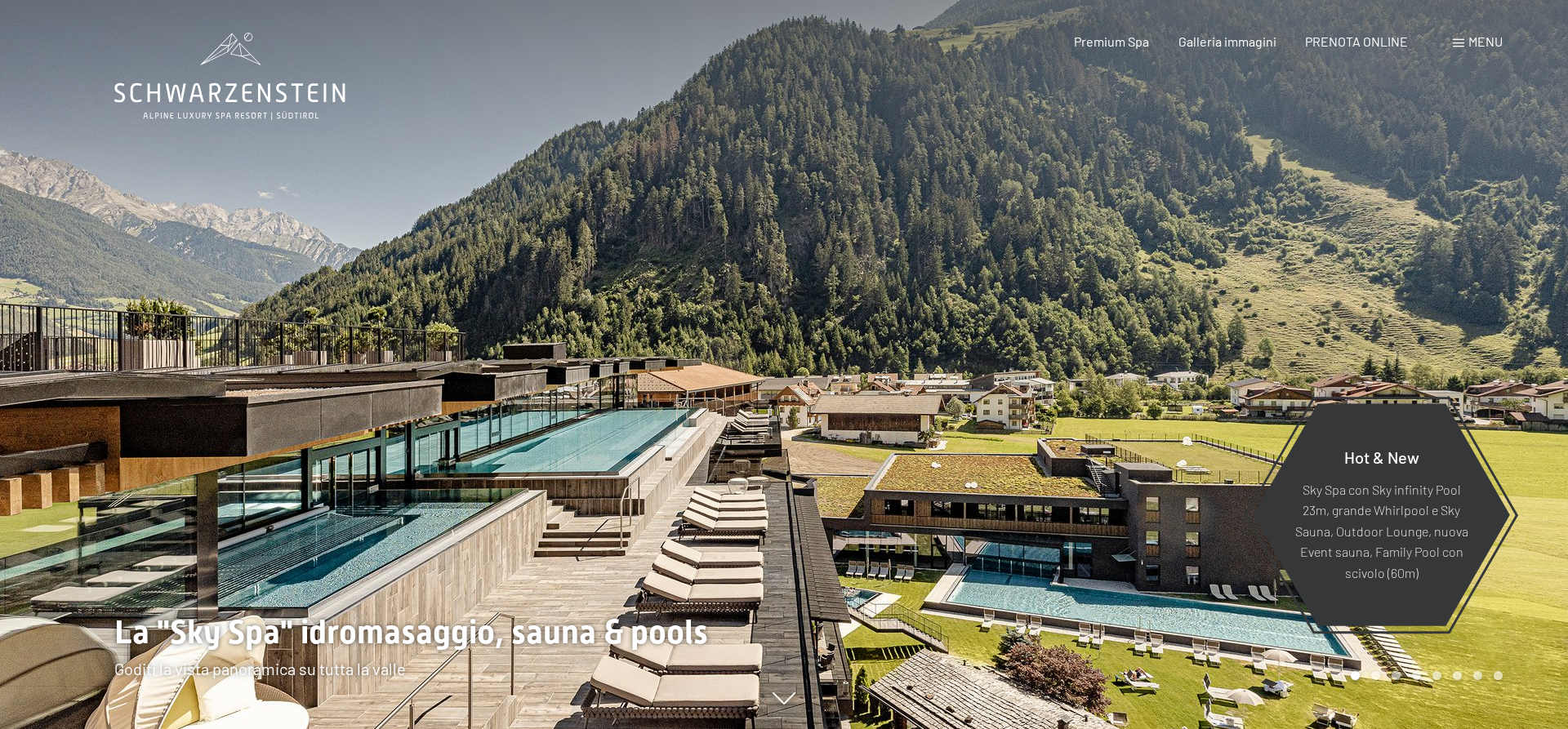
click at [246, 283] on div at bounding box center [392, 364] width 784 height 729
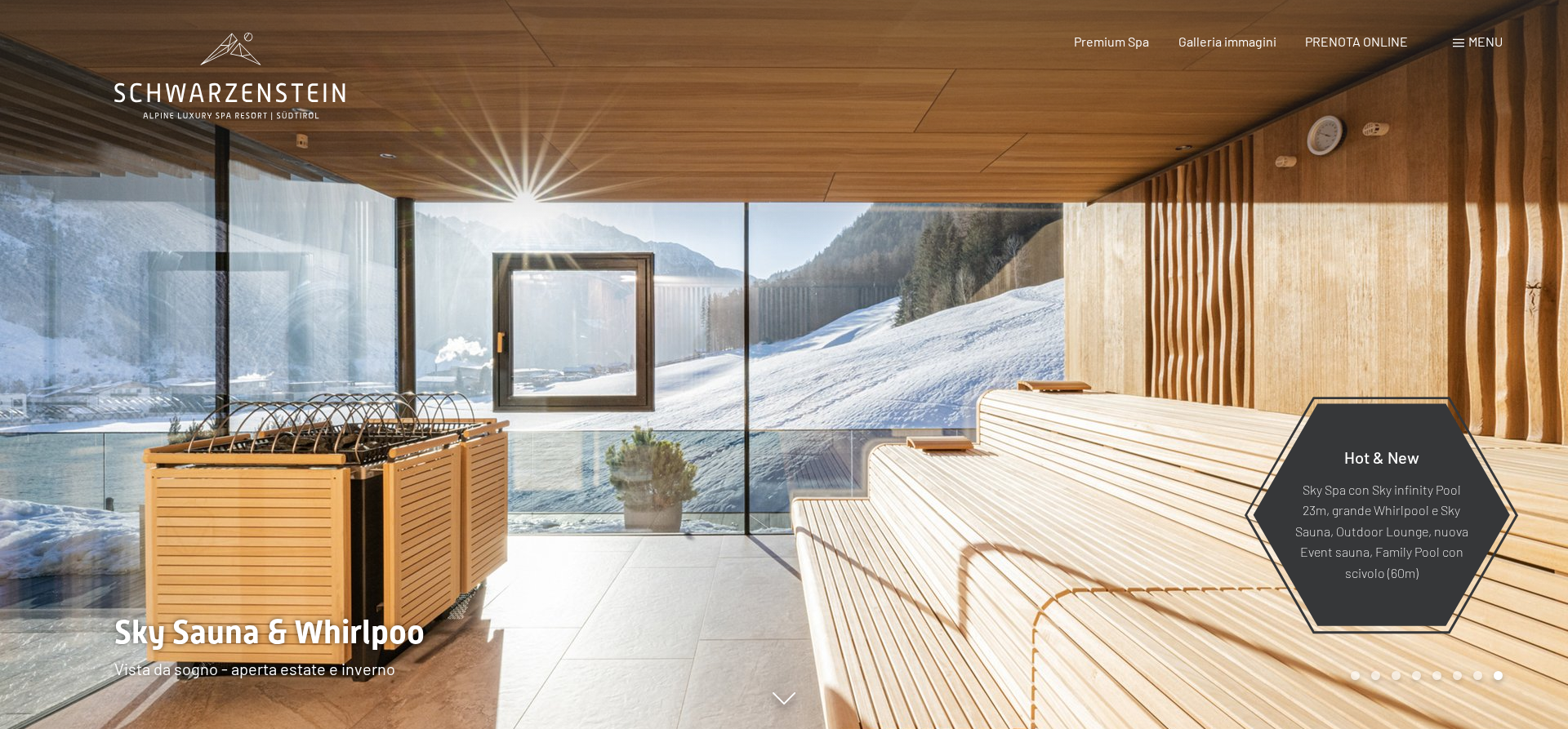
click at [186, 366] on div at bounding box center [392, 364] width 784 height 729
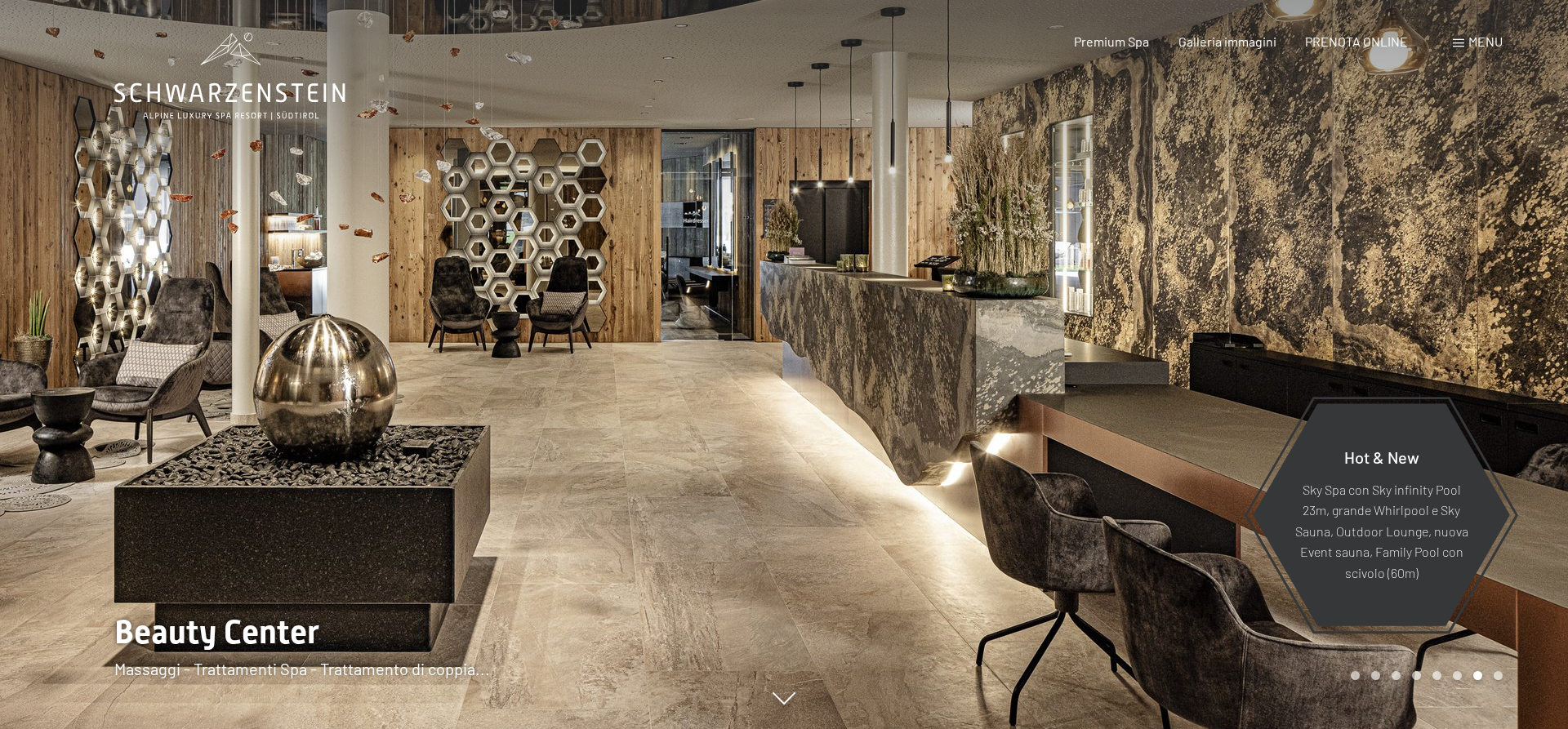
click at [186, 366] on div at bounding box center [392, 364] width 784 height 729
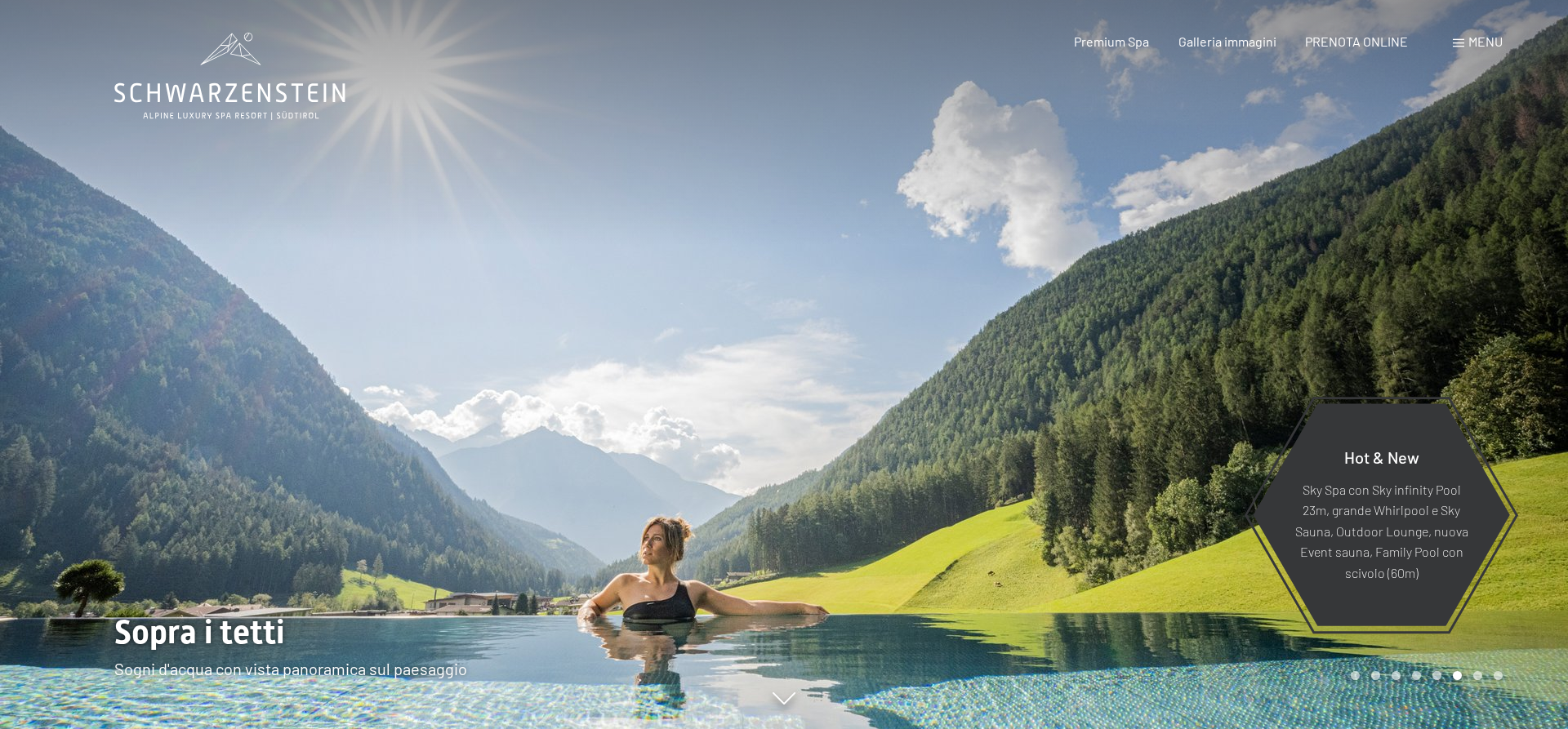
click at [186, 366] on div at bounding box center [392, 364] width 784 height 729
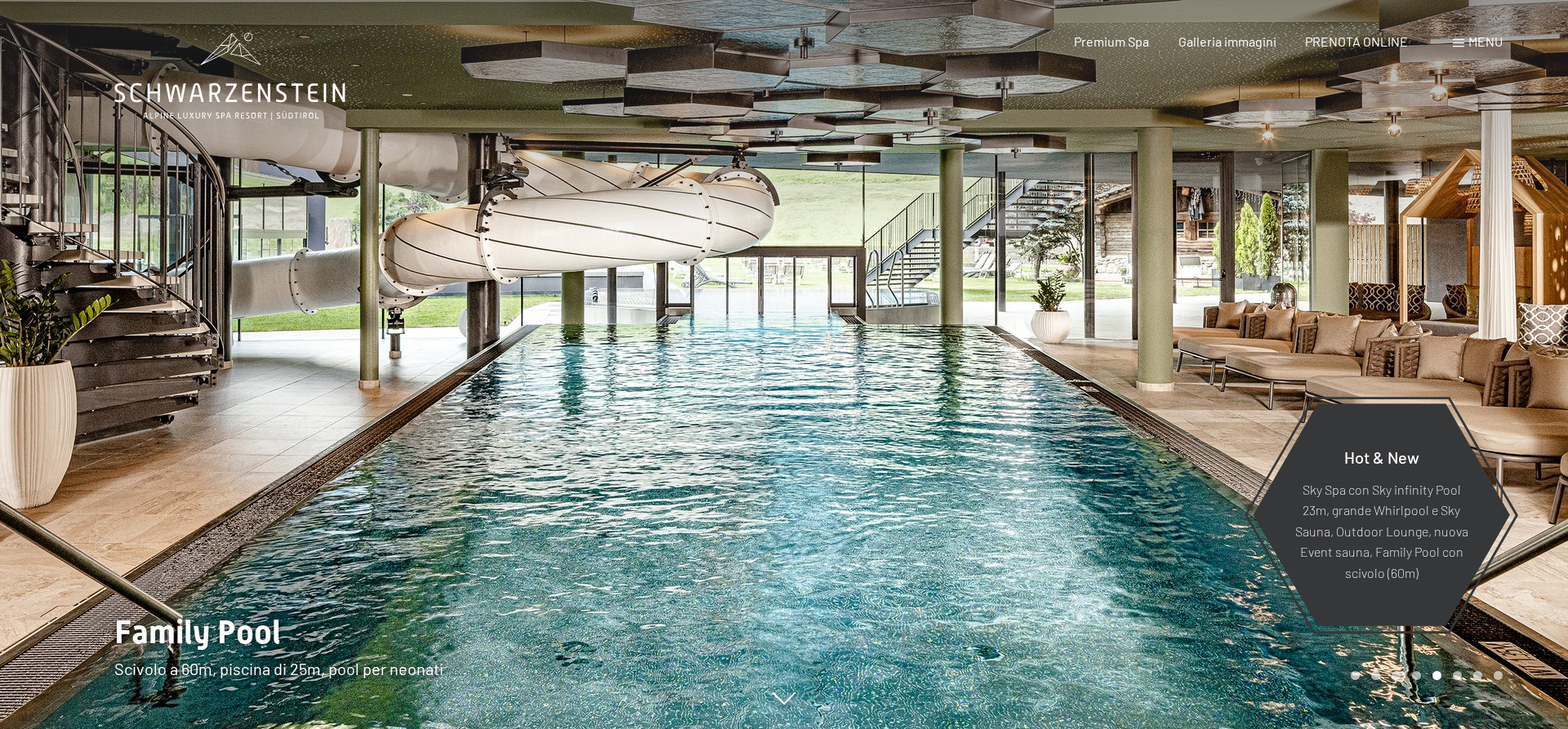
click at [186, 366] on div at bounding box center [392, 364] width 784 height 729
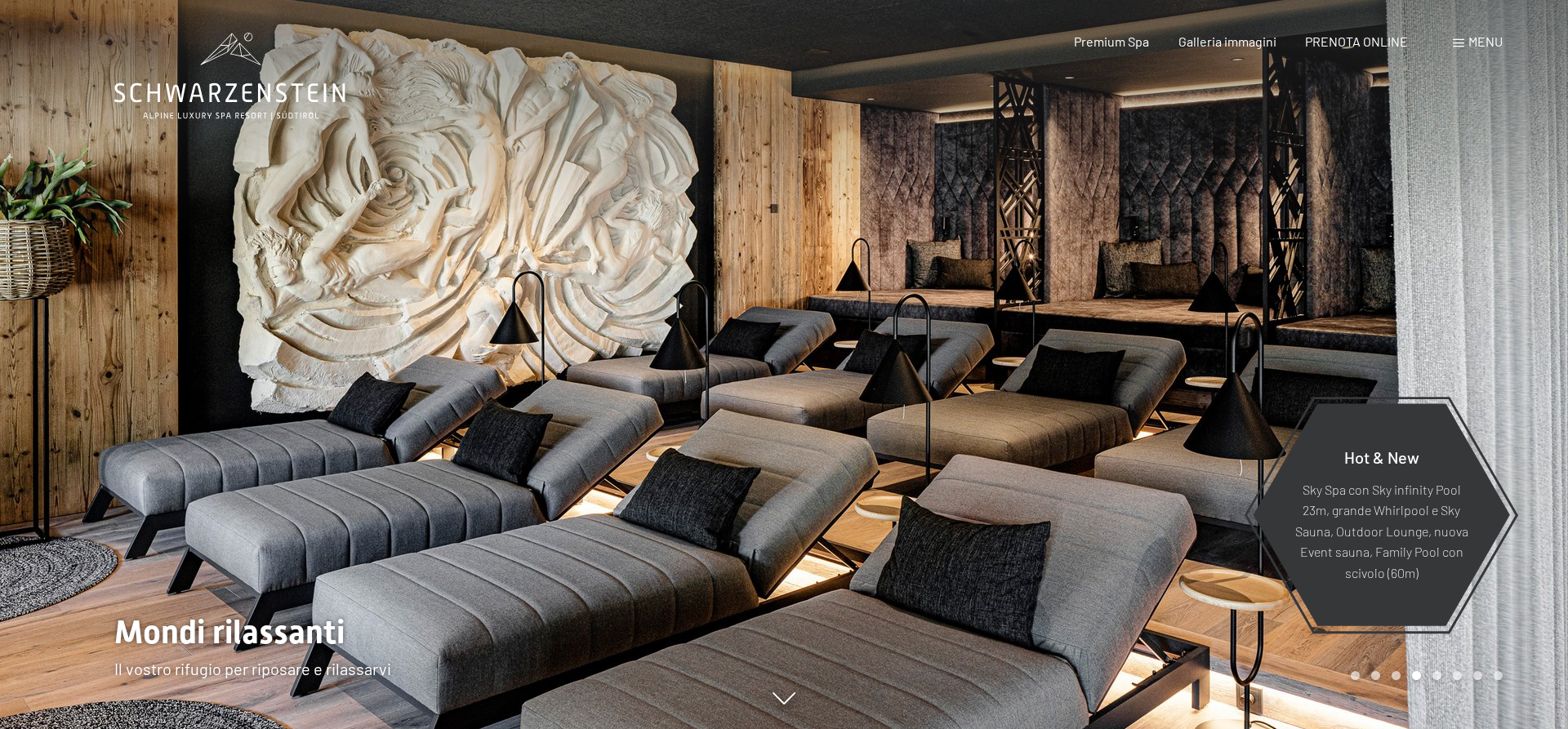
click at [186, 366] on div at bounding box center [392, 364] width 784 height 729
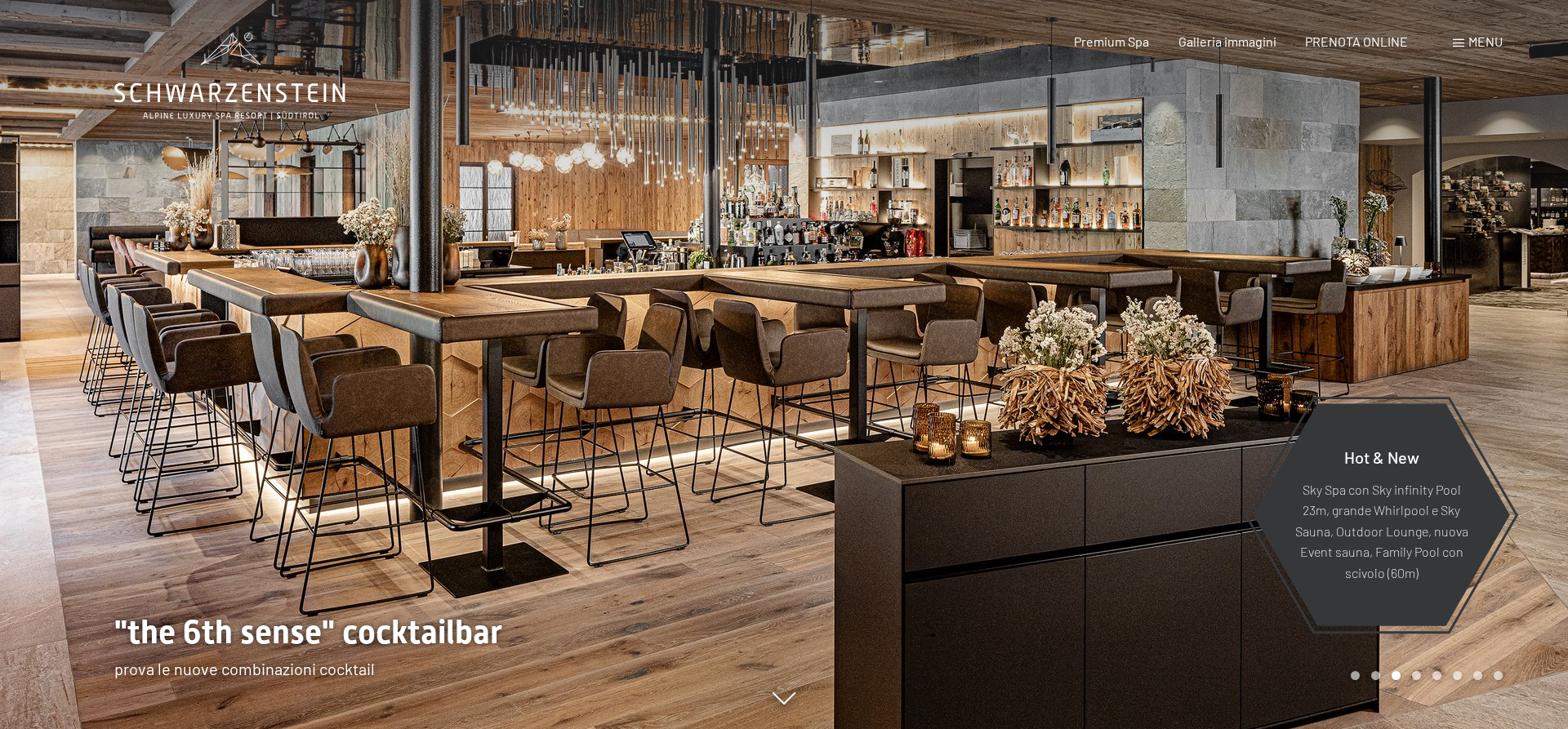
click at [186, 366] on div at bounding box center [392, 364] width 784 height 729
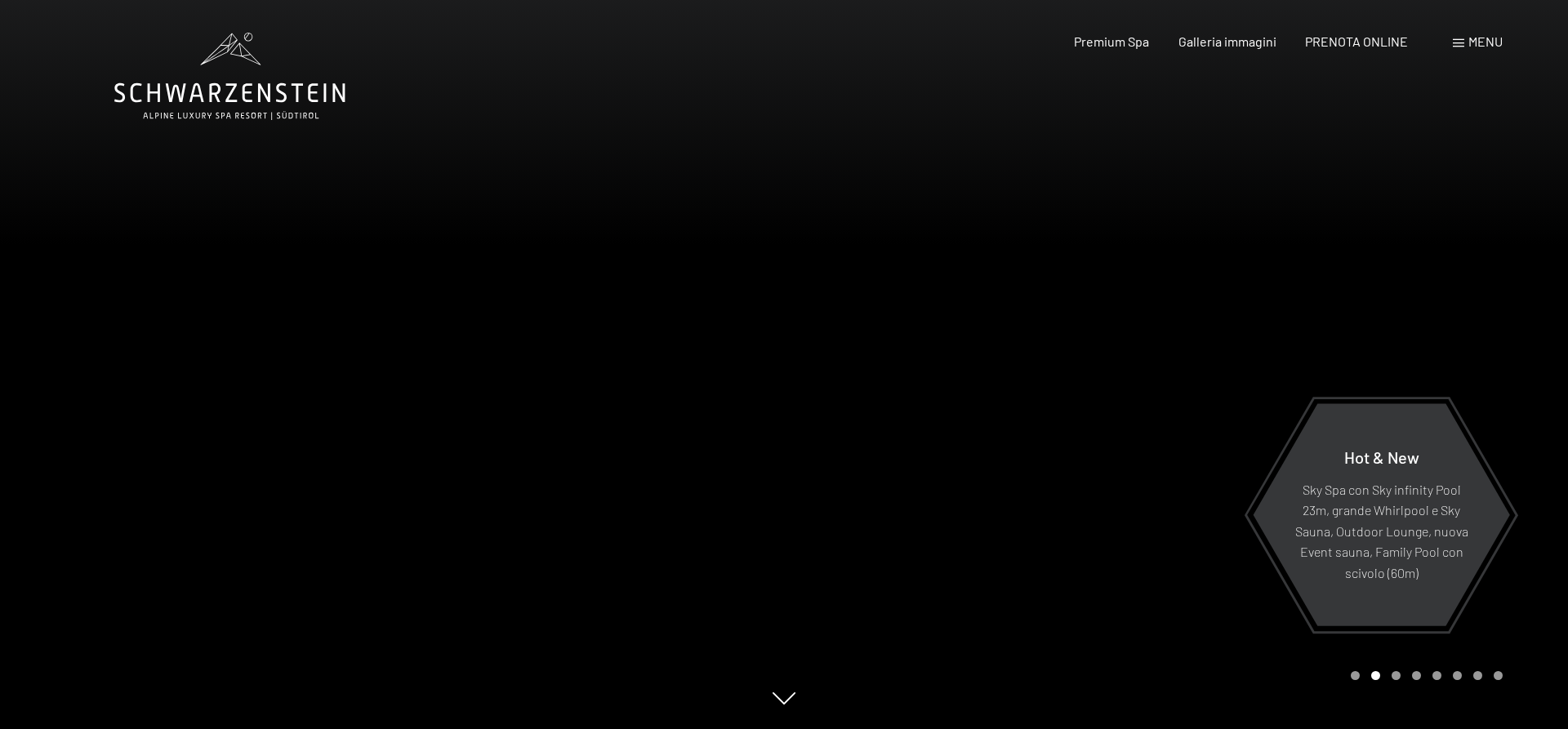
click at [1281, 278] on div at bounding box center [1175, 364] width 784 height 729
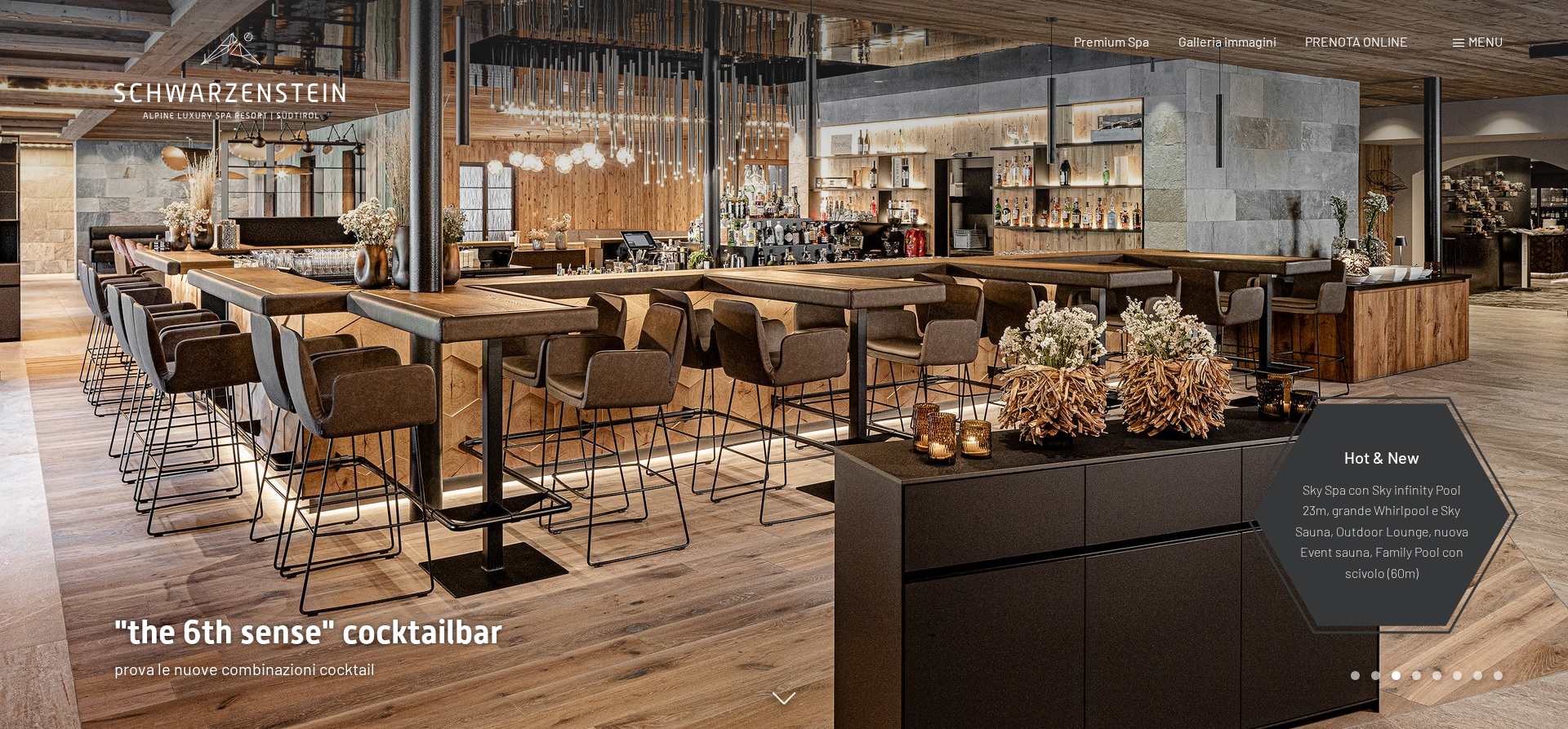
click at [1281, 278] on div at bounding box center [1175, 364] width 784 height 729
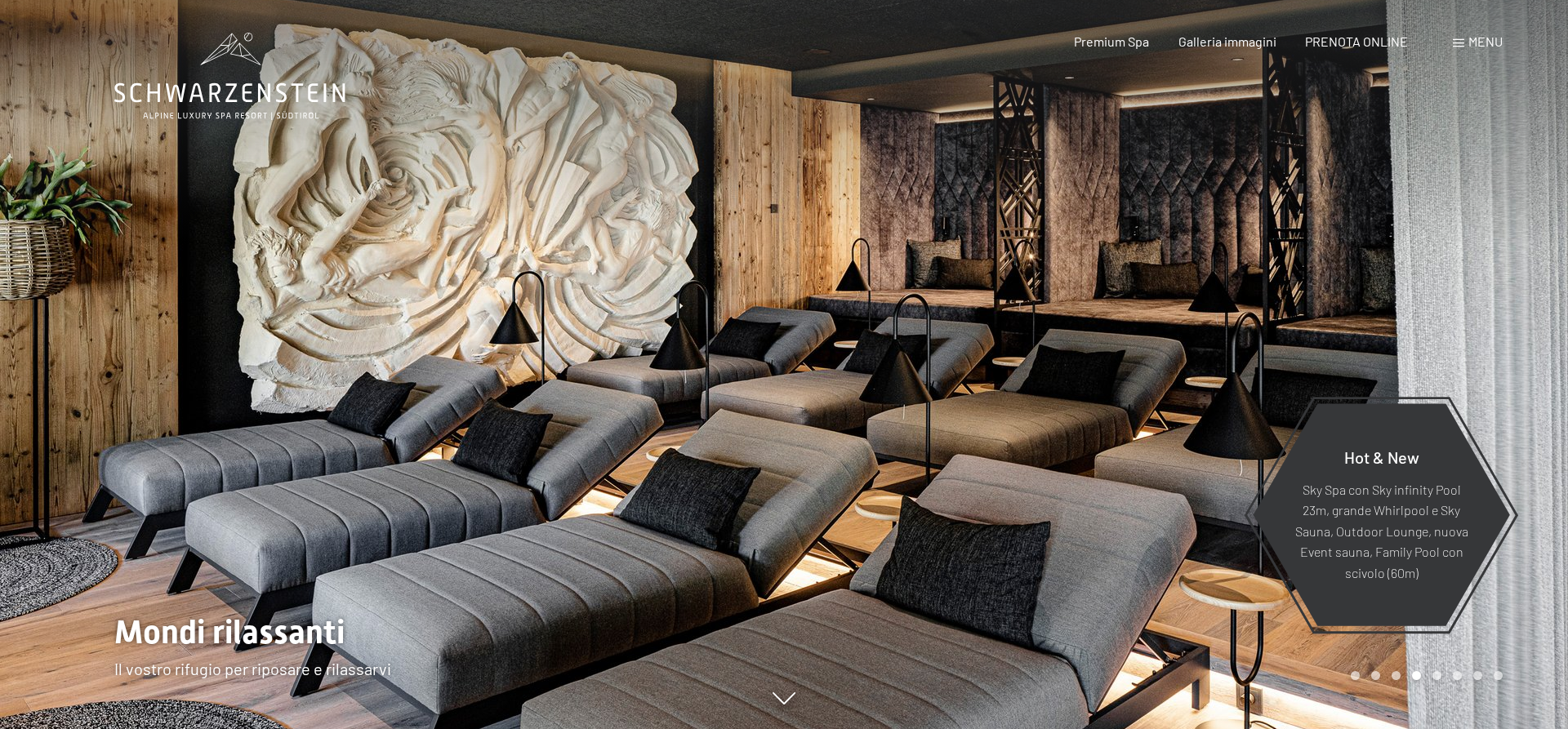
click at [1281, 278] on div at bounding box center [1175, 364] width 784 height 729
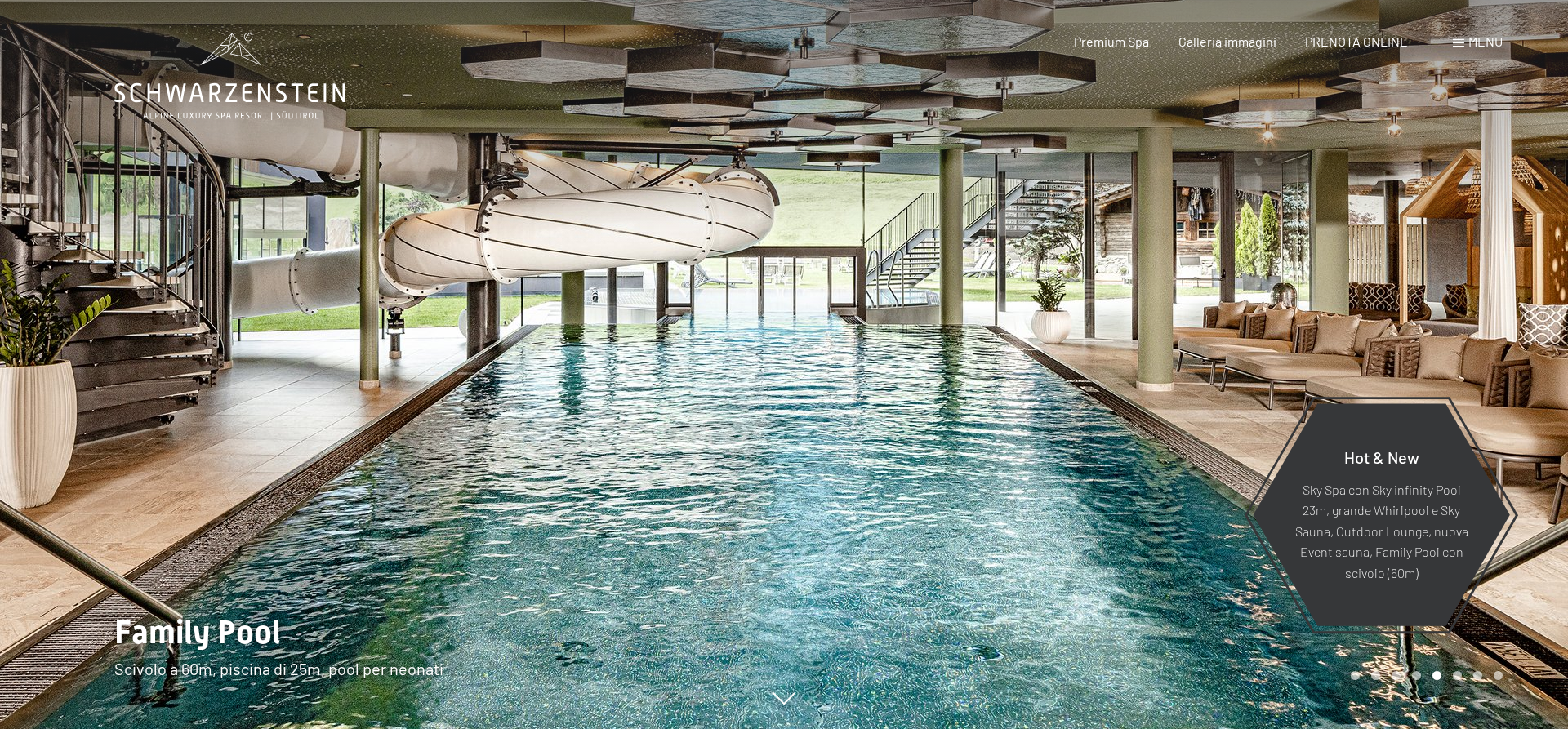
click at [1281, 278] on div at bounding box center [1175, 364] width 784 height 729
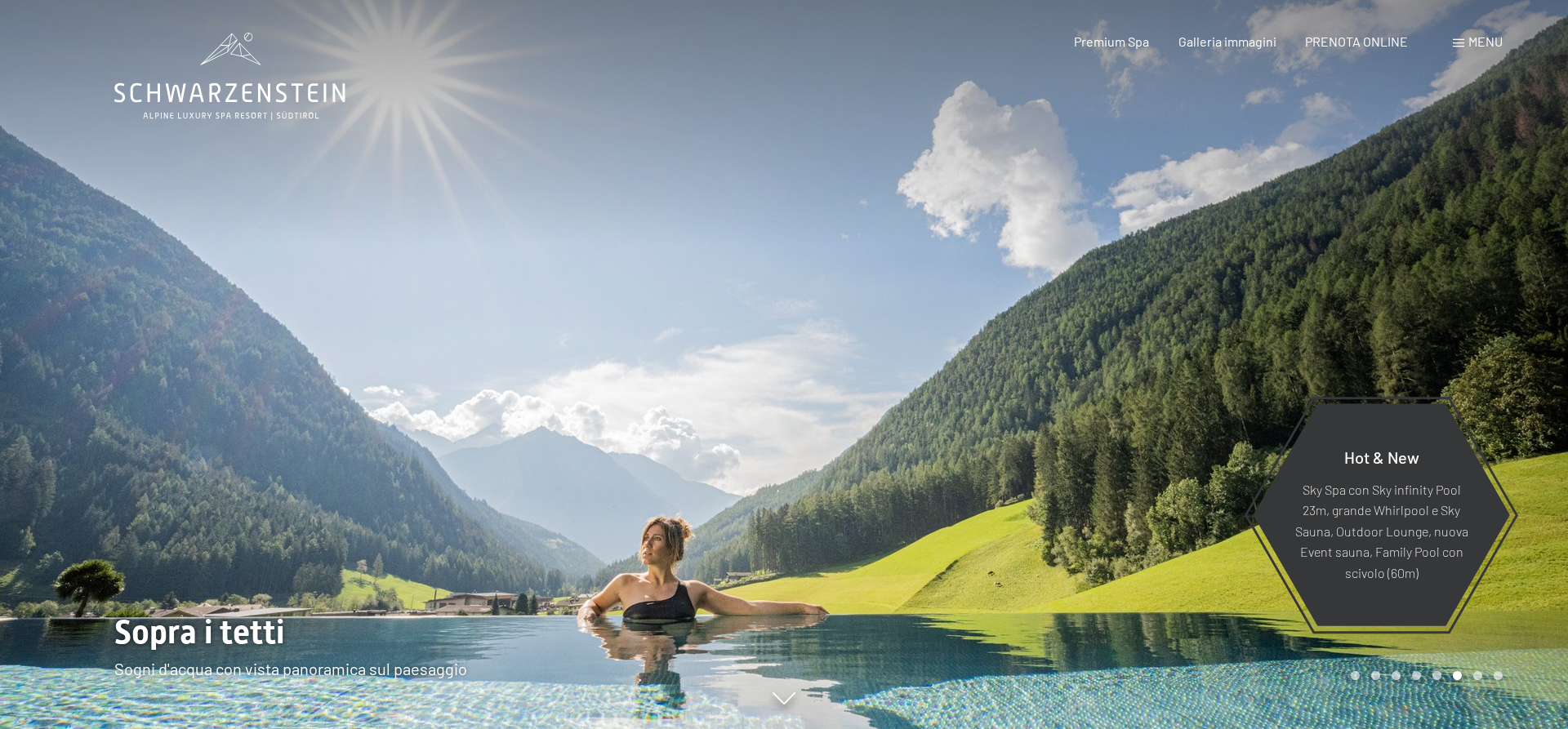
click at [1281, 278] on div at bounding box center [1175, 364] width 784 height 729
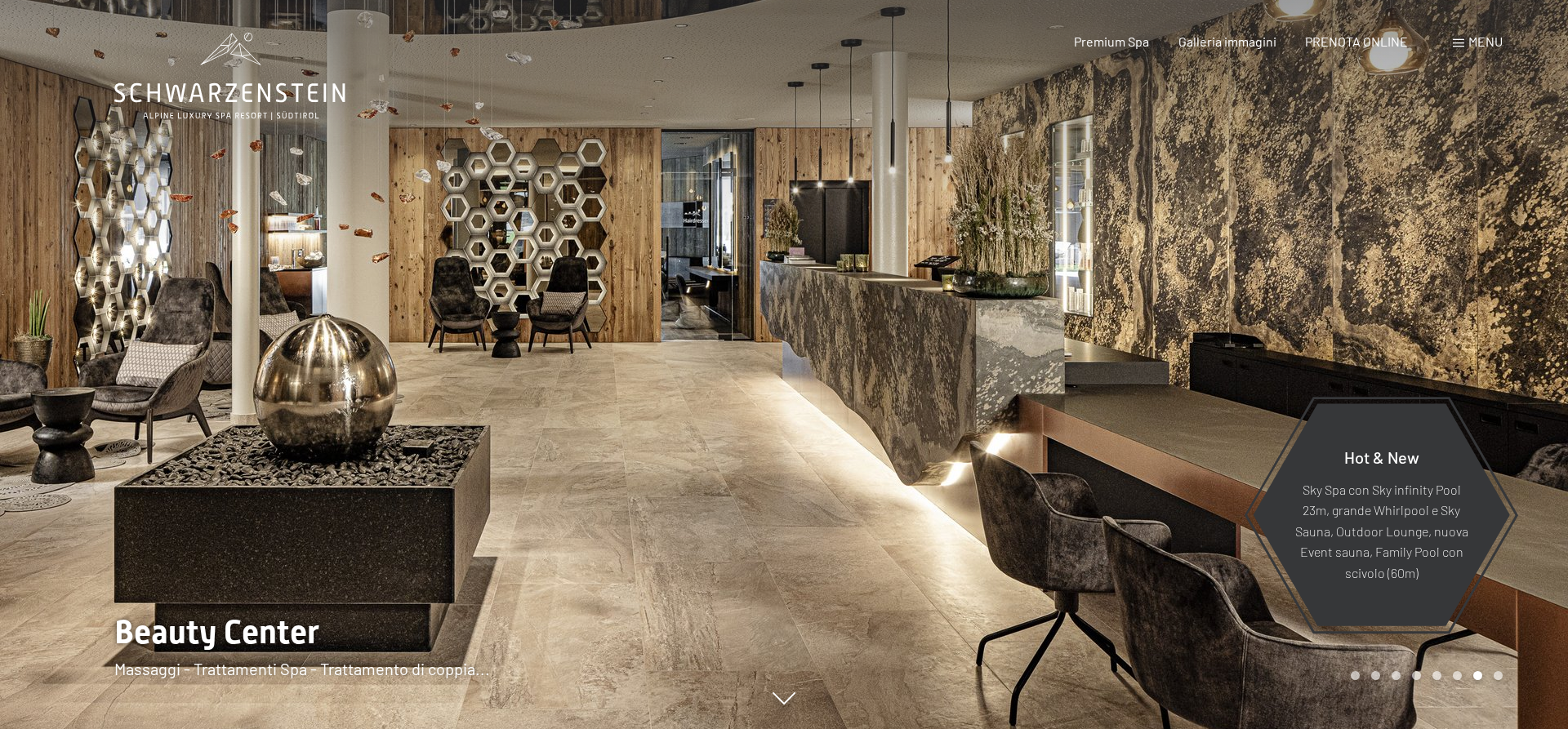
click at [1481, 49] on span "Menu" at bounding box center [1485, 41] width 35 height 16
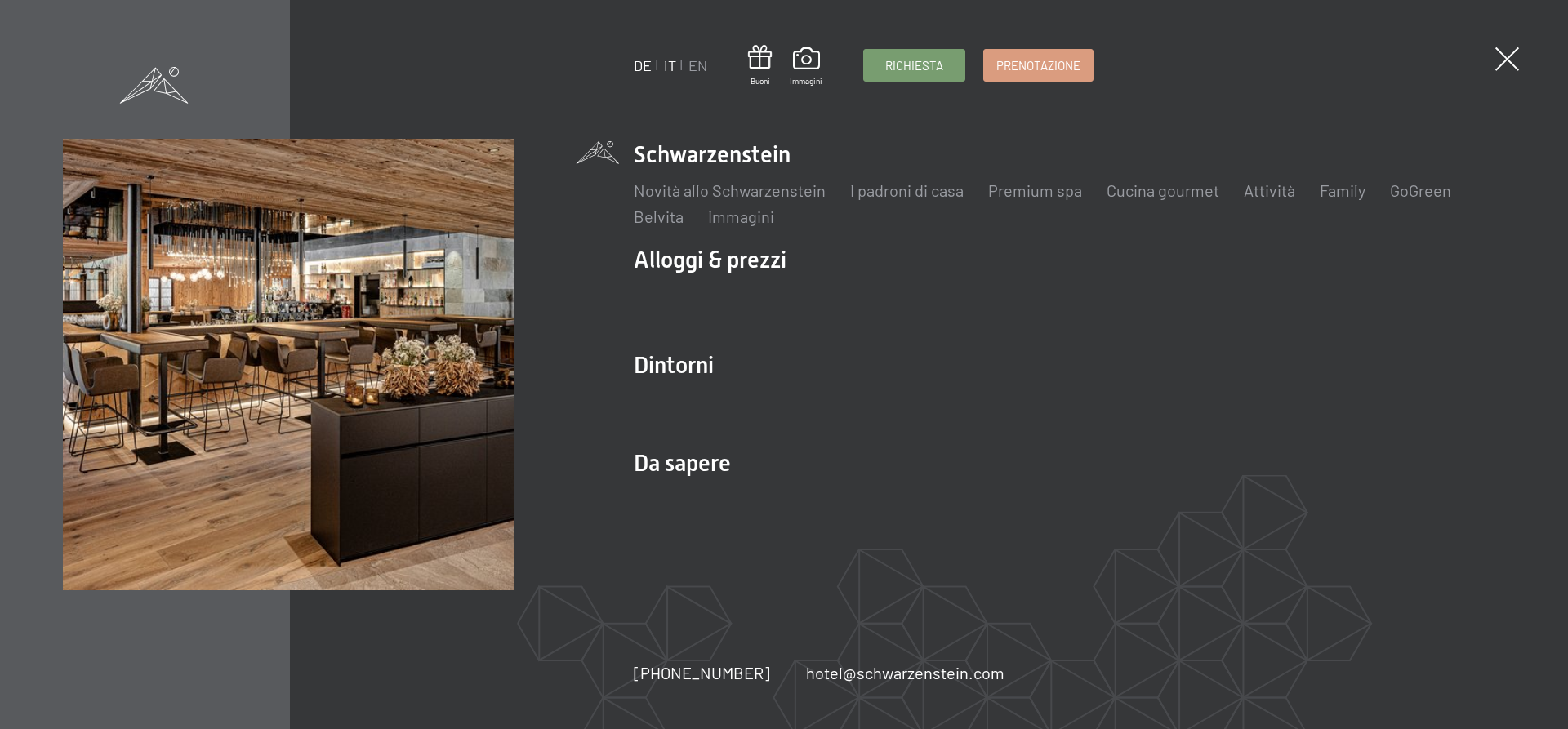
click at [641, 66] on link "DE" at bounding box center [642, 64] width 18 height 18
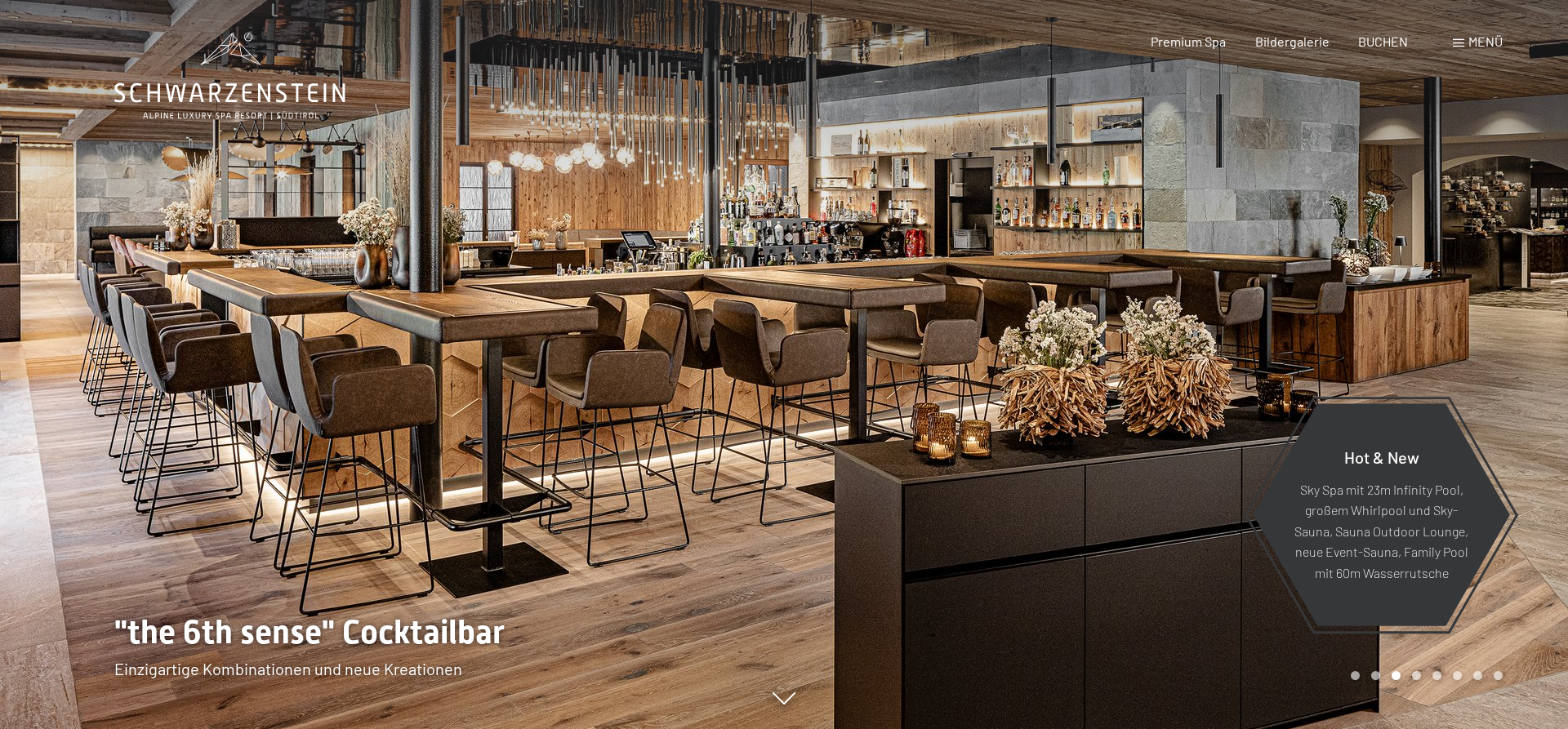
click at [1258, 217] on div at bounding box center [1175, 364] width 784 height 729
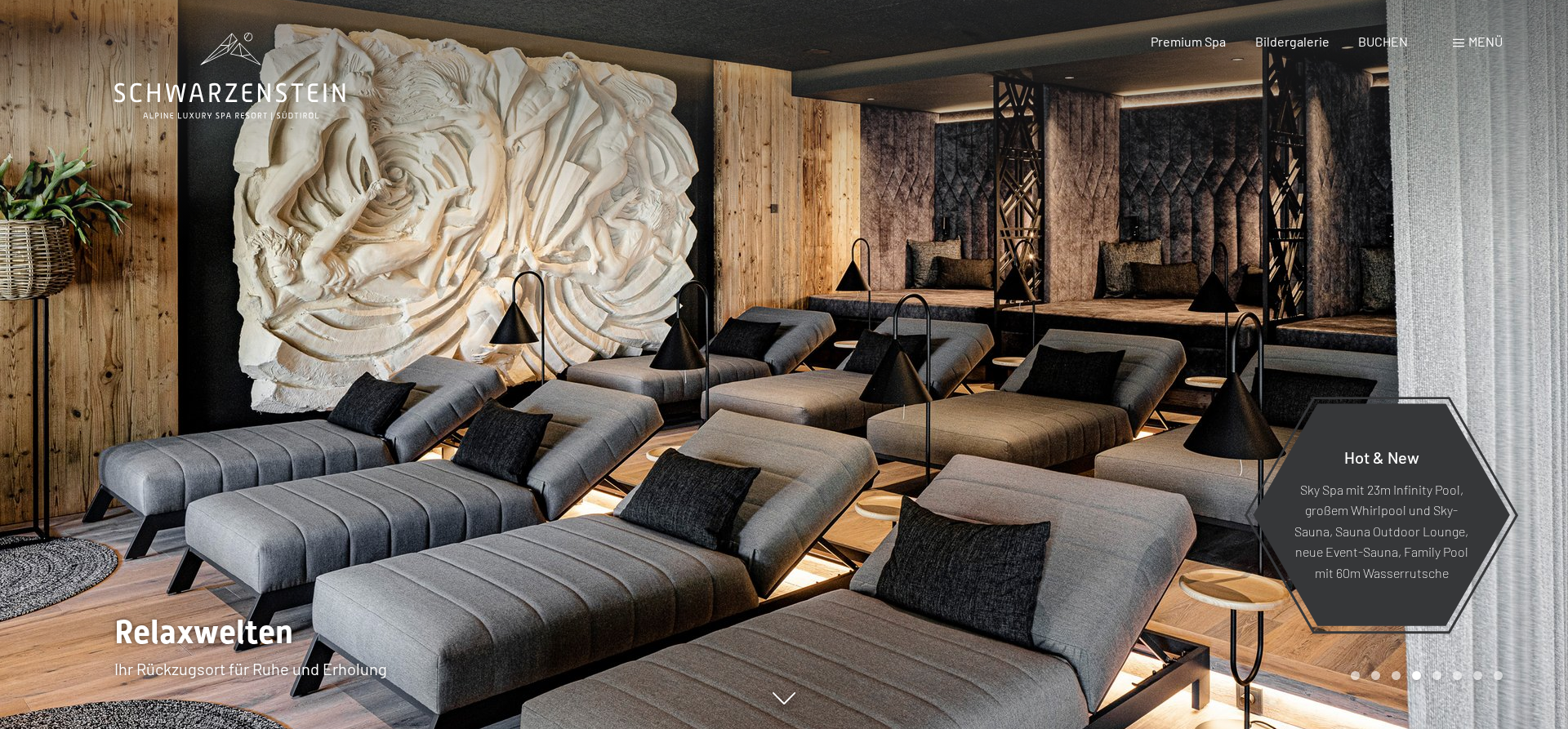
click at [1259, 217] on div at bounding box center [1175, 364] width 784 height 729
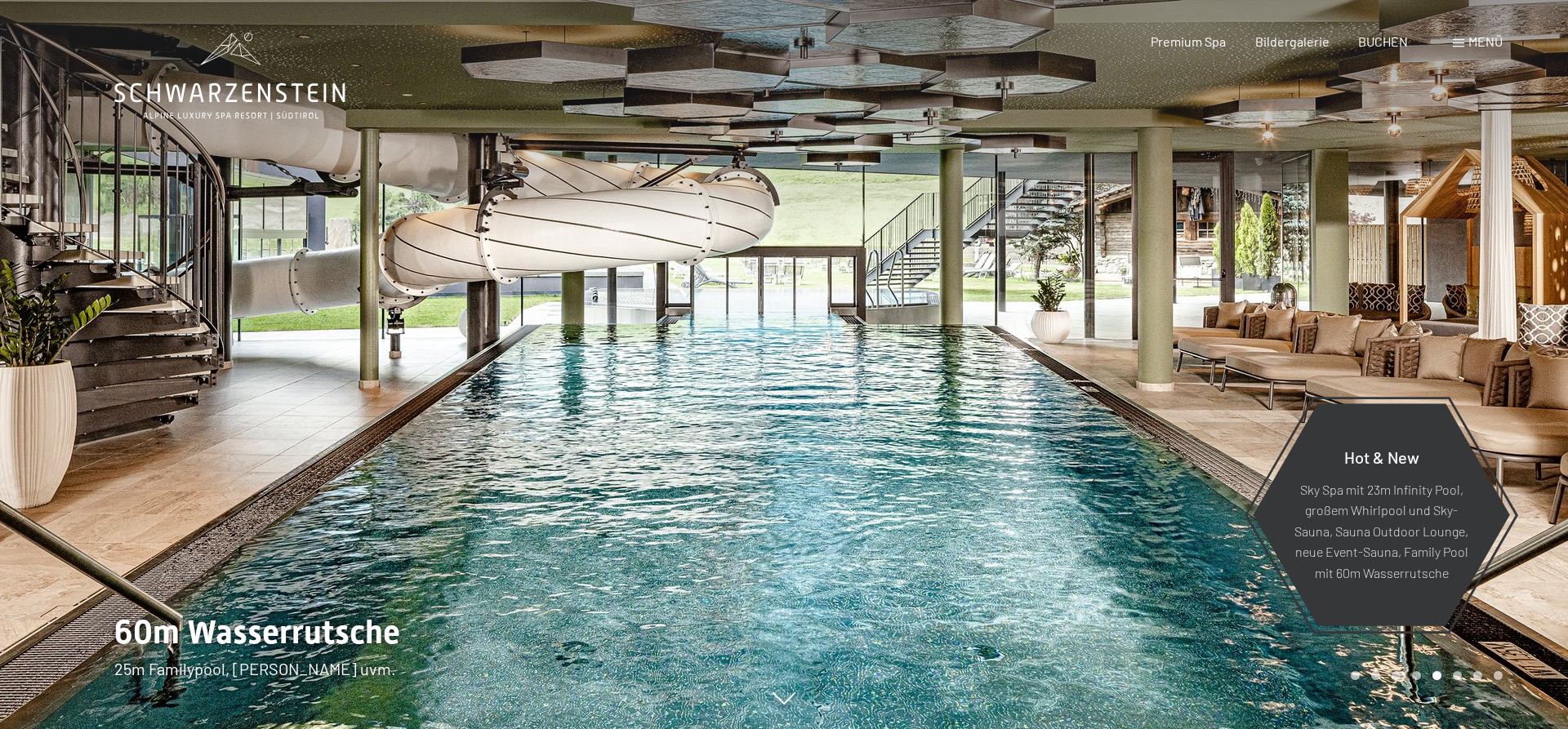
click at [1259, 217] on div at bounding box center [1175, 364] width 784 height 729
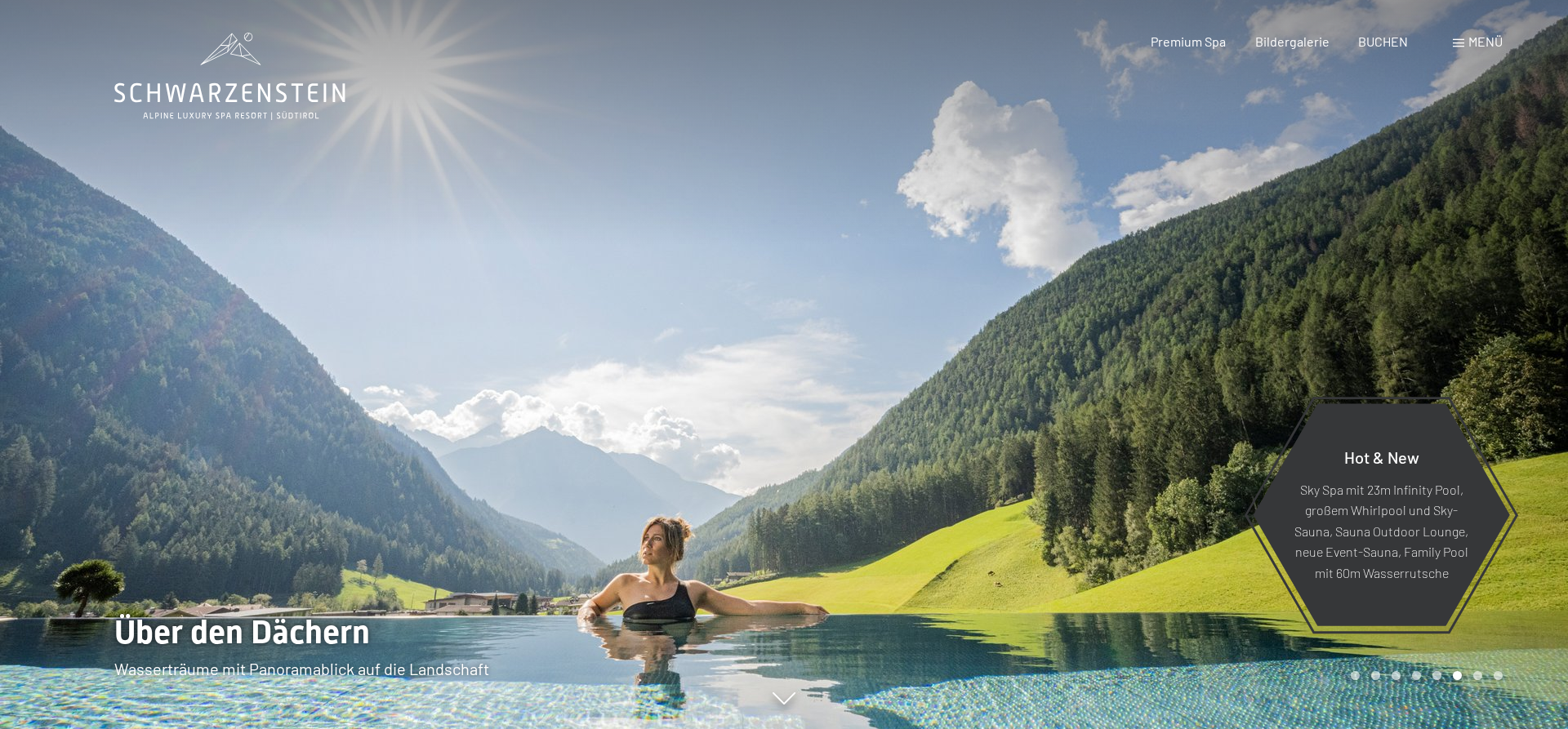
click at [1259, 217] on div at bounding box center [1175, 364] width 784 height 729
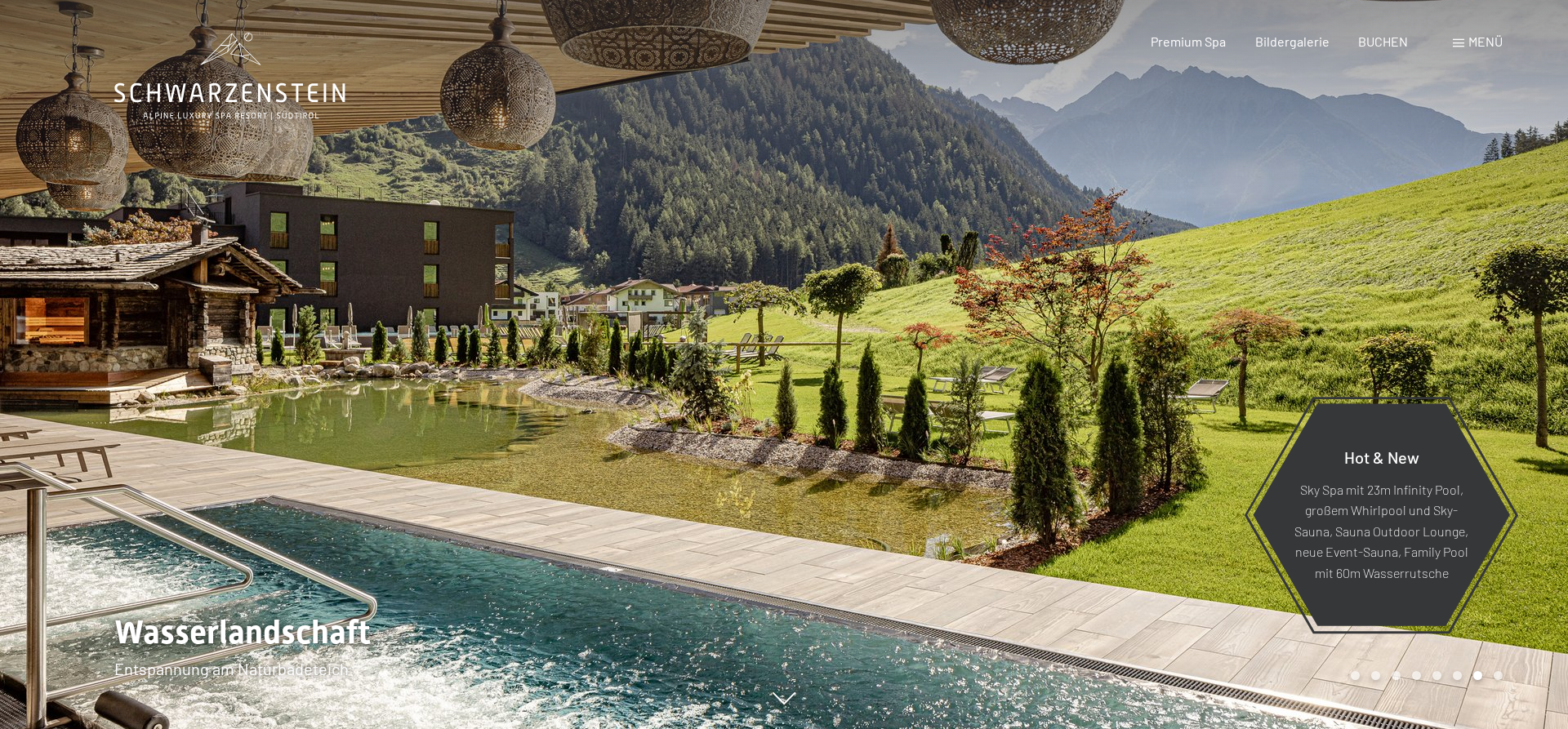
click at [1259, 217] on div at bounding box center [1175, 364] width 784 height 729
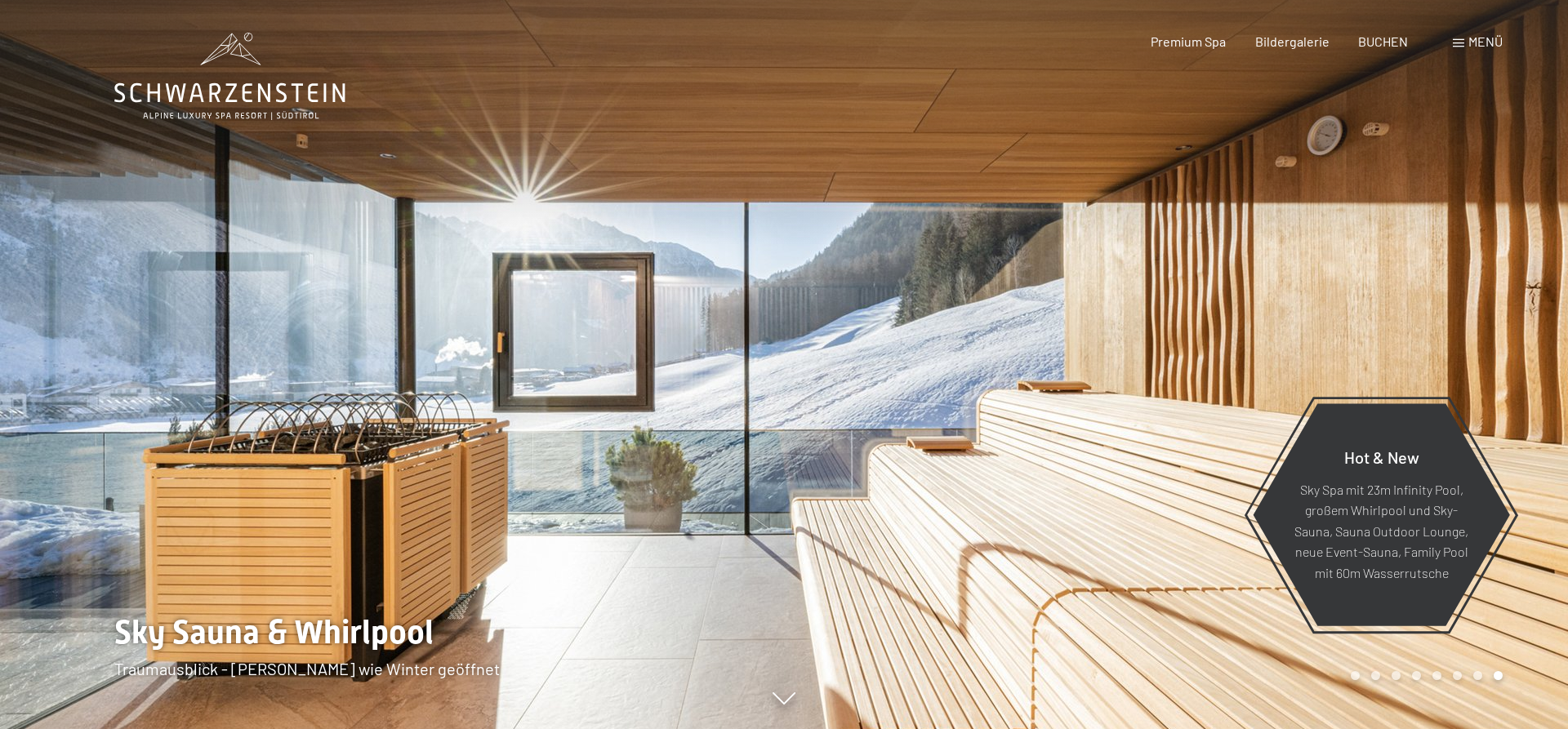
click at [1259, 217] on div at bounding box center [1175, 364] width 784 height 729
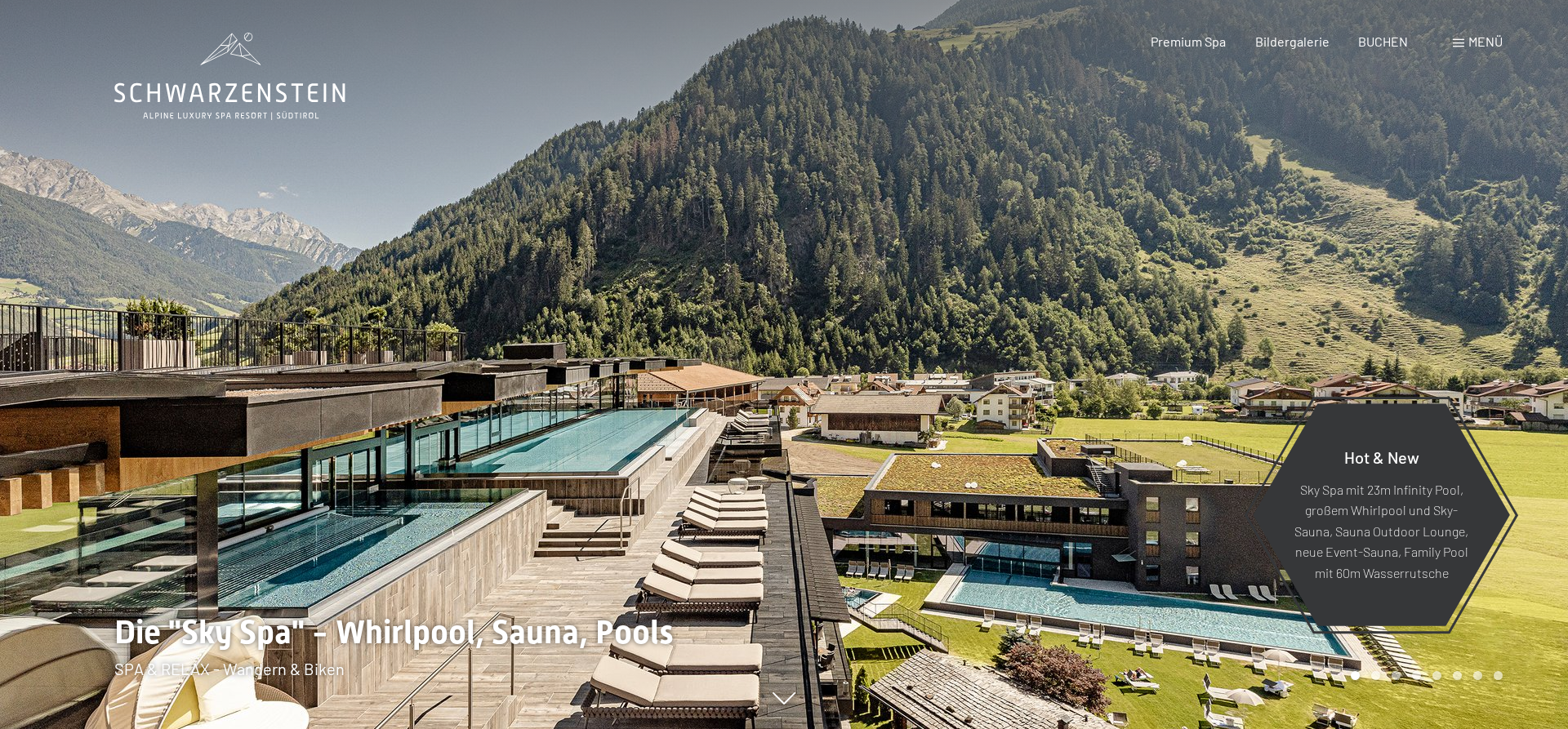
click at [1259, 217] on div at bounding box center [1175, 364] width 784 height 729
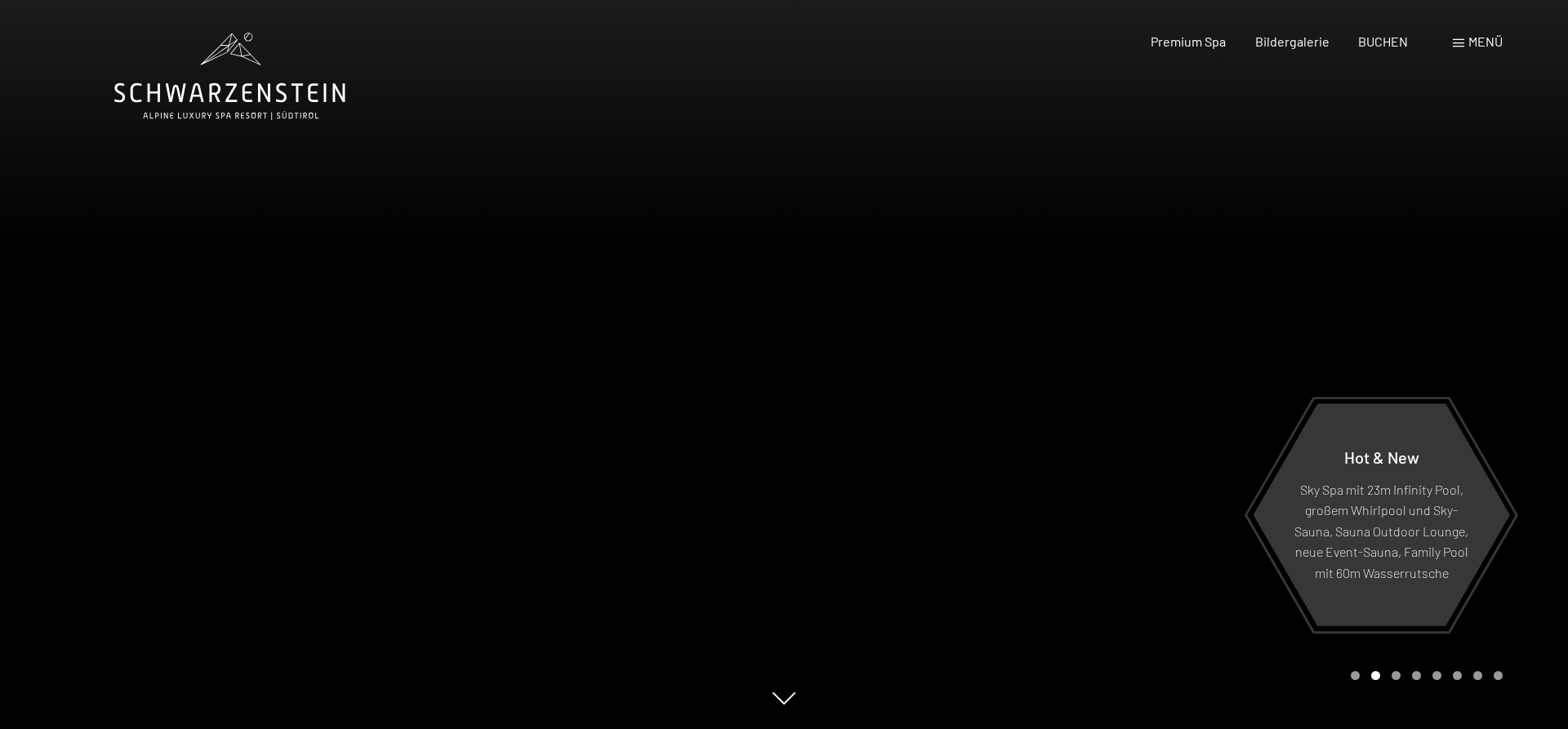
click at [1259, 217] on div at bounding box center [1175, 364] width 784 height 729
